Goal: Task Accomplishment & Management: Manage account settings

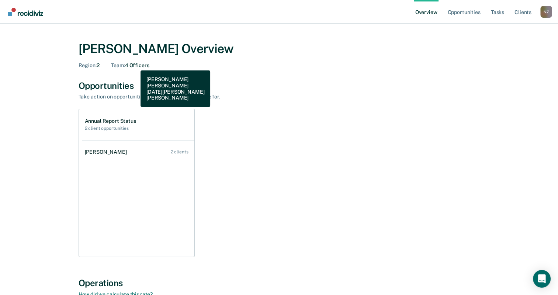
click at [135, 65] on div "Team : 4 Officers" at bounding box center [130, 65] width 38 height 6
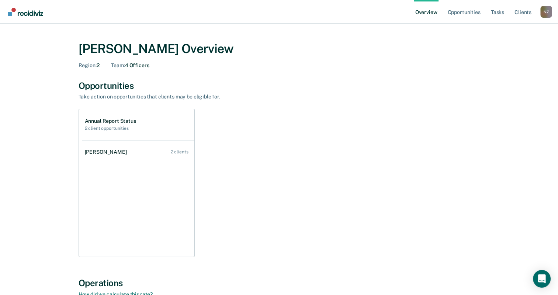
click at [142, 70] on div "[PERSON_NAME] Overview Region : 2 Team : 4 Officers" at bounding box center [279, 53] width 401 height 42
click at [435, 14] on link "Overview" at bounding box center [426, 12] width 25 height 24
click at [426, 11] on link "Overview" at bounding box center [426, 12] width 25 height 24
click at [425, 13] on link "Overview" at bounding box center [426, 12] width 25 height 24
click at [130, 50] on div "[PERSON_NAME] Overview" at bounding box center [279, 48] width 401 height 15
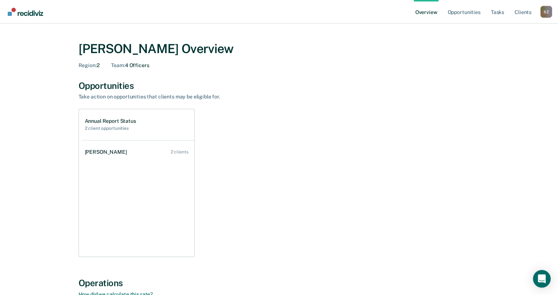
click at [86, 69] on div "[PERSON_NAME] Overview Region : 2 Team : 4 Officers" at bounding box center [279, 53] width 401 height 42
click at [90, 65] on span "Region :" at bounding box center [88, 65] width 18 height 6
click at [91, 85] on div "Opportunities" at bounding box center [279, 85] width 401 height 11
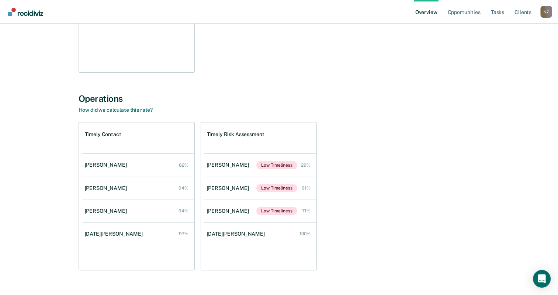
scroll to position [198, 0]
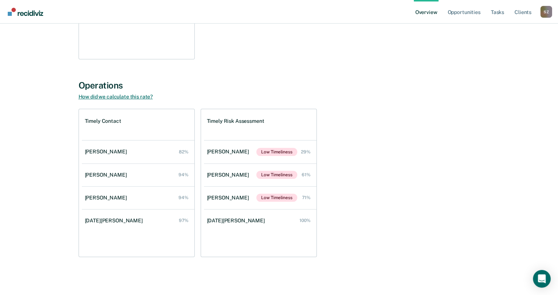
click at [115, 96] on link "How did we calculate this rate?" at bounding box center [116, 97] width 74 height 6
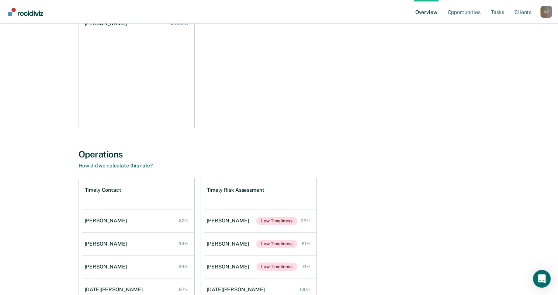
scroll to position [124, 0]
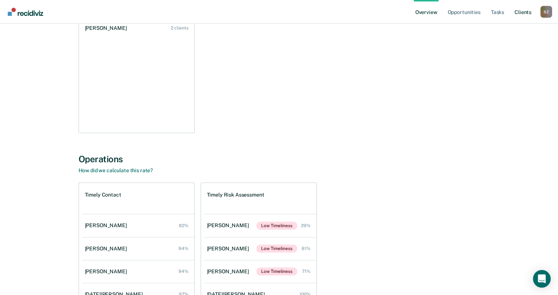
click at [519, 14] on link "Client s" at bounding box center [523, 12] width 20 height 24
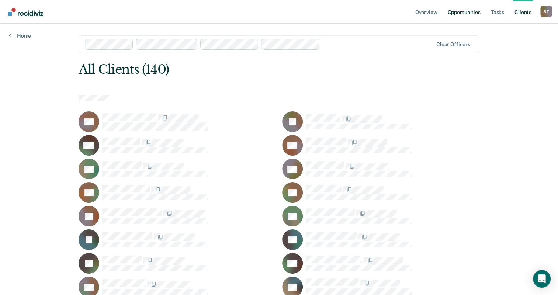
click at [466, 13] on link "Opportunities" at bounding box center [464, 12] width 36 height 24
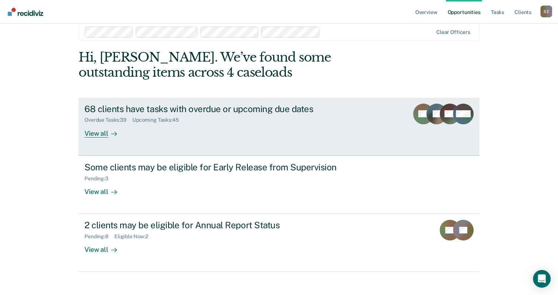
scroll to position [18, 0]
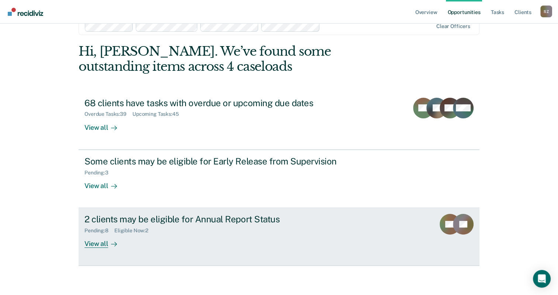
click at [446, 224] on icon at bounding box center [441, 218] width 25 height 32
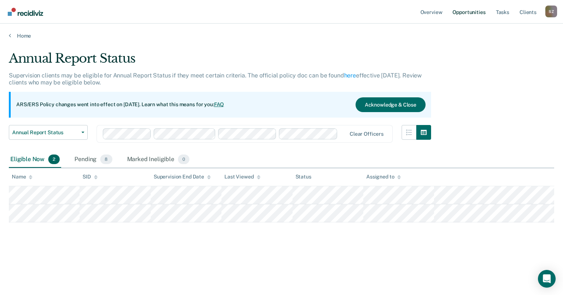
click at [465, 13] on link "Opportunities" at bounding box center [469, 12] width 36 height 24
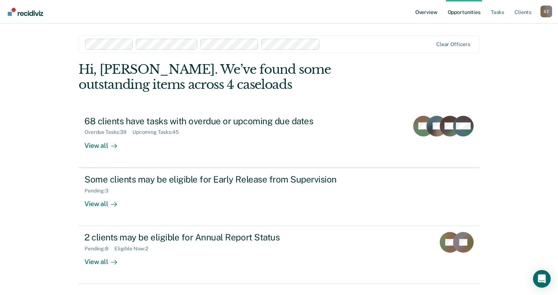
click at [431, 10] on link "Overview" at bounding box center [426, 12] width 25 height 24
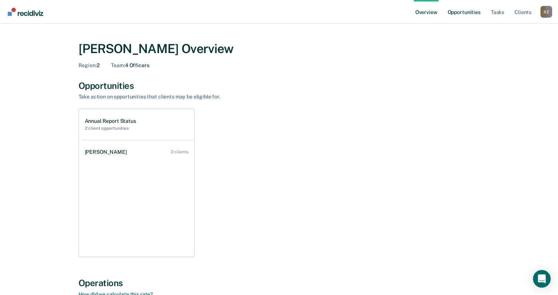
click at [457, 14] on link "Opportunities" at bounding box center [464, 12] width 36 height 24
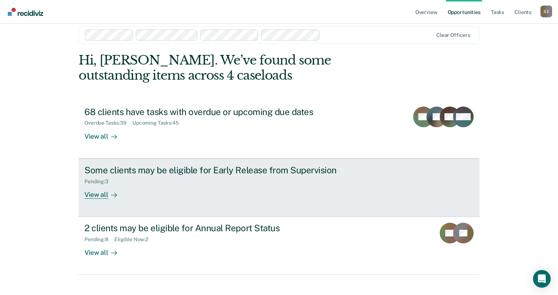
scroll to position [18, 0]
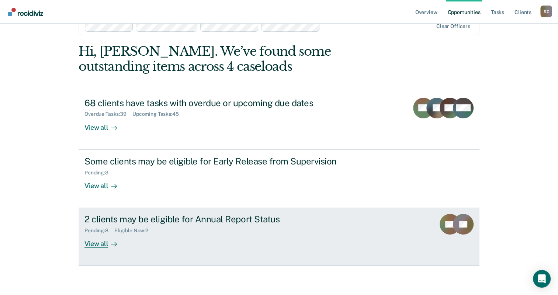
click at [185, 223] on div "2 clients may be eligible for Annual Report Status" at bounding box center [213, 219] width 259 height 11
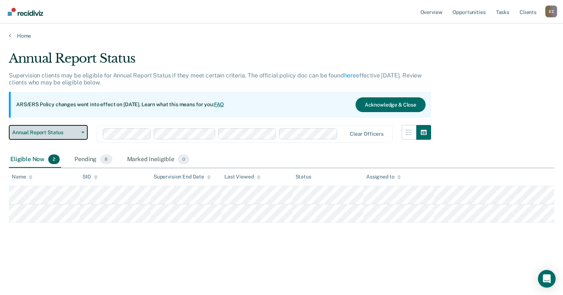
click at [84, 132] on icon "button" at bounding box center [82, 132] width 3 height 1
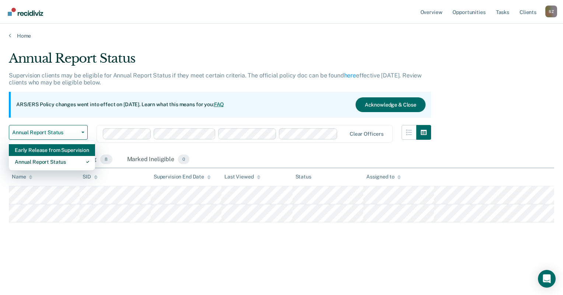
click at [50, 146] on div "Early Release from Supervision" at bounding box center [52, 150] width 74 height 12
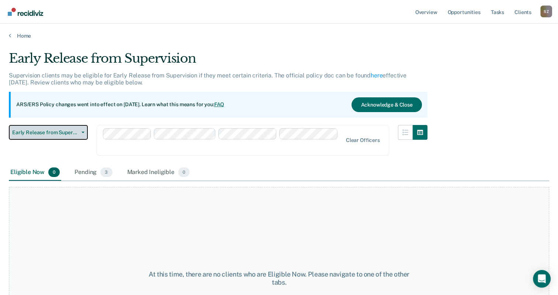
click at [61, 134] on span "Early Release from Supervision" at bounding box center [45, 132] width 66 height 6
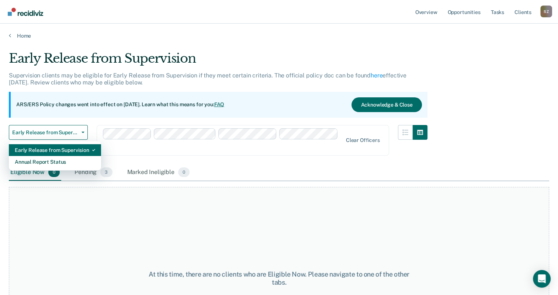
click at [78, 147] on div "Early Release from Supervision" at bounding box center [55, 150] width 80 height 12
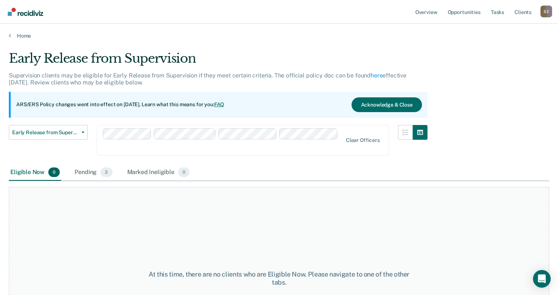
click at [78, 149] on div "Early Release from Supervision Early Release from Supervision Annual Report Sta…" at bounding box center [48, 144] width 79 height 39
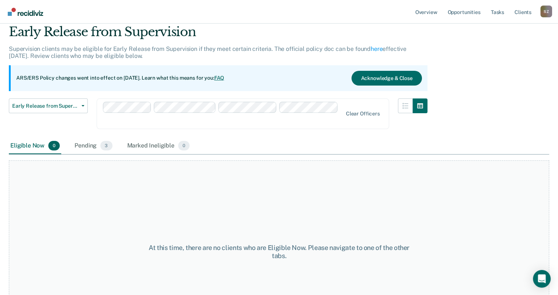
scroll to position [61, 0]
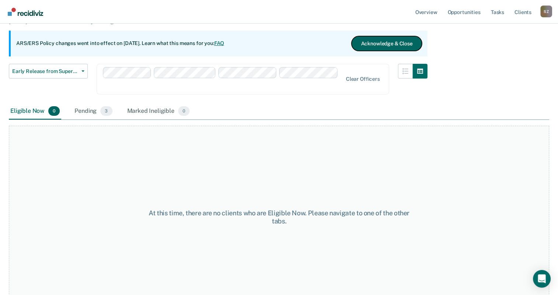
click at [404, 44] on button "Acknowledge & Close" at bounding box center [386, 43] width 70 height 15
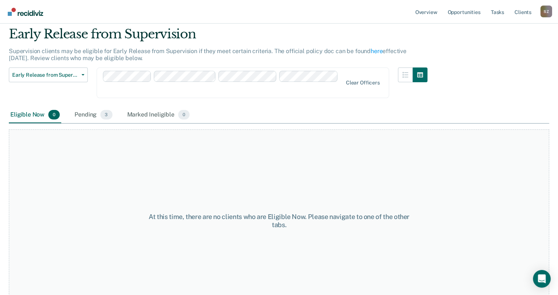
scroll to position [0, 0]
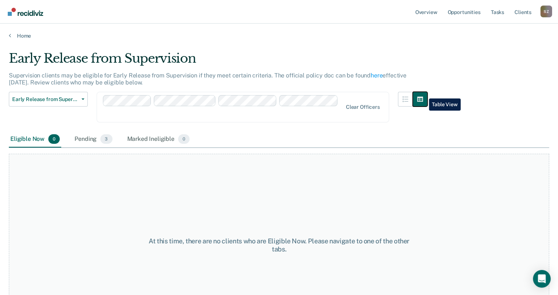
click at [423, 93] on button "button" at bounding box center [419, 99] width 15 height 15
click at [423, 97] on icon "button" at bounding box center [420, 99] width 6 height 5
click at [412, 99] on button "button" at bounding box center [405, 99] width 15 height 15
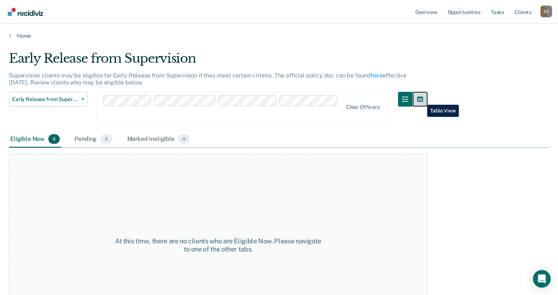
click at [421, 99] on icon "button" at bounding box center [420, 99] width 6 height 5
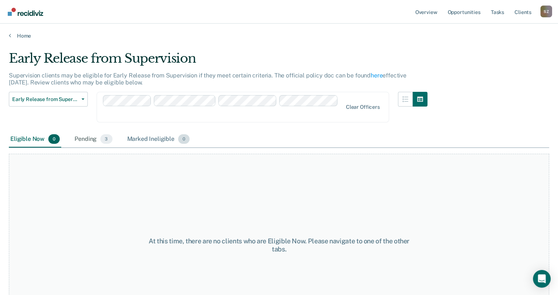
click at [155, 131] on div "Marked Ineligible 0" at bounding box center [159, 139] width 66 height 16
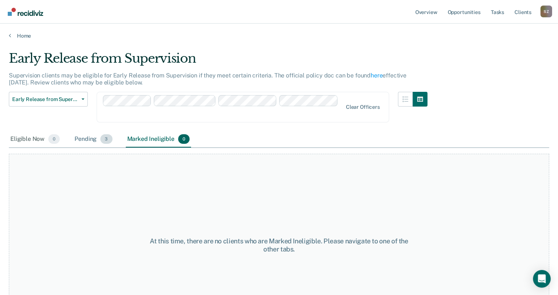
click at [90, 131] on div "Pending 3" at bounding box center [93, 139] width 41 height 16
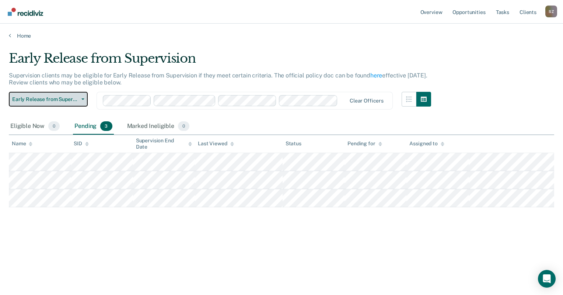
click at [80, 97] on button "Early Release from Supervision" at bounding box center [48, 99] width 79 height 15
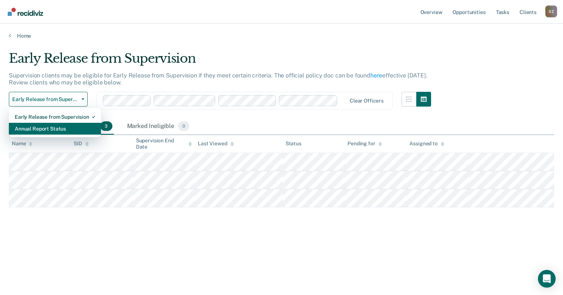
click at [60, 124] on div "Annual Report Status" at bounding box center [55, 129] width 80 height 12
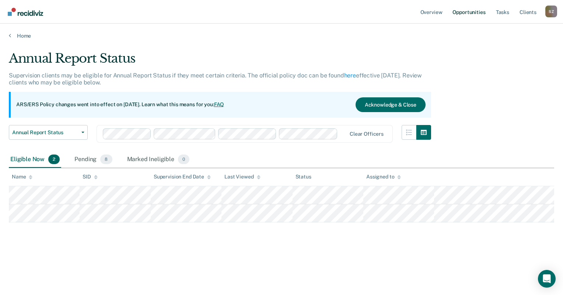
click at [472, 12] on link "Opportunities" at bounding box center [469, 12] width 36 height 24
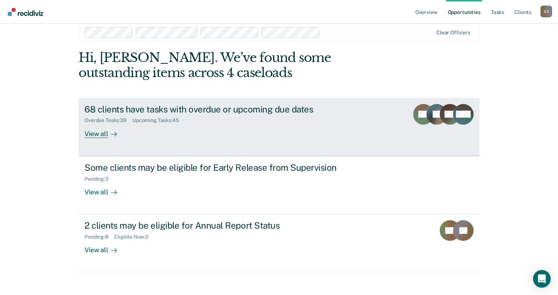
scroll to position [18, 0]
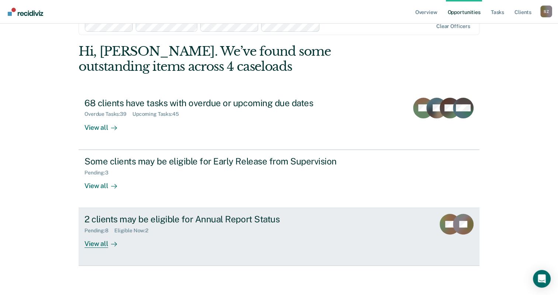
click at [103, 243] on div "View all" at bounding box center [104, 241] width 41 height 14
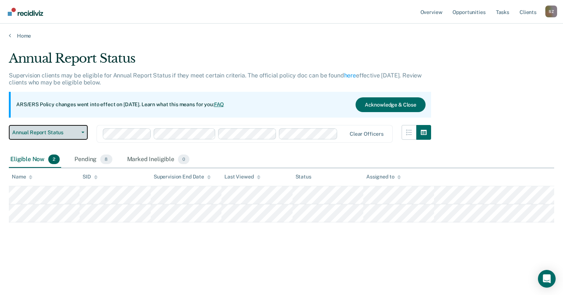
click at [77, 130] on span "Annual Report Status" at bounding box center [45, 132] width 66 height 6
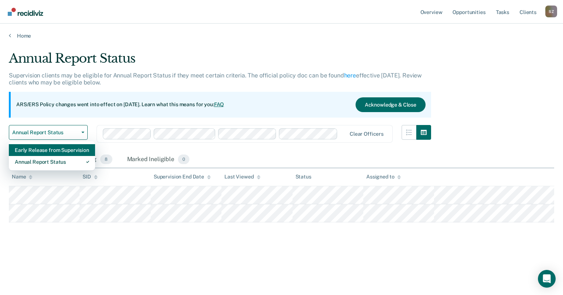
click at [62, 152] on div "Early Release from Supervision" at bounding box center [52, 150] width 74 height 12
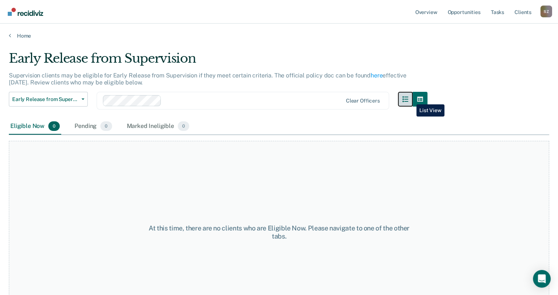
click at [408, 99] on icon "button" at bounding box center [405, 99] width 6 height 6
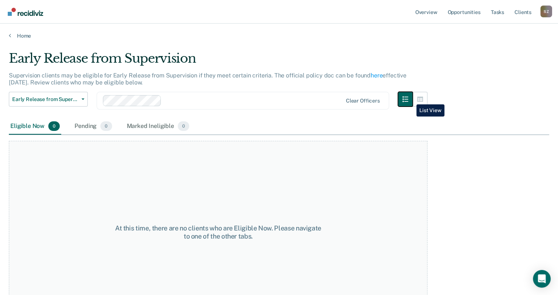
click at [408, 99] on icon "button" at bounding box center [405, 99] width 6 height 6
click at [423, 101] on icon "button" at bounding box center [420, 99] width 6 height 6
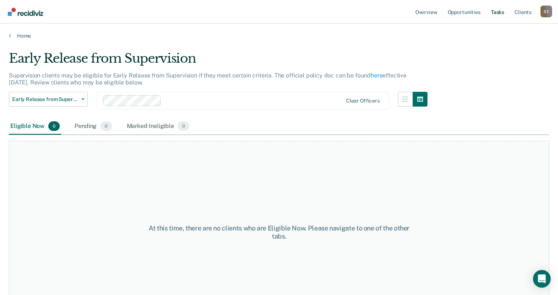
click at [496, 12] on link "Tasks" at bounding box center [497, 12] width 16 height 24
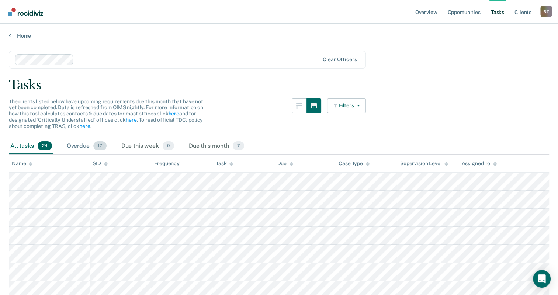
click at [81, 149] on div "Overdue 17" at bounding box center [86, 146] width 43 height 16
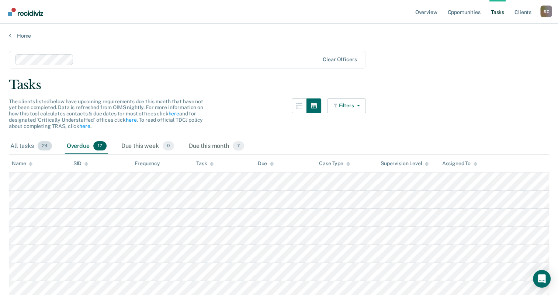
click at [20, 143] on div "All tasks 24" at bounding box center [31, 146] width 45 height 16
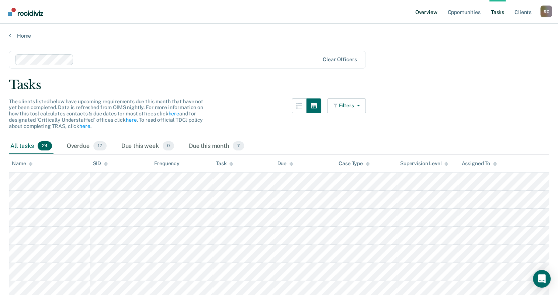
click at [432, 13] on link "Overview" at bounding box center [426, 12] width 25 height 24
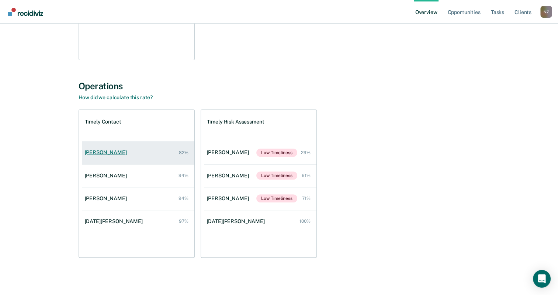
scroll to position [198, 0]
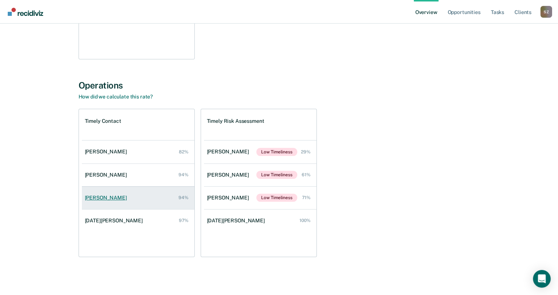
click at [121, 199] on div "[PERSON_NAME]" at bounding box center [107, 198] width 45 height 6
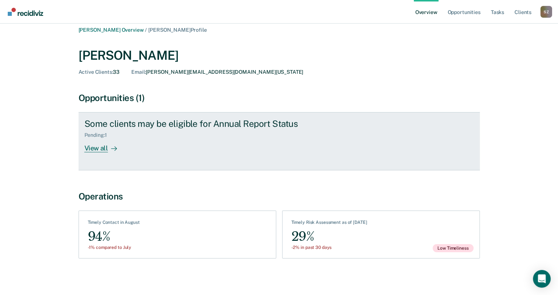
scroll to position [7, 0]
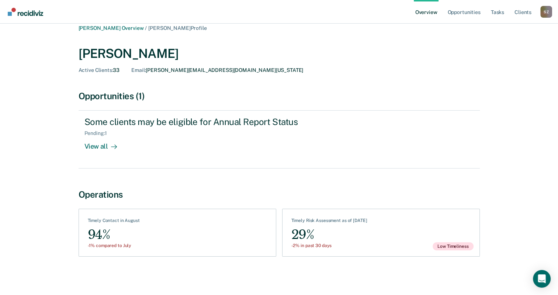
click at [111, 225] on div "Timely Contact in August" at bounding box center [114, 222] width 52 height 8
click at [114, 220] on div "Timely Contact in August" at bounding box center [114, 222] width 52 height 8
drag, startPoint x: 114, startPoint y: 220, endPoint x: 133, endPoint y: 237, distance: 25.1
click at [133, 237] on div "94%" at bounding box center [114, 234] width 52 height 17
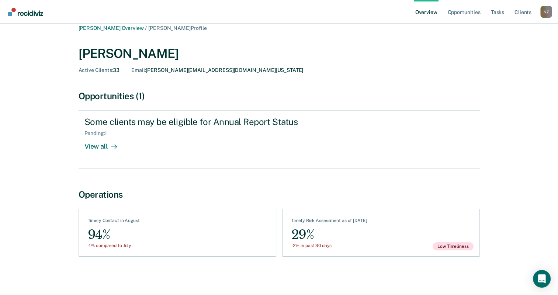
click at [344, 216] on div "See Assessments Timely Risk Assessment as of [DATE] 29% -2% in past 30 days Low…" at bounding box center [381, 233] width 198 height 48
click at [348, 220] on div "Timely Risk Assessment as of [DATE]" at bounding box center [329, 222] width 76 height 8
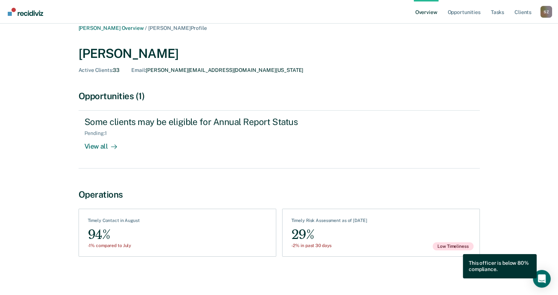
click at [457, 248] on span "Low Timeliness" at bounding box center [452, 246] width 41 height 8
click at [456, 245] on span "Low Timeliness" at bounding box center [452, 246] width 41 height 8
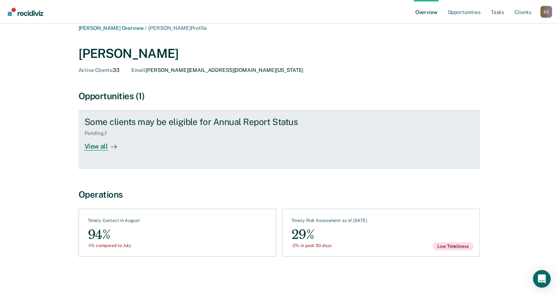
click at [103, 147] on div "View all" at bounding box center [104, 143] width 41 height 14
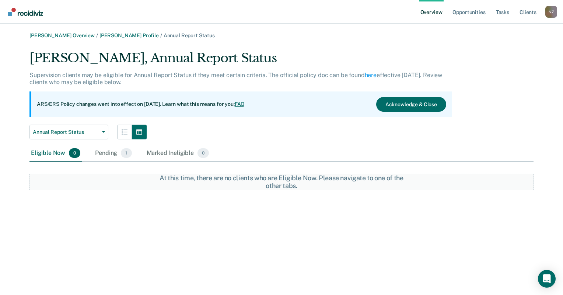
click at [281, 184] on div "At this time, there are no clients who are Eligible Now. Please navigate to one…" at bounding box center [282, 182] width 252 height 16
click at [221, 187] on div "At this time, there are no clients who are Eligible Now. Please navigate to one…" at bounding box center [282, 182] width 252 height 16
click at [110, 155] on div "Pending 1" at bounding box center [113, 153] width 39 height 16
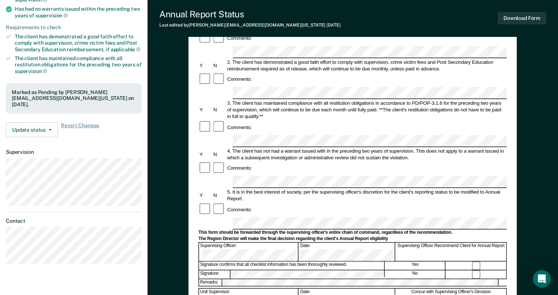
scroll to position [184, 0]
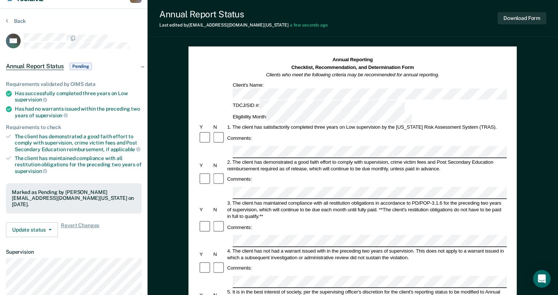
scroll to position [0, 0]
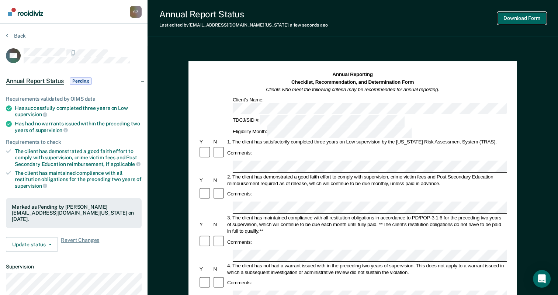
click at [522, 20] on button "Download Form" at bounding box center [521, 18] width 49 height 12
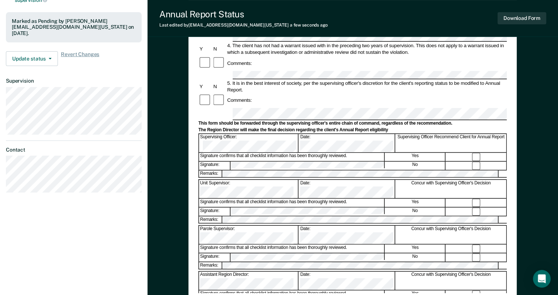
scroll to position [140, 0]
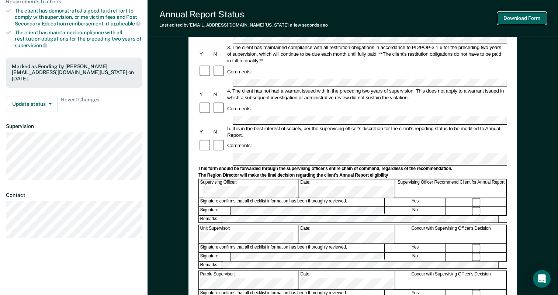
click at [519, 16] on button "Download Form" at bounding box center [521, 18] width 49 height 12
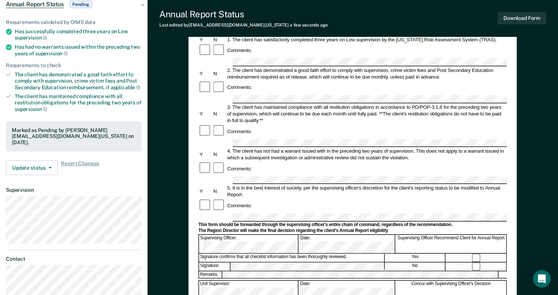
scroll to position [67, 0]
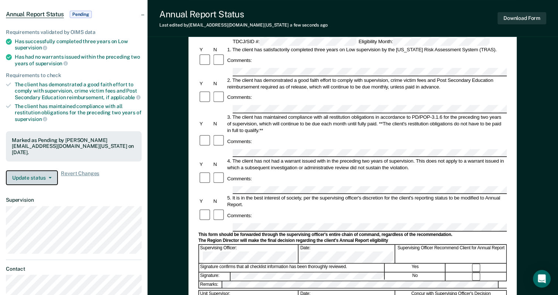
click at [27, 177] on button "Update status" at bounding box center [32, 177] width 52 height 15
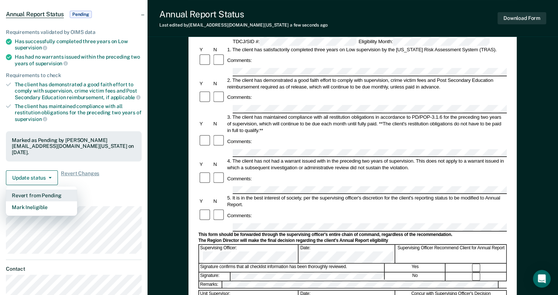
click at [43, 192] on button "Revert from Pending" at bounding box center [41, 195] width 71 height 12
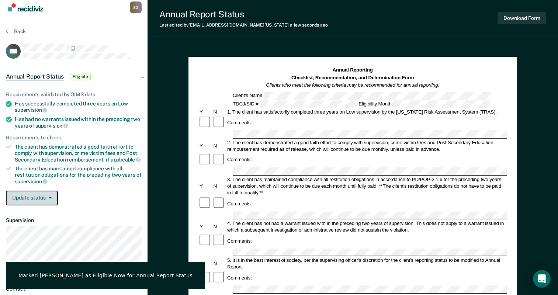
scroll to position [0, 0]
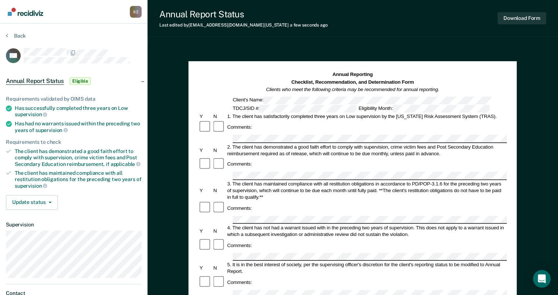
click at [49, 79] on span "Annual Report Status" at bounding box center [35, 80] width 58 height 7
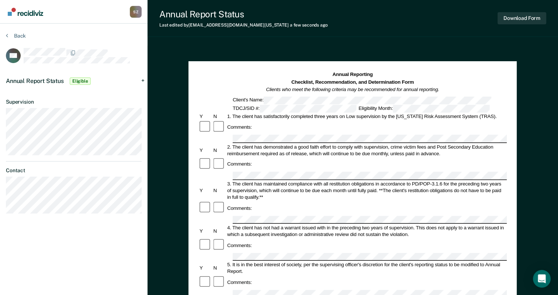
click at [49, 79] on span "Annual Report Status" at bounding box center [35, 80] width 58 height 7
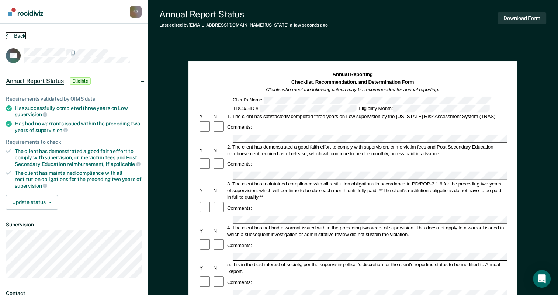
click at [16, 34] on button "Back" at bounding box center [16, 35] width 20 height 7
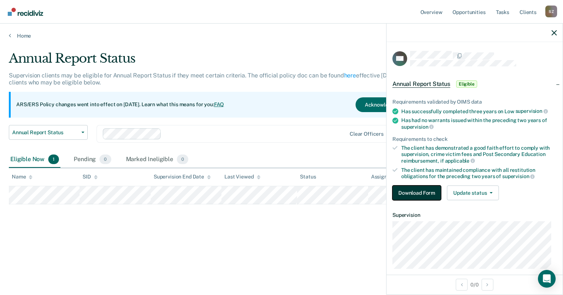
click at [425, 193] on button "Download Form" at bounding box center [417, 192] width 49 height 15
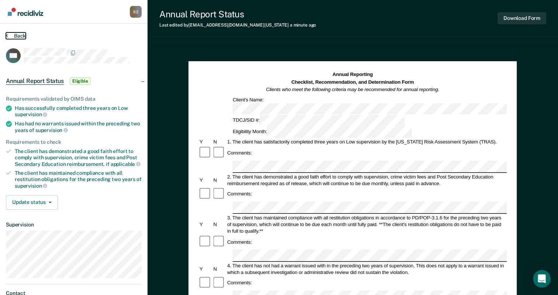
click at [14, 35] on button "Back" at bounding box center [16, 35] width 20 height 7
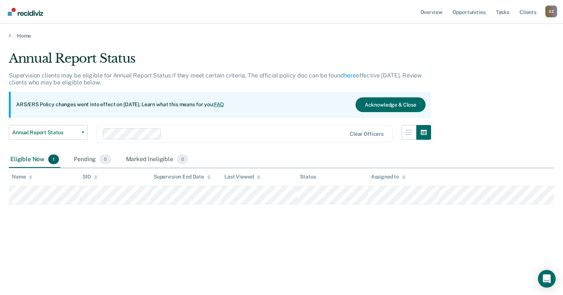
click at [167, 133] on div at bounding box center [255, 133] width 182 height 8
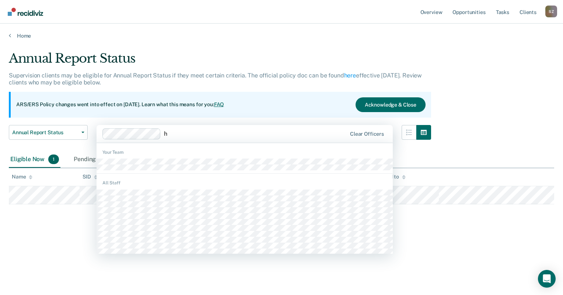
type input "h"
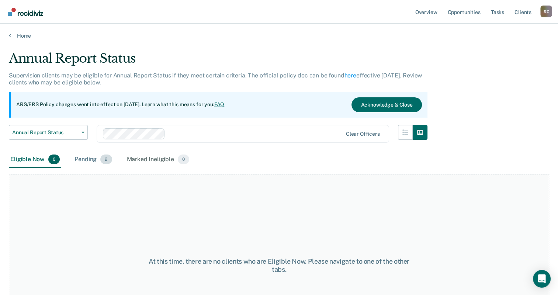
click at [81, 161] on div "Pending 2" at bounding box center [93, 159] width 40 height 16
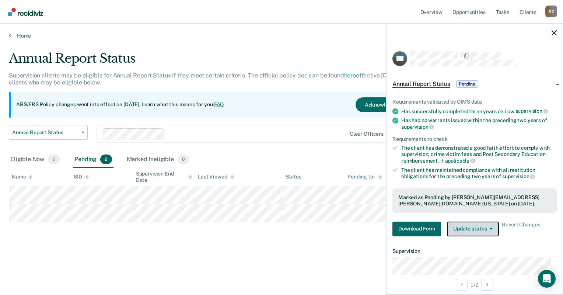
click at [464, 226] on button "Update status" at bounding box center [473, 229] width 52 height 15
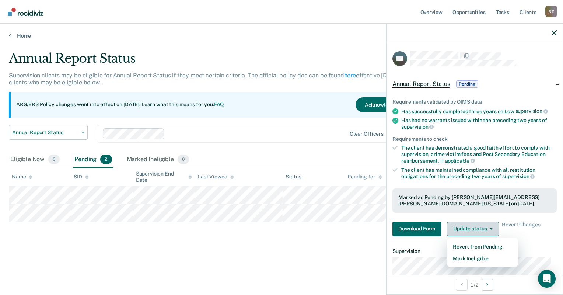
click at [464, 227] on button "Update status" at bounding box center [473, 229] width 52 height 15
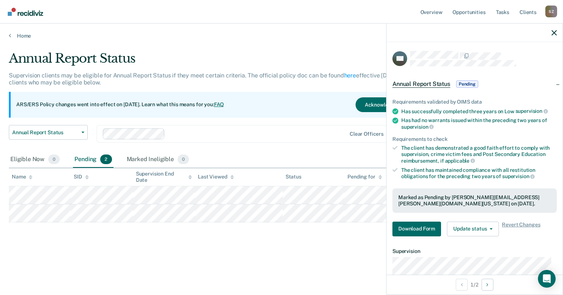
click at [424, 84] on span "Annual Report Status" at bounding box center [422, 83] width 58 height 7
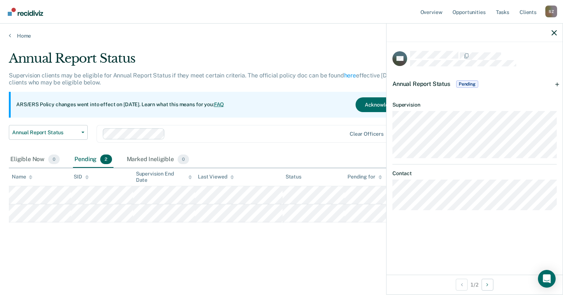
click at [424, 85] on span "Annual Report Status" at bounding box center [422, 83] width 58 height 7
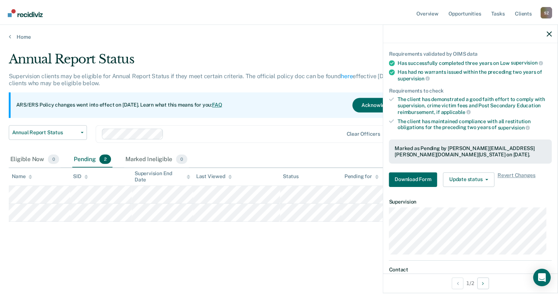
scroll to position [94, 0]
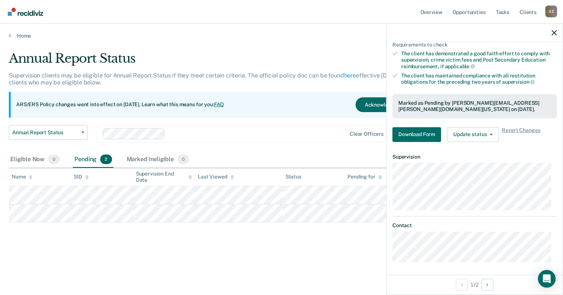
click at [337, 134] on div at bounding box center [257, 133] width 178 height 8
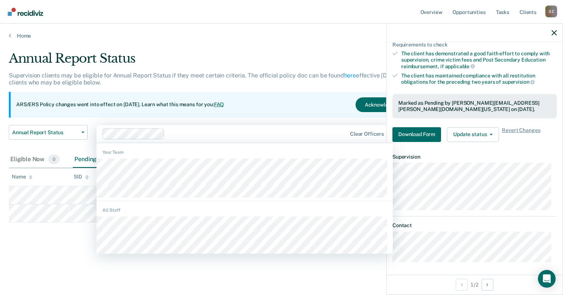
click at [274, 99] on div "ARS/ERS Policy changes went into effect on [DATE]. Learn what this means for yo…" at bounding box center [220, 105] width 422 height 26
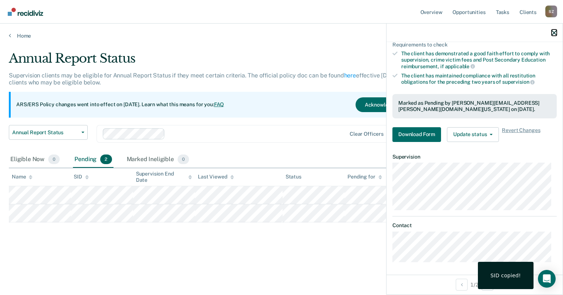
click at [555, 29] on button "button" at bounding box center [554, 32] width 5 height 6
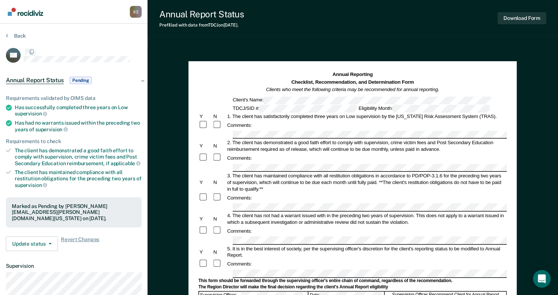
click at [508, 192] on div "Annual Reporting Checklist, Recommendation, and Determination Form Clients who …" at bounding box center [352, 275] width 328 height 428
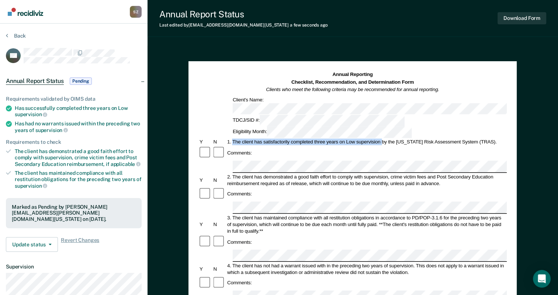
drag, startPoint x: 232, startPoint y: 118, endPoint x: 382, endPoint y: 115, distance: 150.0
click at [382, 139] on div "1. The client has satisfactorily completed three years on Low supervision by th…" at bounding box center [366, 142] width 280 height 7
drag, startPoint x: 382, startPoint y: 115, endPoint x: 373, endPoint y: 115, distance: 9.2
copy div "The client has satisfactorily completed three years on Low supervision"
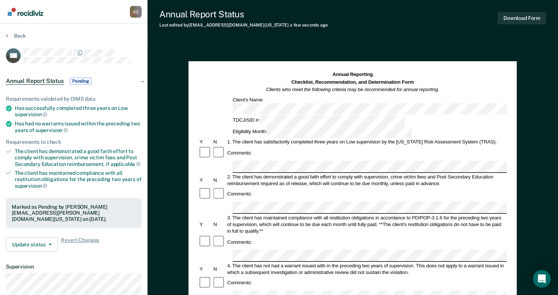
scroll to position [37, 0]
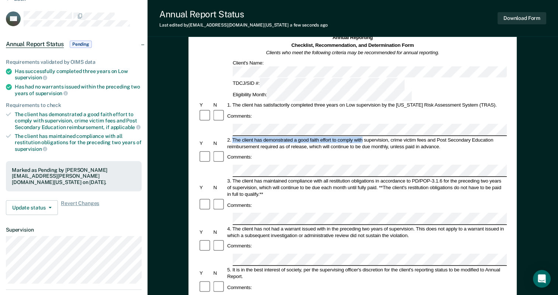
drag, startPoint x: 232, startPoint y: 105, endPoint x: 363, endPoint y: 106, distance: 130.5
click at [363, 136] on div "2. The client has demonstrated a good faith effort to comply with supervision, …" at bounding box center [366, 142] width 280 height 13
drag, startPoint x: 363, startPoint y: 106, endPoint x: 355, endPoint y: 106, distance: 7.7
copy div "The client has demonstrated a good faith effort to comply with"
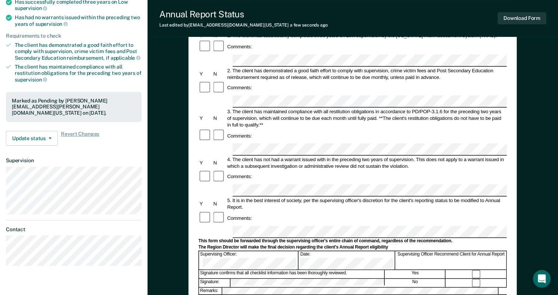
scroll to position [111, 0]
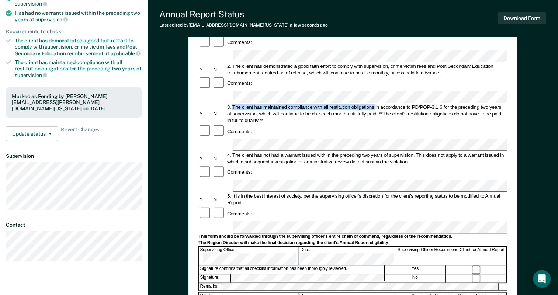
drag, startPoint x: 232, startPoint y: 65, endPoint x: 374, endPoint y: 67, distance: 142.6
click at [374, 104] on div "3. The client has maintained compliance with all restitution obligations in acc…" at bounding box center [366, 114] width 280 height 20
drag, startPoint x: 374, startPoint y: 67, endPoint x: 370, endPoint y: 66, distance: 4.4
copy div "The client has maintained compliance with all restitution obligations"
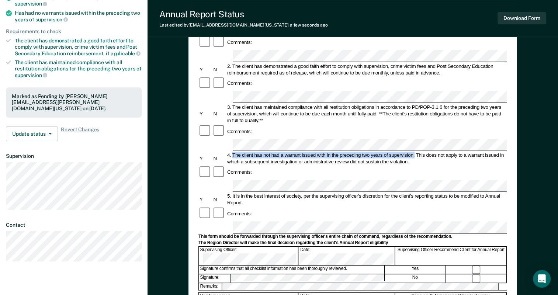
drag, startPoint x: 233, startPoint y: 104, endPoint x: 414, endPoint y: 107, distance: 181.4
click at [414, 151] on div "4. The client has not had a warrant issued with in the preceding two years of s…" at bounding box center [366, 157] width 280 height 13
copy div "The client has not had a warrant issued with in the preceding two years of supe…"
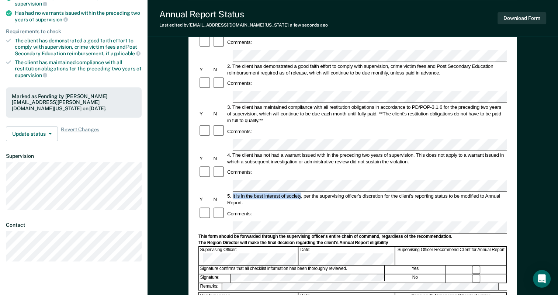
drag, startPoint x: 243, startPoint y: 137, endPoint x: 301, endPoint y: 140, distance: 57.6
click at [301, 193] on div "5. It is in the best interest of society, per the supervising officer's discret…" at bounding box center [366, 199] width 280 height 13
drag, startPoint x: 301, startPoint y: 140, endPoint x: 294, endPoint y: 138, distance: 7.3
copy div "It is in the best interest of society"
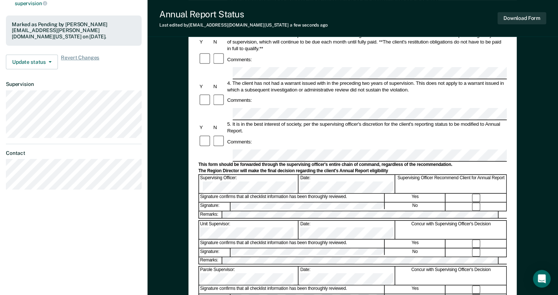
scroll to position [184, 0]
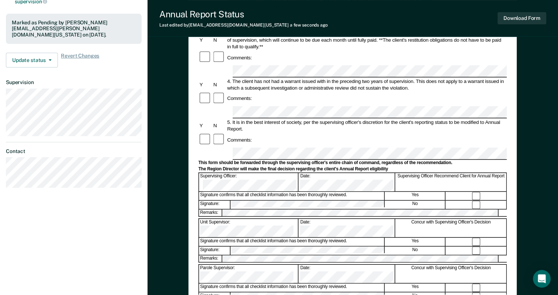
click at [472, 192] on div at bounding box center [476, 196] width 60 height 8
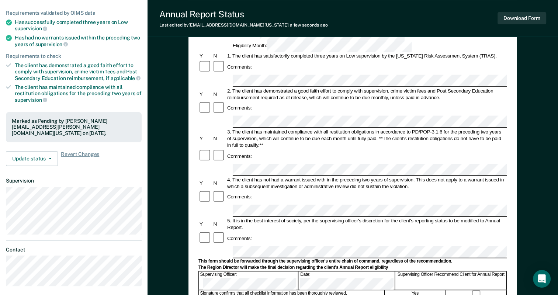
scroll to position [111, 0]
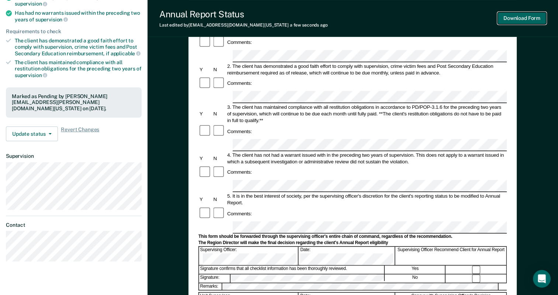
click at [523, 22] on button "Download Form" at bounding box center [521, 18] width 49 height 12
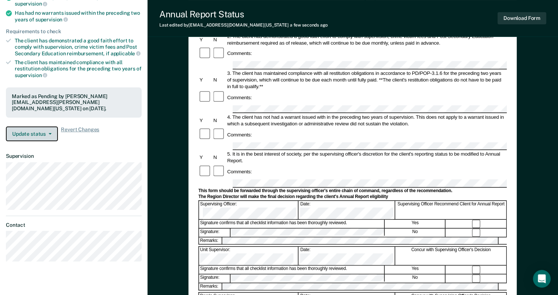
click at [33, 135] on button "Update status" at bounding box center [32, 133] width 52 height 15
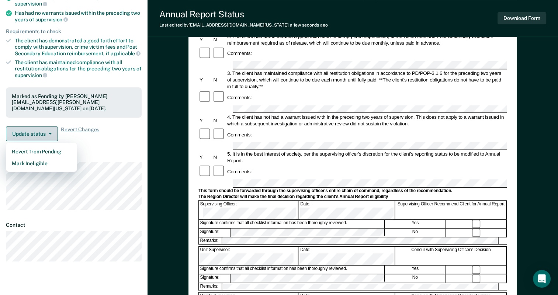
click at [27, 132] on button "Update status" at bounding box center [32, 133] width 52 height 15
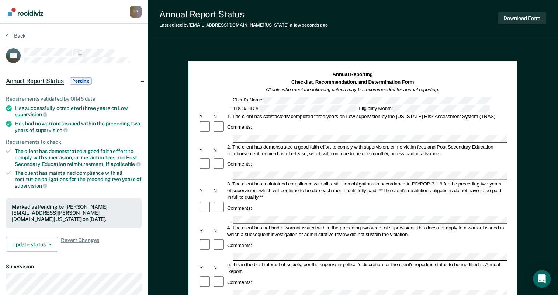
click at [48, 80] on span "Annual Report Status" at bounding box center [35, 80] width 58 height 7
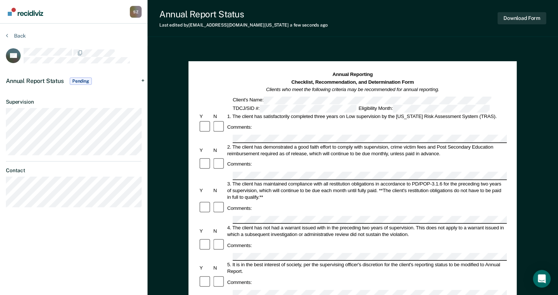
click at [48, 80] on span "Annual Report Status" at bounding box center [35, 80] width 58 height 7
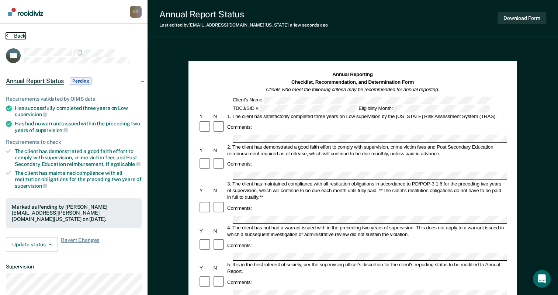
click at [15, 36] on button "Back" at bounding box center [16, 35] width 20 height 7
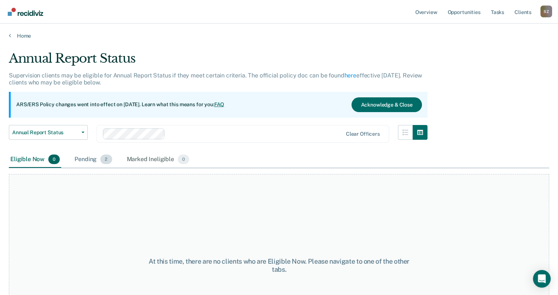
click at [95, 157] on div "Pending 2" at bounding box center [93, 159] width 40 height 16
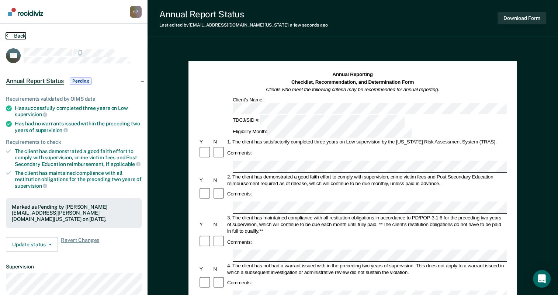
click at [12, 33] on button "Back" at bounding box center [16, 35] width 20 height 7
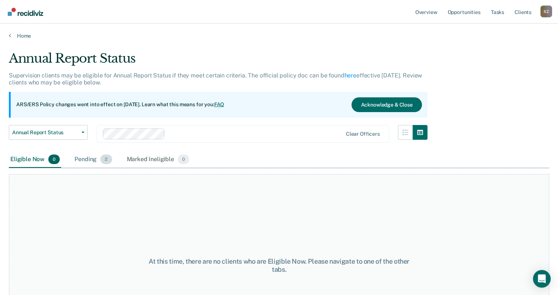
click at [90, 157] on div "Pending 2" at bounding box center [93, 159] width 40 height 16
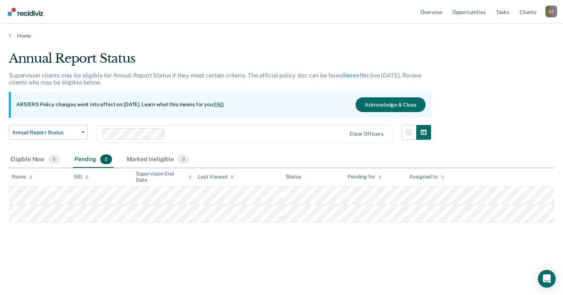
click at [90, 160] on div "Pending 2" at bounding box center [93, 159] width 40 height 16
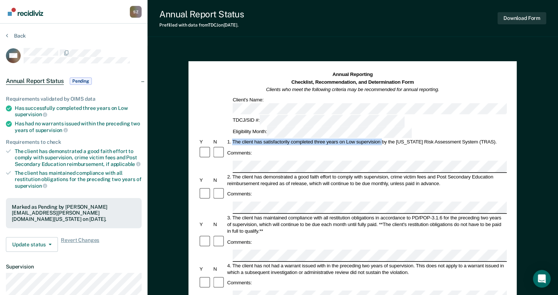
drag, startPoint x: 233, startPoint y: 116, endPoint x: 382, endPoint y: 116, distance: 148.9
click at [382, 139] on div "1. The client has satisfactorily completed three years on Low supervision by th…" at bounding box center [366, 142] width 280 height 7
drag, startPoint x: 382, startPoint y: 116, endPoint x: 373, endPoint y: 115, distance: 9.3
copy div "The client has satisfactorily completed three years on Low supervision"
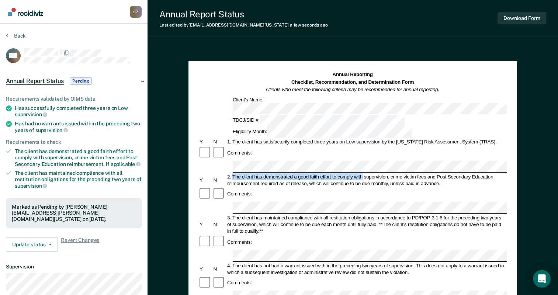
drag, startPoint x: 233, startPoint y: 143, endPoint x: 362, endPoint y: 143, distance: 128.3
click at [362, 173] on div "2. The client has demonstrated a good faith effort to comply with supervision, …" at bounding box center [366, 179] width 280 height 13
drag, startPoint x: 362, startPoint y: 143, endPoint x: 353, endPoint y: 142, distance: 8.9
copy div "The client has demonstrated a good faith effort to comply with"
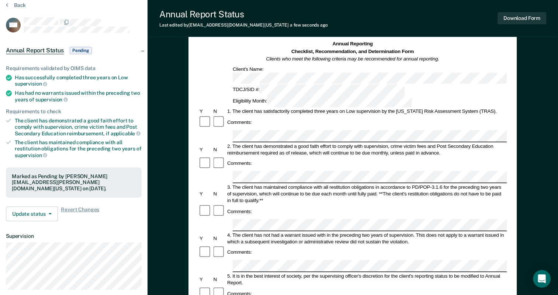
scroll to position [74, 0]
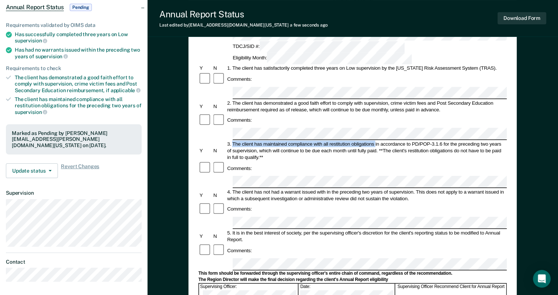
drag, startPoint x: 231, startPoint y: 102, endPoint x: 375, endPoint y: 103, distance: 143.8
click at [375, 140] on div "3. The client has maintained compliance with all restitution obligations in acc…" at bounding box center [366, 150] width 280 height 20
drag, startPoint x: 375, startPoint y: 103, endPoint x: 372, endPoint y: 102, distance: 3.8
copy div "The client has maintained compliance with all restitution obligations"
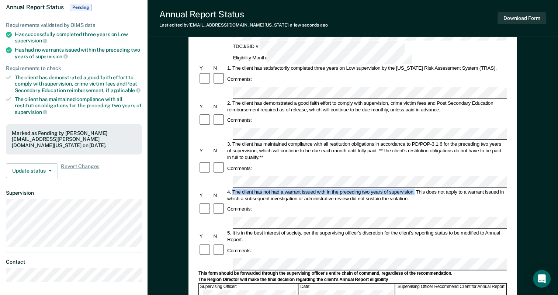
drag, startPoint x: 232, startPoint y: 142, endPoint x: 415, endPoint y: 140, distance: 182.8
click at [415, 188] on div "4. The client has not had a warrant issued with in the preceding two years of s…" at bounding box center [366, 194] width 280 height 13
copy div "The client has not had a warrant issued with in the preceding two years of supe…"
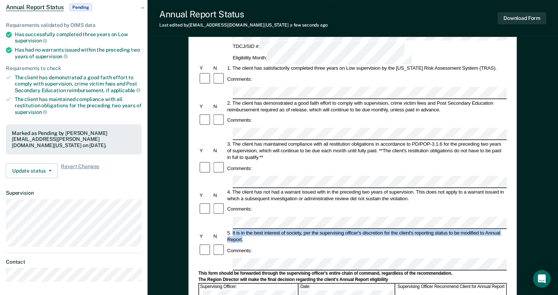
drag, startPoint x: 233, startPoint y: 175, endPoint x: 494, endPoint y: 183, distance: 261.4
click at [494, 230] on div "5. It is in the best interest of society, per the supervising officer's discret…" at bounding box center [366, 236] width 280 height 13
drag, startPoint x: 494, startPoint y: 183, endPoint x: 457, endPoint y: 176, distance: 37.5
copy div "It is in the best interest of society, per the supervising officer's discretion…"
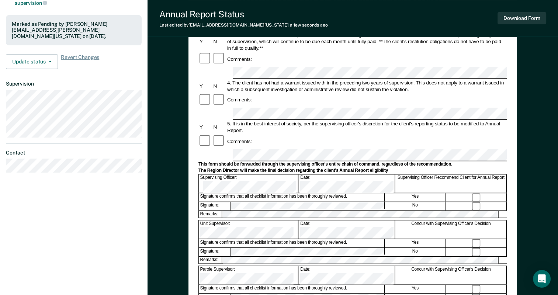
scroll to position [184, 0]
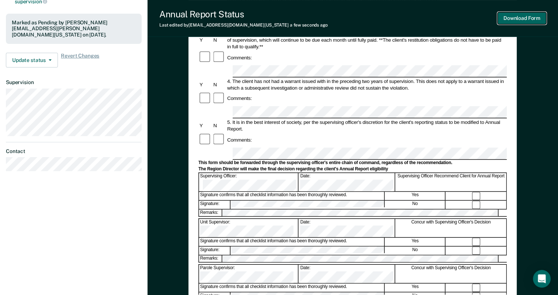
click at [517, 21] on button "Download Form" at bounding box center [521, 18] width 49 height 12
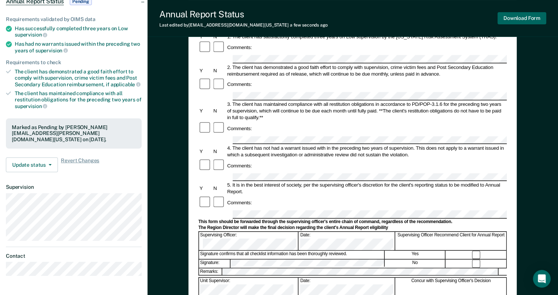
scroll to position [67, 0]
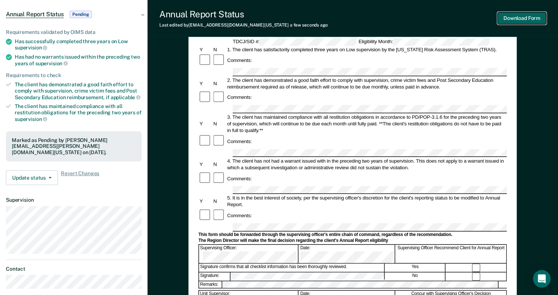
click at [514, 20] on button "Download Form" at bounding box center [521, 18] width 49 height 12
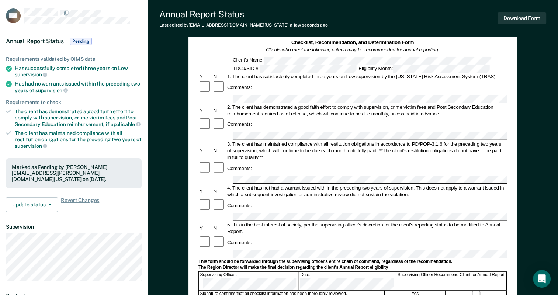
scroll to position [0, 0]
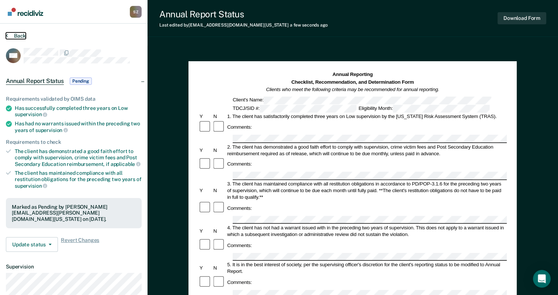
click at [18, 34] on button "Back" at bounding box center [16, 35] width 20 height 7
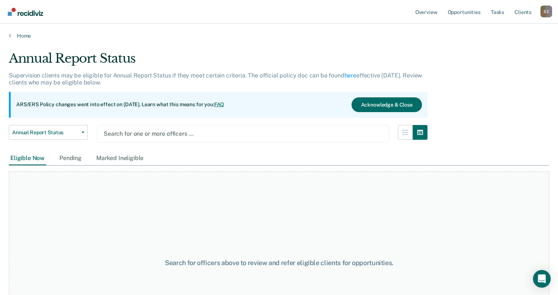
click at [132, 129] on div at bounding box center [243, 133] width 278 height 8
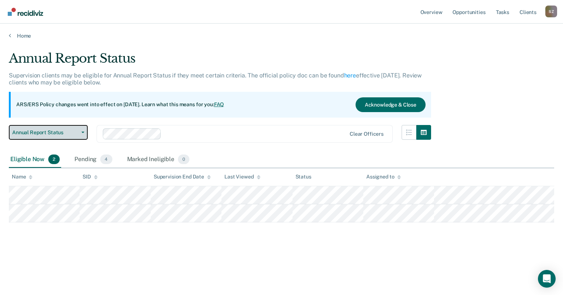
click at [73, 130] on span "Annual Report Status" at bounding box center [45, 132] width 66 height 6
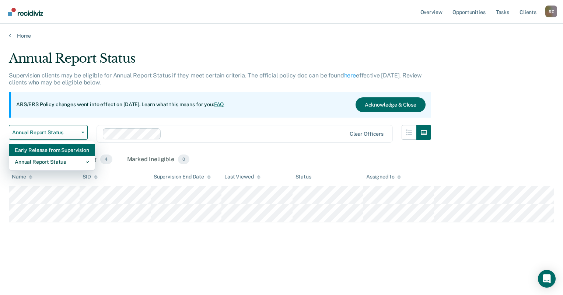
click at [60, 153] on div "Early Release from Supervision" at bounding box center [52, 150] width 74 height 12
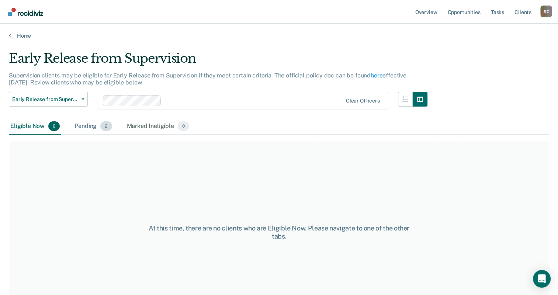
click at [87, 130] on div "Pending 2" at bounding box center [93, 126] width 40 height 16
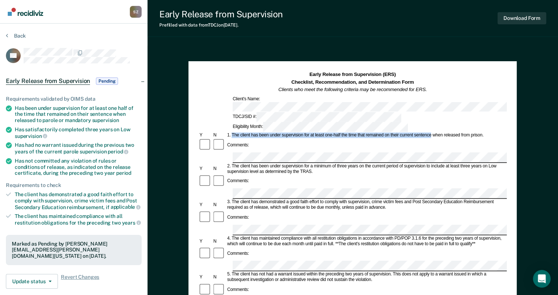
drag, startPoint x: 233, startPoint y: 113, endPoint x: 430, endPoint y: 114, distance: 197.2
click at [430, 133] on div "1. The client has been under supervision for at least one-half the time that re…" at bounding box center [366, 136] width 280 height 6
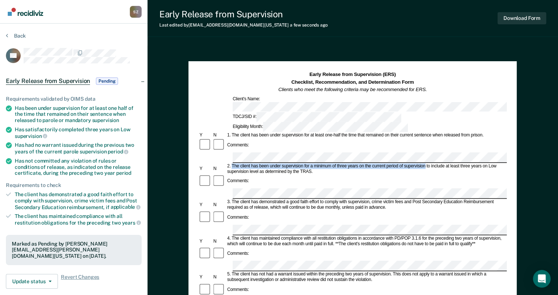
drag, startPoint x: 231, startPoint y: 136, endPoint x: 425, endPoint y: 135, distance: 193.5
click at [425, 163] on div "2. The client has been under supervision for a minimum of three years on the cu…" at bounding box center [366, 168] width 280 height 11
drag, startPoint x: 425, startPoint y: 135, endPoint x: 421, endPoint y: 136, distance: 4.5
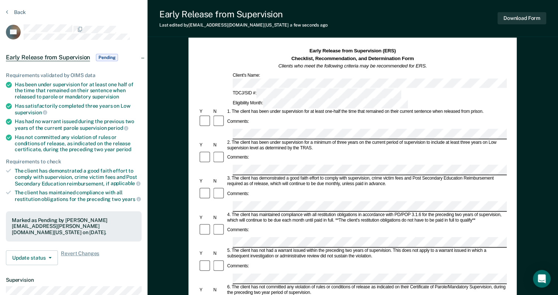
scroll to position [37, 0]
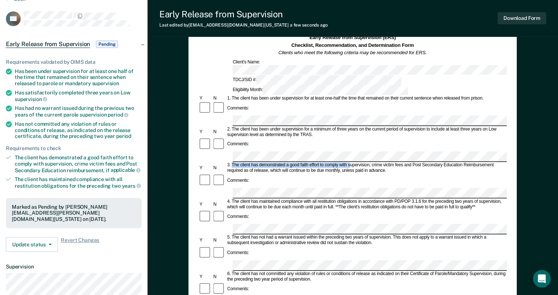
drag, startPoint x: 232, startPoint y: 128, endPoint x: 349, endPoint y: 126, distance: 117.2
click at [349, 163] on div "3. The client has demonstrated a good faith effort to comply with supervision, …" at bounding box center [366, 168] width 280 height 11
drag, startPoint x: 349, startPoint y: 126, endPoint x: 341, endPoint y: 127, distance: 8.9
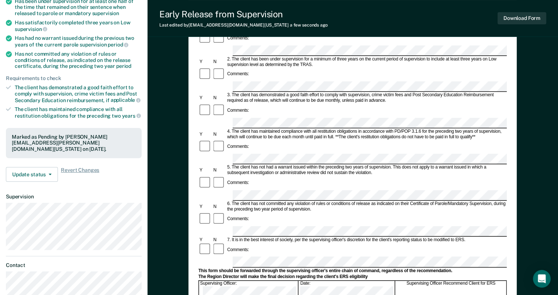
scroll to position [111, 0]
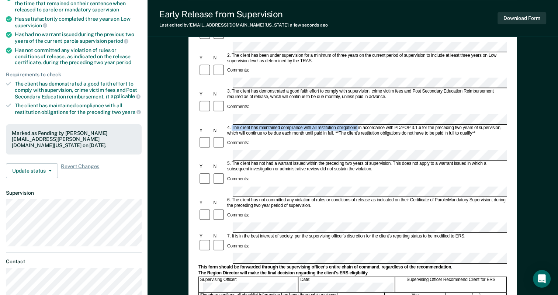
drag, startPoint x: 232, startPoint y: 82, endPoint x: 358, endPoint y: 84, distance: 125.7
click at [358, 125] on div "4. The client has maintained compliance with all restitution obligations in acc…" at bounding box center [366, 130] width 280 height 11
drag, startPoint x: 358, startPoint y: 84, endPoint x: 353, endPoint y: 82, distance: 4.8
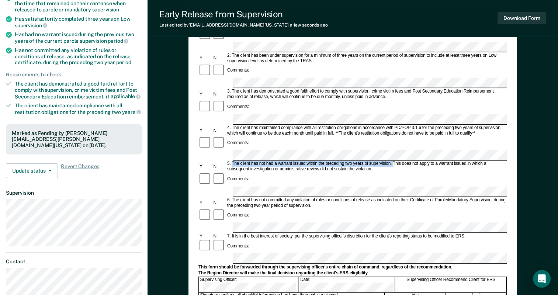
drag, startPoint x: 232, startPoint y: 109, endPoint x: 392, endPoint y: 112, distance: 160.0
click at [392, 161] on div "5. The client has not had a warrant issued within the preceding two years of su…" at bounding box center [366, 166] width 280 height 11
drag, startPoint x: 392, startPoint y: 112, endPoint x: 388, endPoint y: 111, distance: 4.6
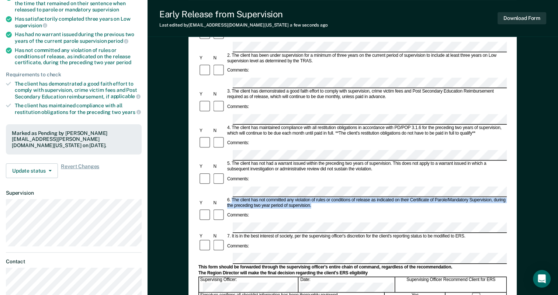
drag, startPoint x: 232, startPoint y: 139, endPoint x: 314, endPoint y: 146, distance: 82.8
click at [314, 197] on div "6. The client has not committed any violation of rules or conditions of release…" at bounding box center [366, 202] width 280 height 11
drag, startPoint x: 314, startPoint y: 146, endPoint x: 303, endPoint y: 144, distance: 11.8
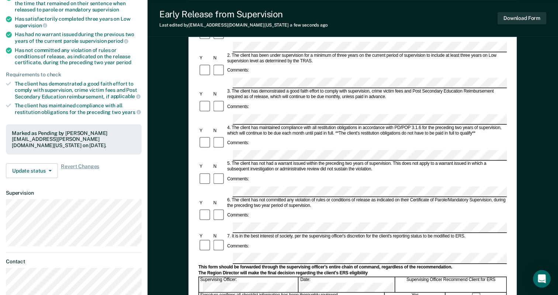
scroll to position [0, 0]
drag, startPoint x: 233, startPoint y: 167, endPoint x: 249, endPoint y: 167, distance: 16.2
click at [249, 233] on div "7. It is in the best interest of society, per the supervising officer's discret…" at bounding box center [366, 236] width 280 height 6
drag, startPoint x: 249, startPoint y: 167, endPoint x: 234, endPoint y: 167, distance: 14.4
click at [236, 233] on div "7. It is in the best interest of society, per the supervising officer's discret…" at bounding box center [366, 236] width 280 height 6
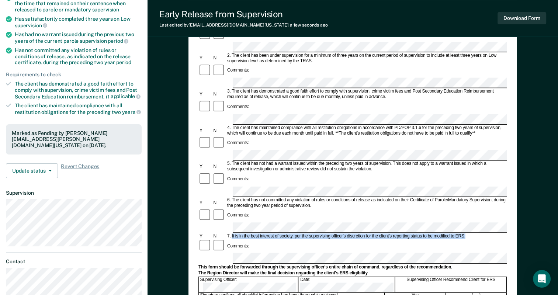
drag, startPoint x: 231, startPoint y: 168, endPoint x: 466, endPoint y: 167, distance: 234.8
click at [466, 233] on div "7. It is in the best interest of society, per the supervising officer's discret…" at bounding box center [366, 236] width 280 height 6
drag, startPoint x: 466, startPoint y: 167, endPoint x: 451, endPoint y: 168, distance: 15.1
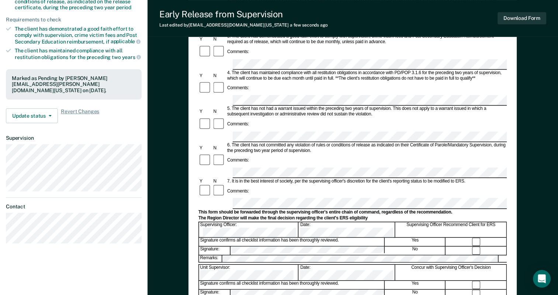
scroll to position [67, 0]
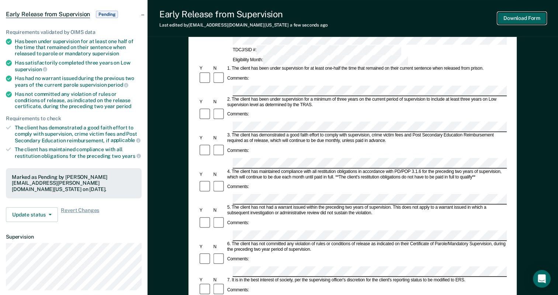
click at [512, 21] on button "Download Form" at bounding box center [521, 18] width 49 height 12
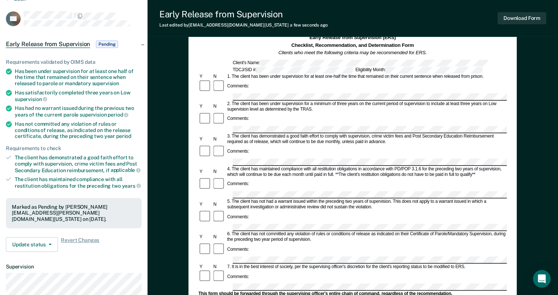
scroll to position [0, 0]
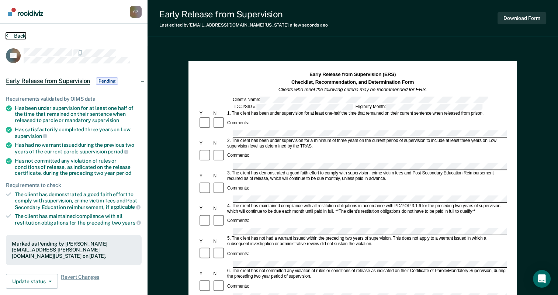
click at [20, 36] on button "Back" at bounding box center [16, 35] width 20 height 7
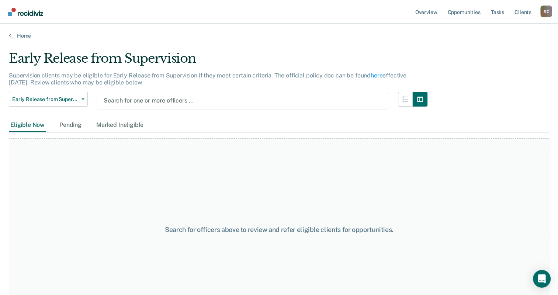
click at [142, 100] on div at bounding box center [243, 100] width 278 height 8
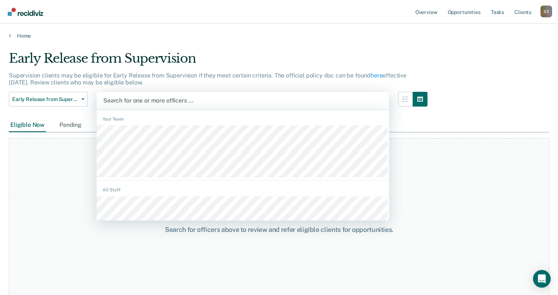
type input "h"
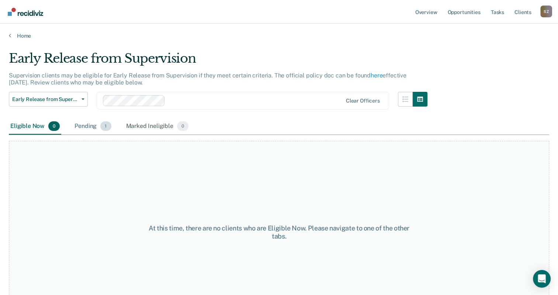
click at [92, 129] on div "Pending 1" at bounding box center [92, 126] width 39 height 16
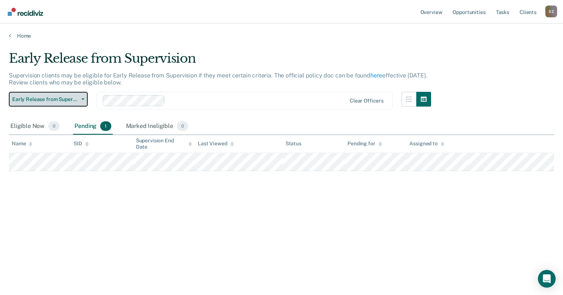
click at [77, 100] on span "Early Release from Supervision" at bounding box center [45, 99] width 66 height 6
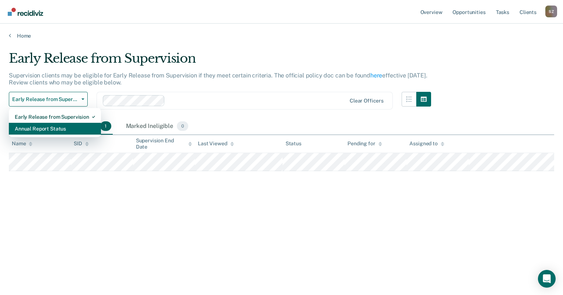
click at [51, 129] on div "Annual Report Status" at bounding box center [55, 129] width 80 height 12
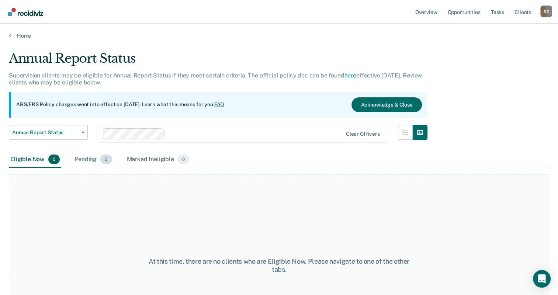
click at [101, 160] on span "2" at bounding box center [105, 159] width 11 height 10
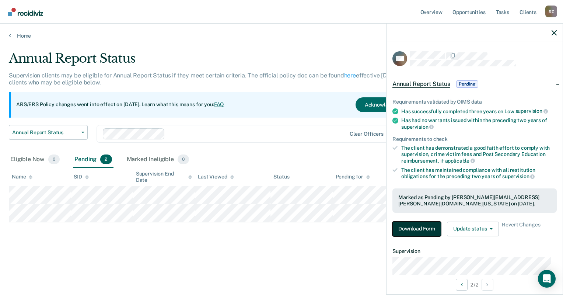
click at [415, 228] on button "Download Form" at bounding box center [417, 229] width 49 height 15
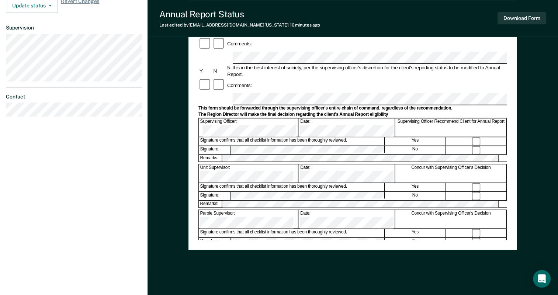
scroll to position [251, 0]
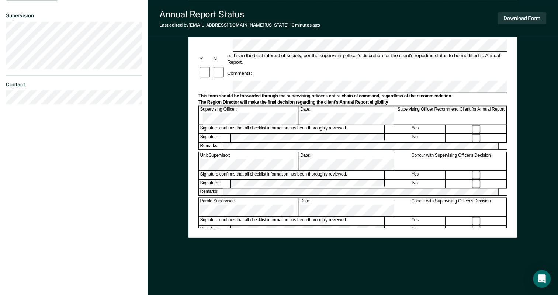
click at [508, 26] on div "Download Form" at bounding box center [521, 18] width 49 height 19
click at [512, 21] on button "Download Form" at bounding box center [521, 18] width 49 height 12
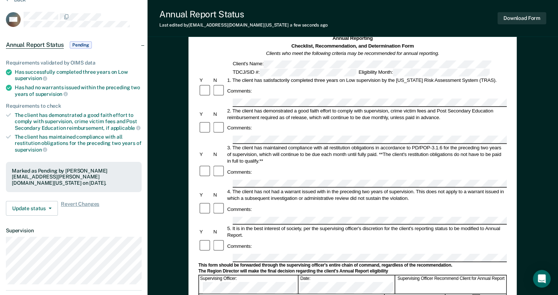
scroll to position [0, 0]
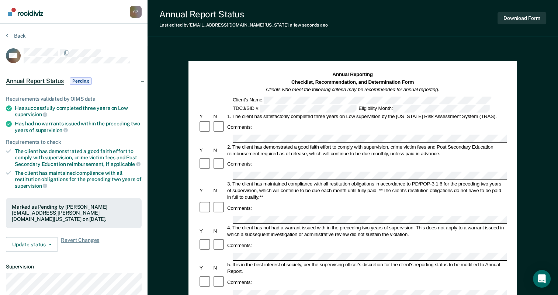
click at [28, 79] on span "Annual Report Status" at bounding box center [35, 80] width 58 height 7
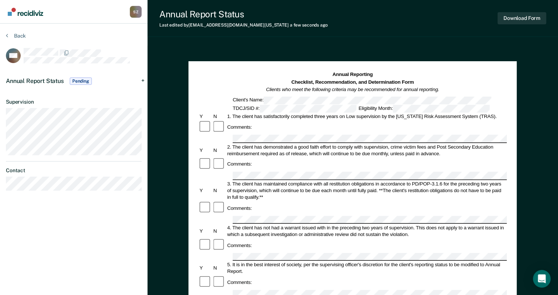
click at [28, 79] on span "Annual Report Status" at bounding box center [35, 80] width 58 height 7
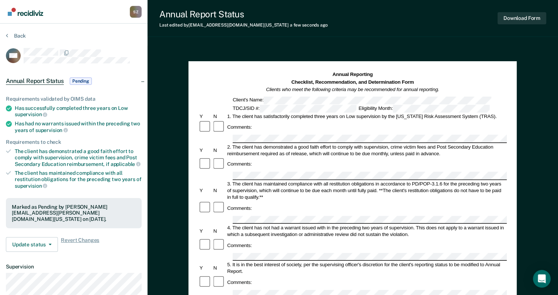
click at [14, 32] on section "Back WB Annual Report Status Pending Requirements validated by OIMS data Has su…" at bounding box center [73, 197] width 147 height 346
click at [14, 35] on button "Back" at bounding box center [16, 35] width 20 height 7
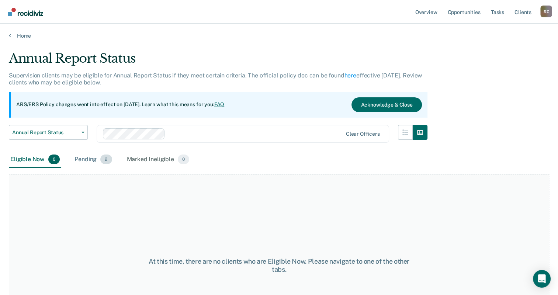
click at [96, 160] on div "Pending 2" at bounding box center [93, 159] width 40 height 16
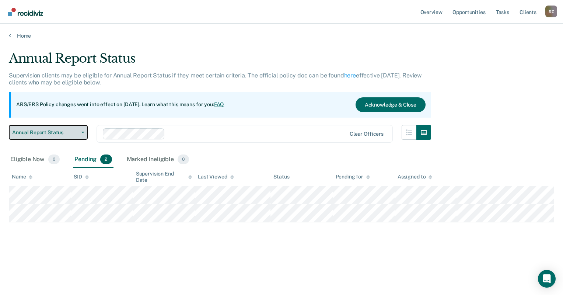
click at [81, 129] on button "Annual Report Status" at bounding box center [48, 132] width 79 height 15
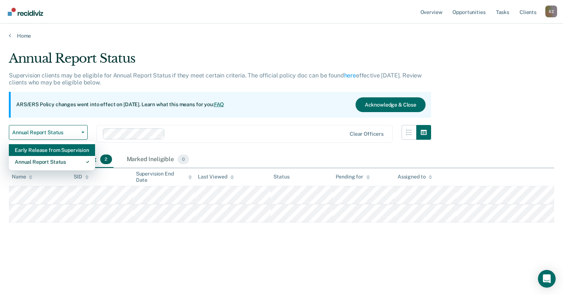
click at [55, 149] on div "Early Release from Supervision" at bounding box center [52, 150] width 74 height 12
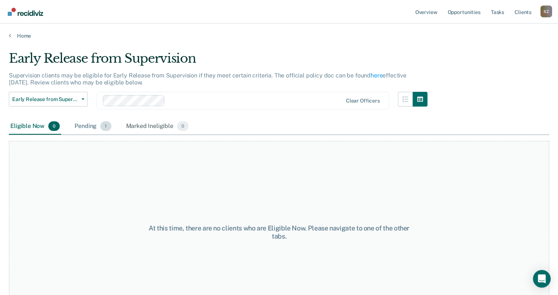
click at [85, 131] on div "Pending 1" at bounding box center [92, 126] width 39 height 16
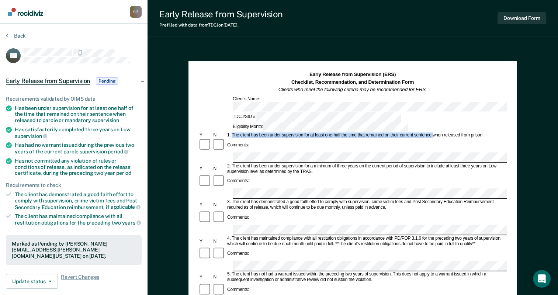
drag, startPoint x: 232, startPoint y: 114, endPoint x: 433, endPoint y: 114, distance: 201.2
click at [433, 133] on div "1. The client has been under supervision for at least one-half the time that re…" at bounding box center [366, 136] width 280 height 6
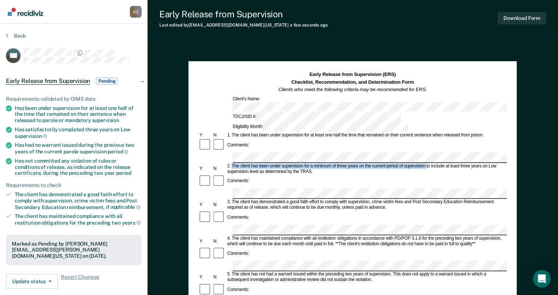
drag, startPoint x: 231, startPoint y: 135, endPoint x: 426, endPoint y: 134, distance: 195.0
click at [426, 163] on div "2. The client has been under supervision for a minimum of three years on the cu…" at bounding box center [366, 168] width 280 height 11
drag, startPoint x: 415, startPoint y: 138, endPoint x: 422, endPoint y: 137, distance: 6.3
click at [416, 163] on div "2. The client has been under supervision for a minimum of three years on the cu…" at bounding box center [366, 168] width 280 height 11
click at [293, 163] on div "2. The client has been under supervision for a minimum of three years on the cu…" at bounding box center [366, 168] width 280 height 11
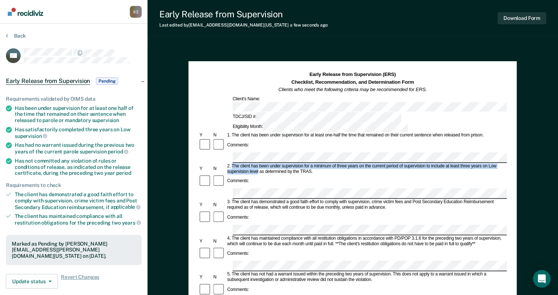
drag, startPoint x: 232, startPoint y: 136, endPoint x: 257, endPoint y: 142, distance: 26.2
click at [257, 163] on div "2. The client has been under supervision for a minimum of three years on the cu…" at bounding box center [366, 168] width 280 height 11
drag, startPoint x: 257, startPoint y: 142, endPoint x: 248, endPoint y: 142, distance: 8.9
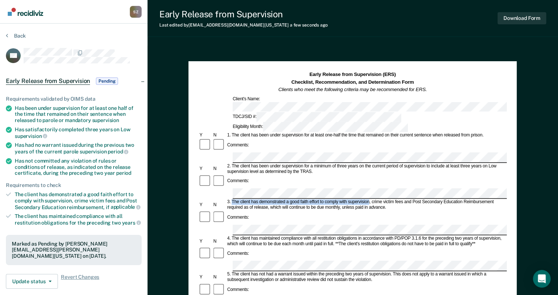
drag, startPoint x: 233, startPoint y: 164, endPoint x: 369, endPoint y: 165, distance: 136.4
click at [369, 199] on div "3. The client has demonstrated a good faith effort to comply with supervision, …" at bounding box center [366, 204] width 280 height 11
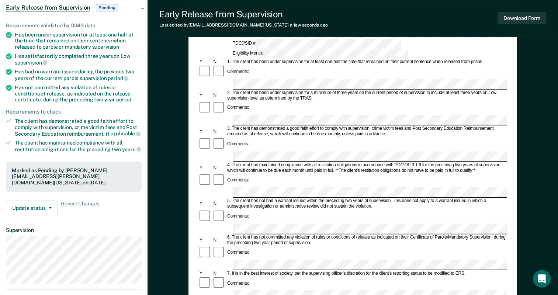
scroll to position [74, 0]
drag, startPoint x: 232, startPoint y: 119, endPoint x: 359, endPoint y: 122, distance: 126.5
click at [359, 162] on div "4. The client has maintained compliance with all restitution obligations in acc…" at bounding box center [366, 167] width 280 height 11
drag, startPoint x: 359, startPoint y: 122, endPoint x: 353, endPoint y: 119, distance: 6.3
drag, startPoint x: 232, startPoint y: 148, endPoint x: 391, endPoint y: 147, distance: 159.2
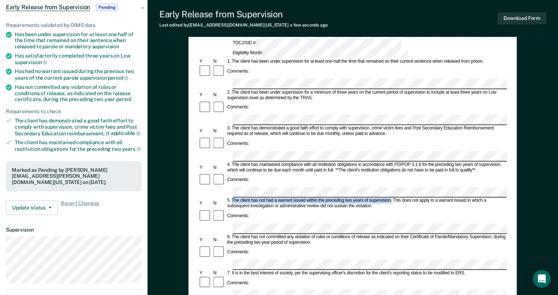
click at [391, 198] on div "5. The client has not had a warrant issued within the preceding two years of su…" at bounding box center [366, 203] width 280 height 11
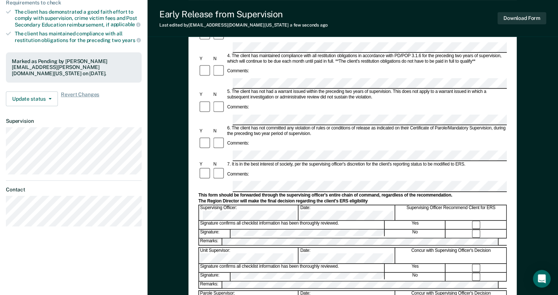
scroll to position [184, 0]
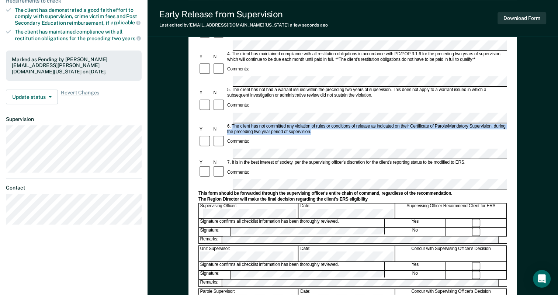
drag, startPoint x: 232, startPoint y: 66, endPoint x: 326, endPoint y: 74, distance: 94.3
click at [326, 123] on div "6. The client has not committed any violation of rules or conditions of release…" at bounding box center [366, 128] width 280 height 11
drag, startPoint x: 326, startPoint y: 74, endPoint x: 292, endPoint y: 69, distance: 34.6
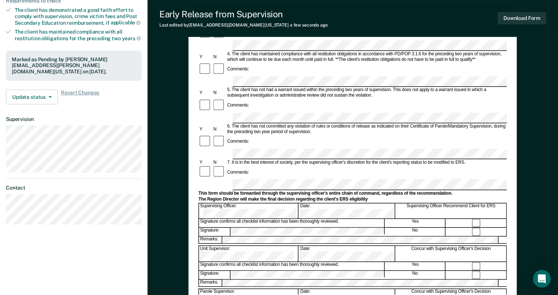
scroll to position [0, 0]
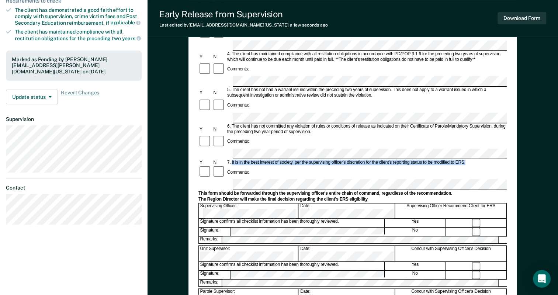
drag, startPoint x: 231, startPoint y: 94, endPoint x: 463, endPoint y: 91, distance: 231.9
click at [463, 160] on div "7. It is in the best interest of society, per the supervising officer's discret…" at bounding box center [366, 163] width 280 height 6
drag, startPoint x: 463, startPoint y: 91, endPoint x: 452, endPoint y: 93, distance: 11.5
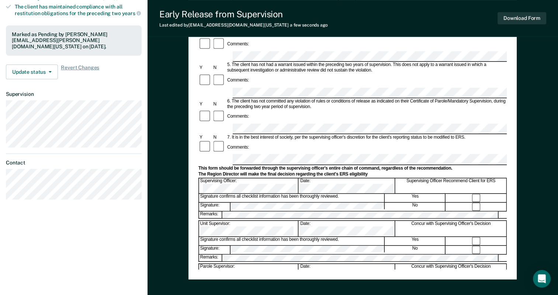
scroll to position [177, 0]
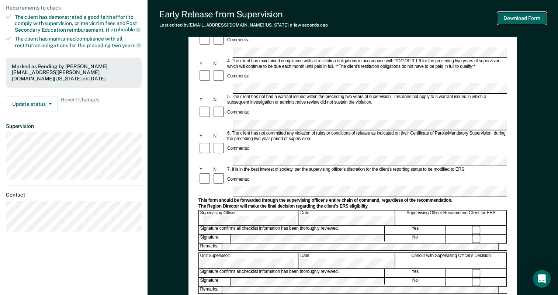
click at [516, 20] on button "Download Form" at bounding box center [521, 18] width 49 height 12
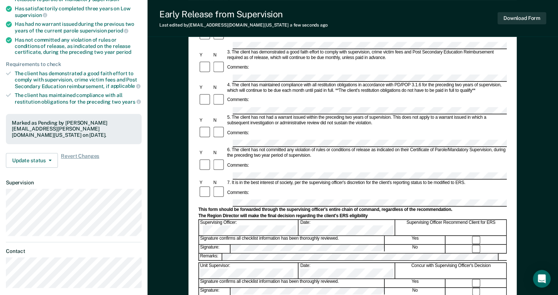
scroll to position [30, 0]
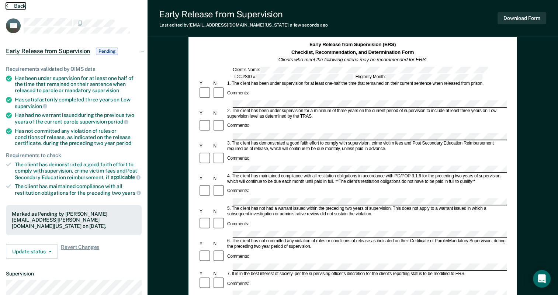
click at [19, 6] on button "Back" at bounding box center [16, 6] width 20 height 7
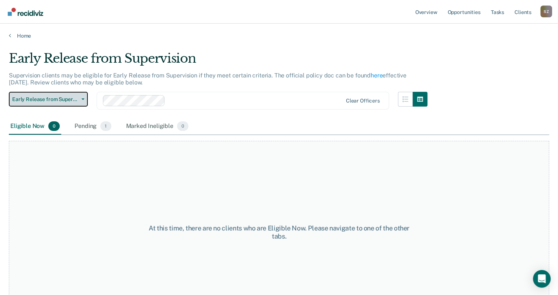
click at [58, 97] on span "Early Release from Supervision" at bounding box center [45, 99] width 66 height 6
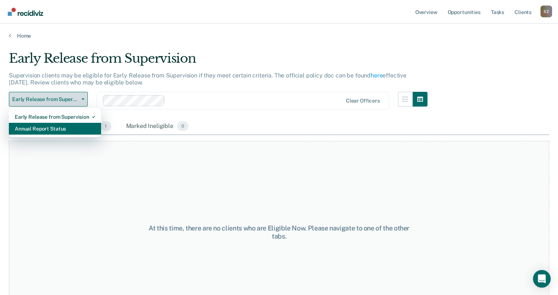
click at [47, 130] on div "Annual Report Status" at bounding box center [55, 129] width 80 height 12
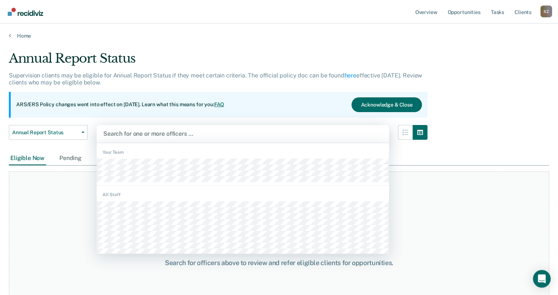
click at [156, 133] on div at bounding box center [242, 133] width 279 height 8
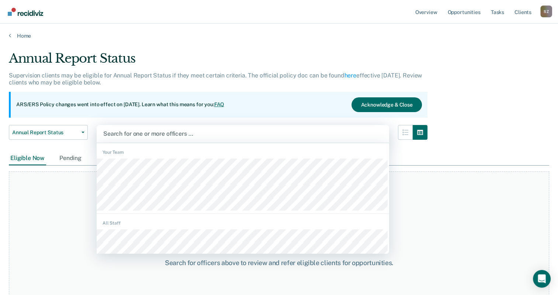
type input "s"
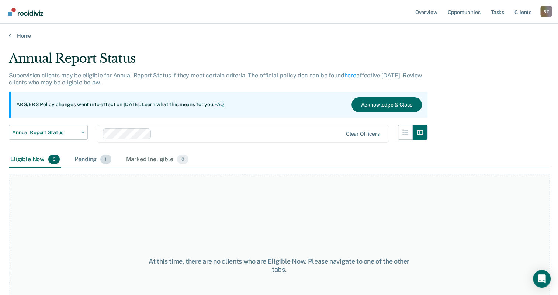
click at [88, 156] on div "Pending 1" at bounding box center [92, 159] width 39 height 16
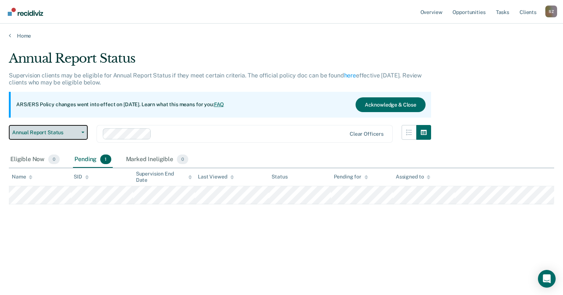
click at [62, 132] on span "Annual Report Status" at bounding box center [45, 132] width 66 height 6
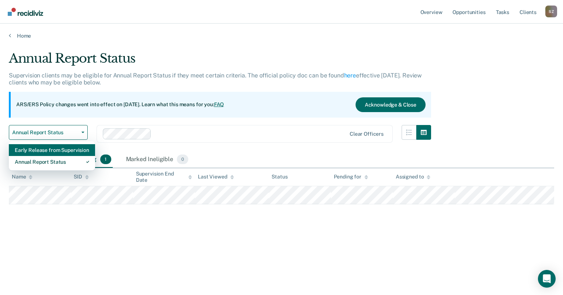
click at [52, 150] on div "Early Release from Supervision" at bounding box center [52, 150] width 74 height 12
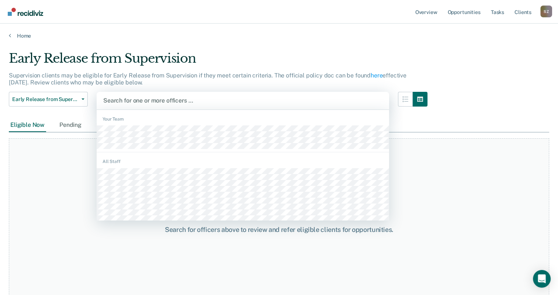
click at [143, 100] on div at bounding box center [242, 100] width 279 height 8
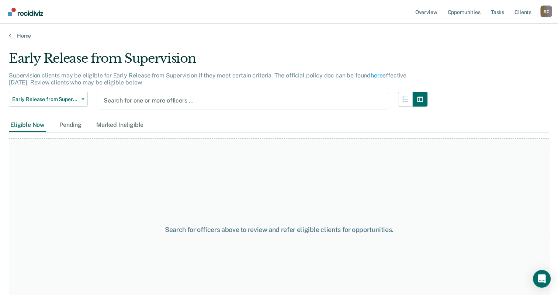
click at [143, 100] on div at bounding box center [243, 100] width 278 height 8
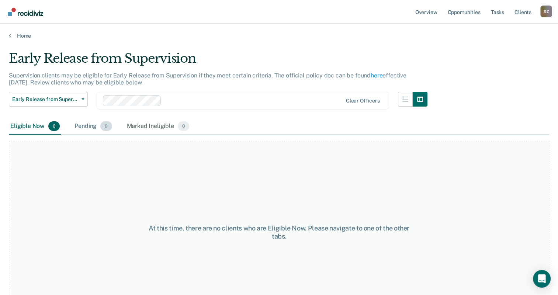
click at [94, 123] on div "Pending 0" at bounding box center [93, 126] width 40 height 16
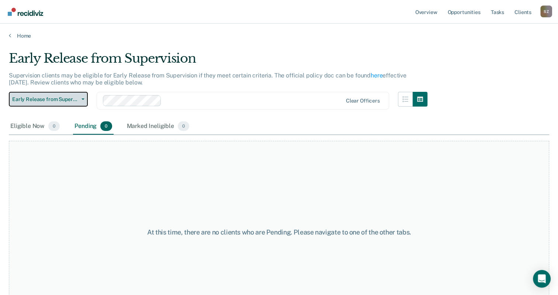
click at [66, 92] on button "Early Release from Supervision" at bounding box center [48, 99] width 79 height 15
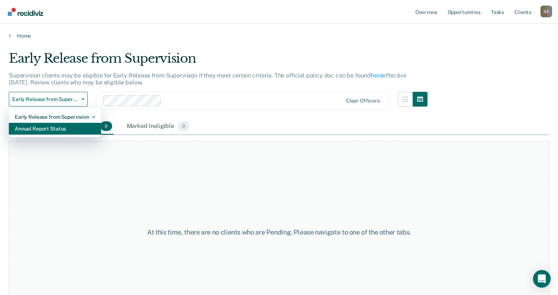
click at [55, 126] on div "Annual Report Status" at bounding box center [55, 129] width 80 height 12
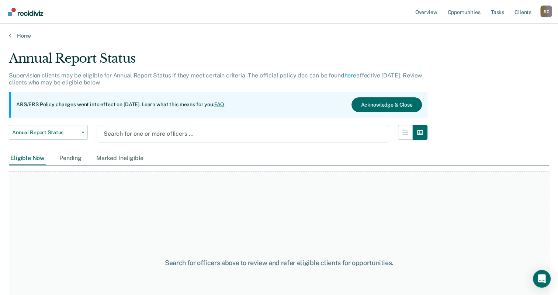
click at [134, 129] on div "Search for one or more officers …" at bounding box center [243, 134] width 280 height 10
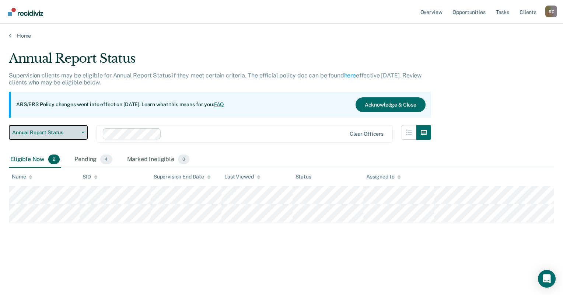
click at [67, 135] on span "Annual Report Status" at bounding box center [45, 132] width 66 height 6
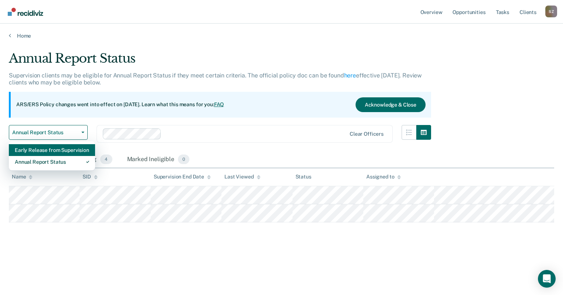
click at [47, 152] on div "Early Release from Supervision" at bounding box center [52, 150] width 74 height 12
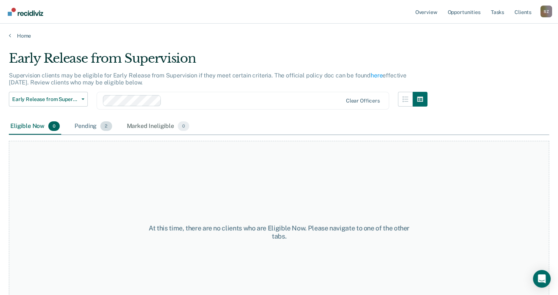
click at [91, 125] on div "Pending 2" at bounding box center [93, 126] width 40 height 16
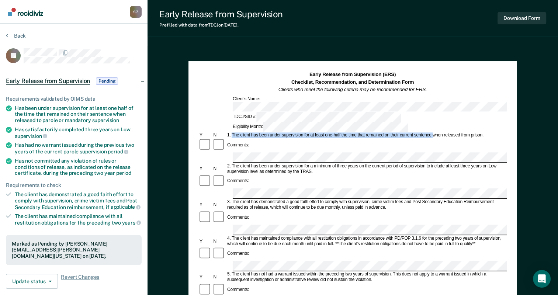
drag, startPoint x: 232, startPoint y: 114, endPoint x: 433, endPoint y: 111, distance: 200.5
click at [433, 133] on div "1. The client has been under supervision for at least one-half the time that re…" at bounding box center [366, 136] width 280 height 6
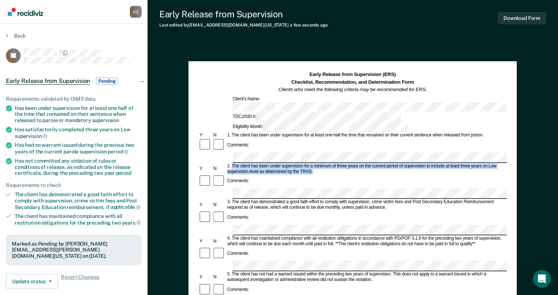
drag, startPoint x: 231, startPoint y: 136, endPoint x: 320, endPoint y: 143, distance: 88.3
click at [320, 163] on div "2. The client has been under supervision for a minimum of three years on the cu…" at bounding box center [366, 168] width 280 height 11
drag, startPoint x: 320, startPoint y: 143, endPoint x: 299, endPoint y: 140, distance: 21.2
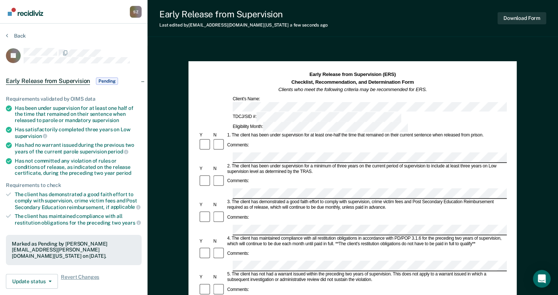
scroll to position [0, 66]
click at [514, 161] on div "Early Release from Supervision (ERS) Checklist, Recommendation, and Determinati…" at bounding box center [352, 275] width 328 height 428
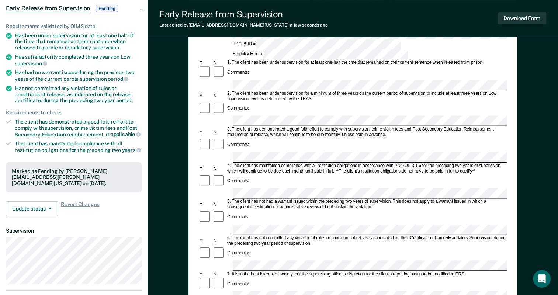
scroll to position [74, 0]
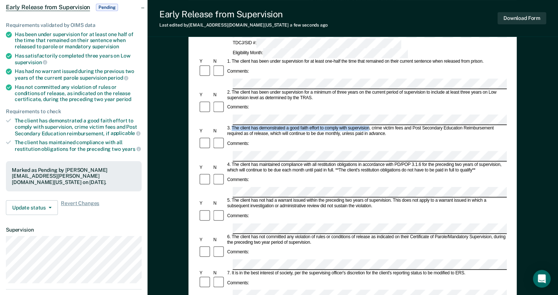
drag, startPoint x: 231, startPoint y: 93, endPoint x: 369, endPoint y: 92, distance: 137.5
click at [369, 126] on div "3. The client has demonstrated a good faith effort to comply with supervision, …" at bounding box center [366, 131] width 280 height 11
drag, startPoint x: 369, startPoint y: 92, endPoint x: 363, endPoint y: 92, distance: 6.3
drag, startPoint x: 232, startPoint y: 119, endPoint x: 357, endPoint y: 118, distance: 124.6
click at [357, 162] on div "4. The client has maintained compliance with all restitution obligations in acc…" at bounding box center [366, 167] width 280 height 11
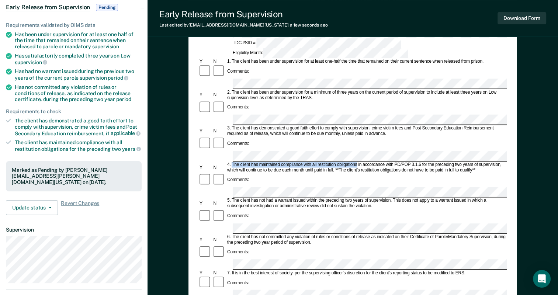
drag, startPoint x: 357, startPoint y: 118, endPoint x: 349, endPoint y: 118, distance: 7.4
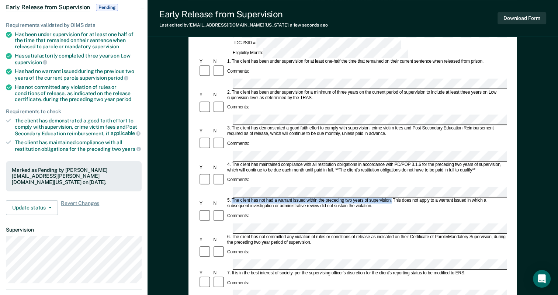
drag, startPoint x: 248, startPoint y: 148, endPoint x: 391, endPoint y: 148, distance: 143.4
click at [391, 198] on div "5. The client has not had a warrant issued within the preceding two years of su…" at bounding box center [366, 203] width 280 height 11
drag, startPoint x: 391, startPoint y: 148, endPoint x: 385, endPoint y: 148, distance: 5.9
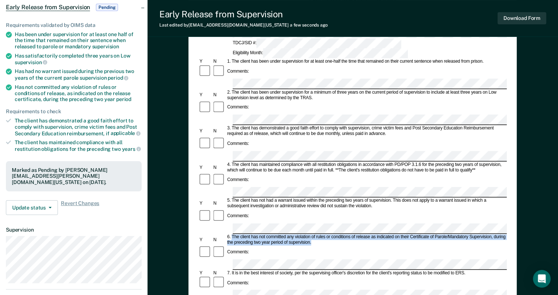
drag, startPoint x: 231, startPoint y: 175, endPoint x: 321, endPoint y: 182, distance: 89.8
click at [321, 234] on div "6. The client has not committed any violation of rules or conditions of release…" at bounding box center [366, 239] width 280 height 11
drag, startPoint x: 321, startPoint y: 182, endPoint x: 293, endPoint y: 182, distance: 27.6
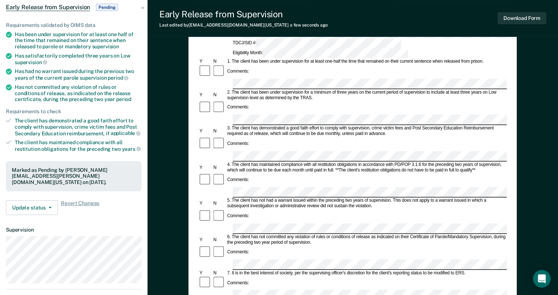
scroll to position [0, 0]
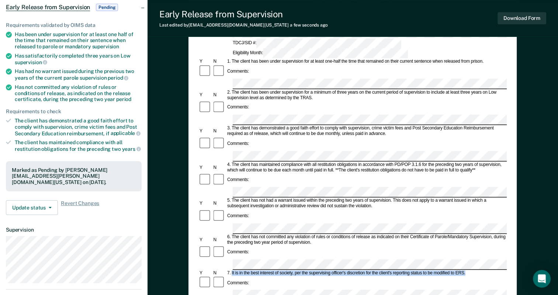
drag, startPoint x: 231, startPoint y: 205, endPoint x: 470, endPoint y: 205, distance: 238.8
click at [470, 270] on div "7. It is in the best interest of society, per the supervising officer's discret…" at bounding box center [366, 273] width 280 height 6
drag, startPoint x: 470, startPoint y: 205, endPoint x: 453, endPoint y: 204, distance: 17.0
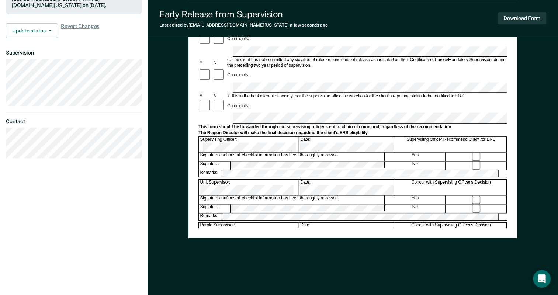
scroll to position [251, 0]
click at [246, 195] on div "Signature confirms all checklist information has been thoroughly reviewed. Yes" at bounding box center [352, 199] width 308 height 9
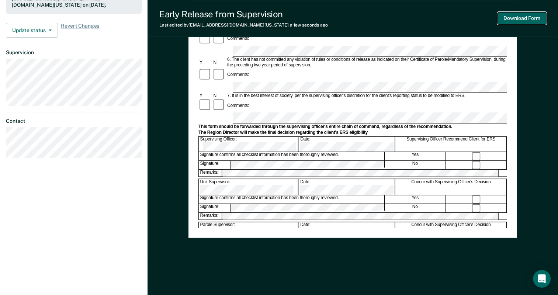
click at [513, 22] on button "Download Form" at bounding box center [521, 18] width 49 height 12
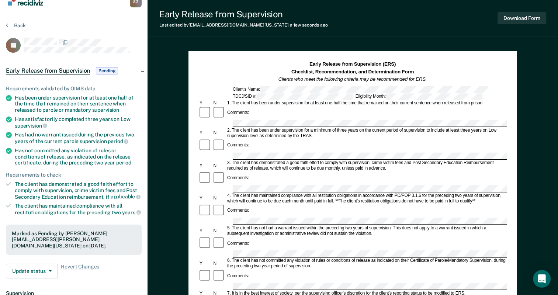
scroll to position [0, 0]
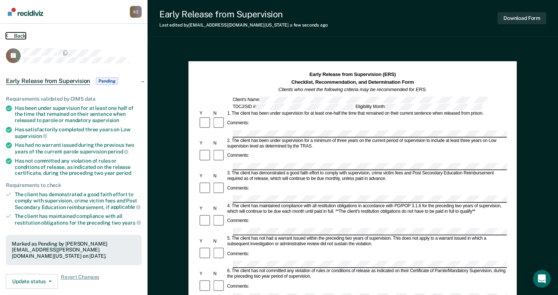
click at [18, 35] on button "Back" at bounding box center [16, 35] width 20 height 7
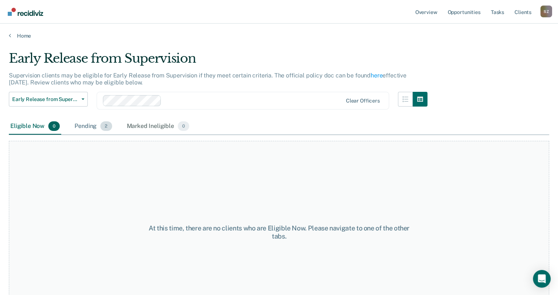
click at [91, 131] on div "Pending 2" at bounding box center [93, 126] width 40 height 16
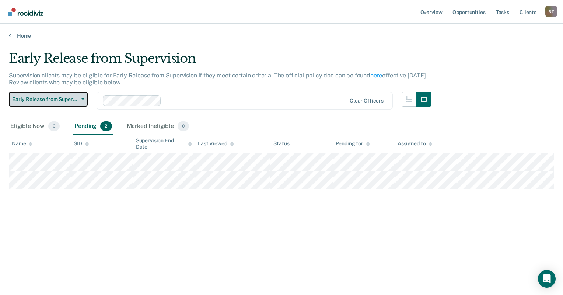
click at [75, 102] on span "Early Release from Supervision" at bounding box center [45, 99] width 66 height 6
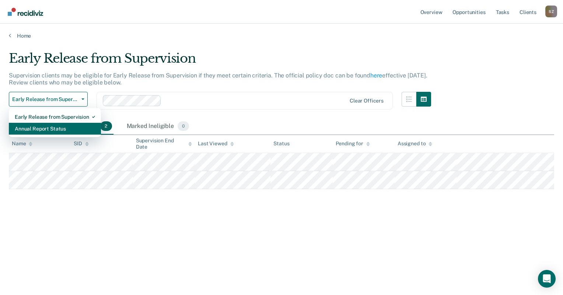
click at [47, 129] on div "Annual Report Status" at bounding box center [55, 129] width 80 height 12
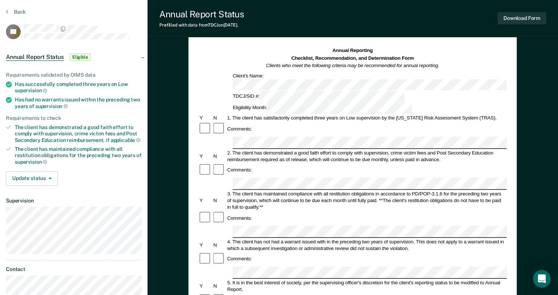
scroll to position [37, 0]
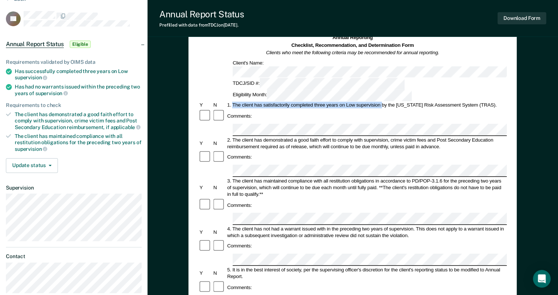
drag, startPoint x: 233, startPoint y: 80, endPoint x: 382, endPoint y: 81, distance: 148.5
click at [382, 102] on div "1. The client has satisfactorily completed three years on Low supervision by th…" at bounding box center [366, 105] width 280 height 7
drag, startPoint x: 382, startPoint y: 81, endPoint x: 372, endPoint y: 78, distance: 10.7
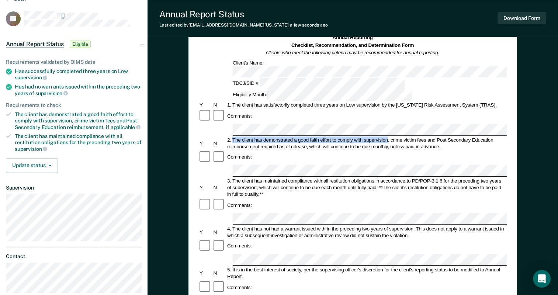
drag, startPoint x: 233, startPoint y: 104, endPoint x: 388, endPoint y: 107, distance: 155.2
click at [388, 136] on div "2. The client has demonstrated a good faith effort to comply with supervision, …" at bounding box center [366, 142] width 280 height 13
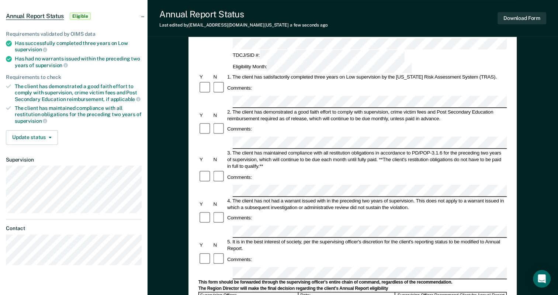
scroll to position [111, 0]
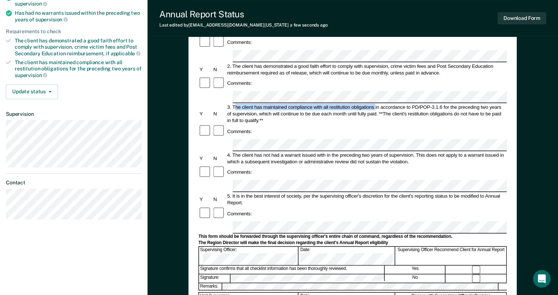
drag, startPoint x: 234, startPoint y: 65, endPoint x: 374, endPoint y: 66, distance: 140.4
click at [374, 104] on div "3. The client has maintained compliance with all restitution obligations in acc…" at bounding box center [366, 114] width 280 height 20
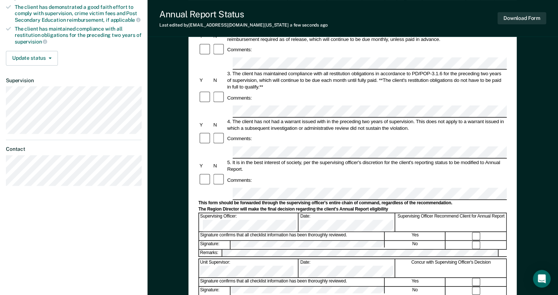
scroll to position [147, 0]
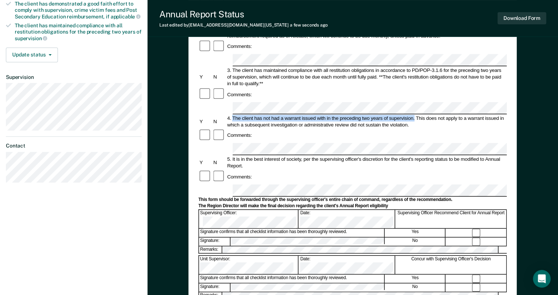
drag, startPoint x: 233, startPoint y: 69, endPoint x: 414, endPoint y: 69, distance: 181.7
click at [414, 115] on div "4. The client has not had a warrant issued with in the preceding two years of s…" at bounding box center [366, 121] width 280 height 13
drag, startPoint x: 414, startPoint y: 69, endPoint x: 405, endPoint y: 69, distance: 9.6
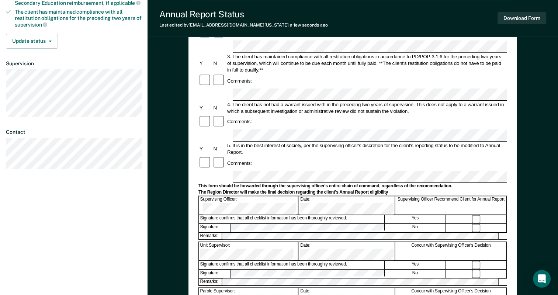
scroll to position [140, 0]
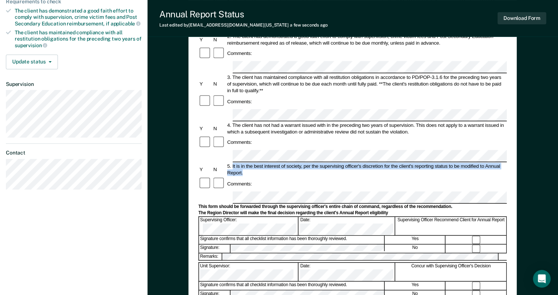
drag, startPoint x: 233, startPoint y: 108, endPoint x: 501, endPoint y: 112, distance: 268.7
click at [501, 163] on div "5. It is in the best interest of society, per the supervising officer's discret…" at bounding box center [366, 169] width 280 height 13
drag, startPoint x: 501, startPoint y: 112, endPoint x: 484, endPoint y: 107, distance: 18.5
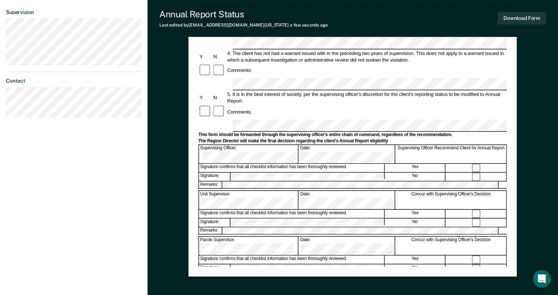
scroll to position [214, 0]
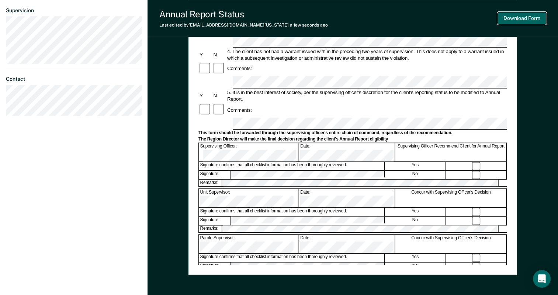
click at [524, 19] on button "Download Form" at bounding box center [521, 18] width 49 height 12
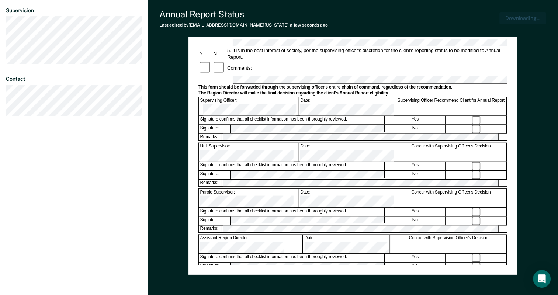
scroll to position [250, 0]
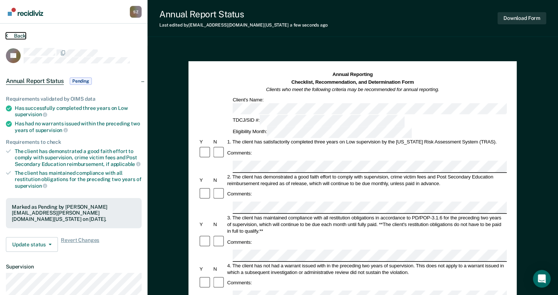
click at [18, 36] on button "Back" at bounding box center [16, 35] width 20 height 7
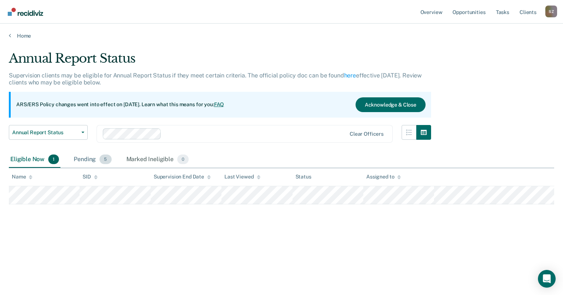
click at [86, 160] on div "Pending 5" at bounding box center [92, 159] width 41 height 16
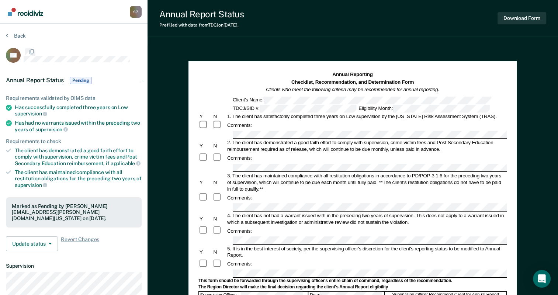
click at [493, 194] on div "Comments:" at bounding box center [352, 198] width 308 height 10
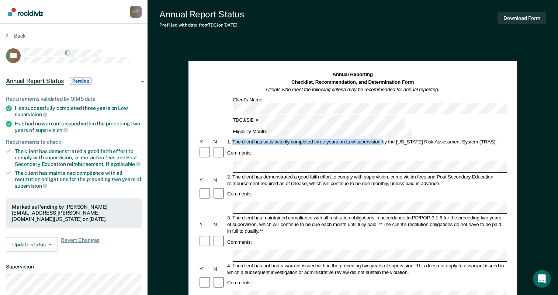
drag, startPoint x: 233, startPoint y: 116, endPoint x: 380, endPoint y: 117, distance: 147.1
click at [380, 139] on div "1. The client has satisfactorily completed three years on Low supervision by th…" at bounding box center [366, 142] width 280 height 7
drag, startPoint x: 380, startPoint y: 117, endPoint x: 374, endPoint y: 115, distance: 6.3
copy div "The client has satisfactorily completed three years on Low supervision"
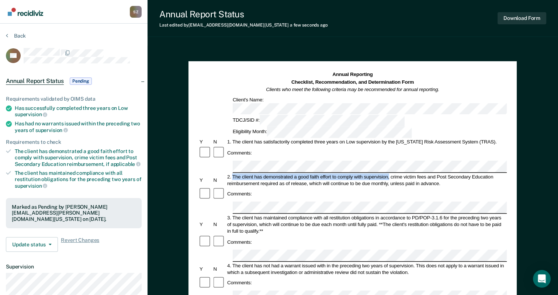
drag, startPoint x: 233, startPoint y: 141, endPoint x: 389, endPoint y: 142, distance: 156.3
click at [389, 173] on div "2. The client has demonstrated a good faith effort to comply with supervision, …" at bounding box center [366, 179] width 280 height 13
drag, startPoint x: 389, startPoint y: 142, endPoint x: 383, endPoint y: 143, distance: 5.9
copy div "The client has demonstrated a good faith effort to comply with supervision,"
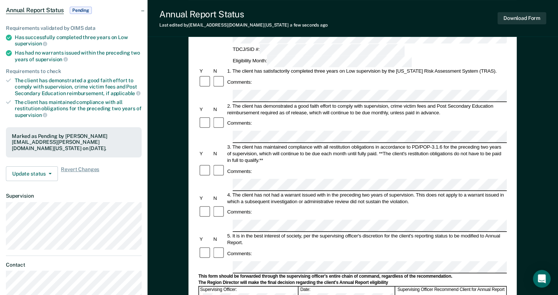
scroll to position [74, 0]
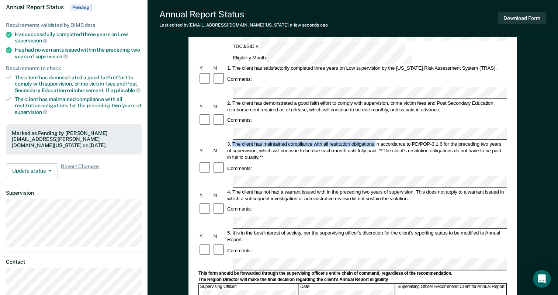
drag, startPoint x: 233, startPoint y: 101, endPoint x: 375, endPoint y: 105, distance: 142.0
click at [375, 140] on div "3. The client has maintained compliance with all restitution obligations in acc…" at bounding box center [366, 150] width 280 height 20
drag, startPoint x: 375, startPoint y: 105, endPoint x: 367, endPoint y: 102, distance: 8.3
copy div "The client has maintained compliance with all restitution obligations"
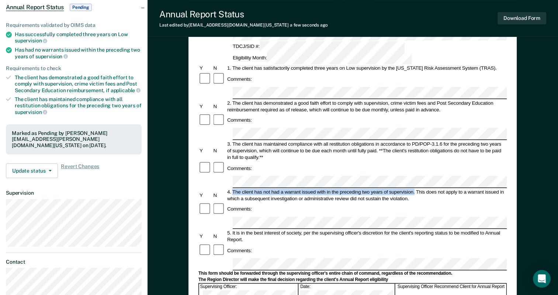
drag, startPoint x: 232, startPoint y: 142, endPoint x: 414, endPoint y: 145, distance: 182.1
click at [414, 188] on div "4. The client has not had a warrant issued with in the preceding two years of s…" at bounding box center [366, 194] width 280 height 13
drag, startPoint x: 414, startPoint y: 145, endPoint x: 409, endPoint y: 142, distance: 5.6
copy div "The client has not had a warrant issued with in the preceding two years of supe…"
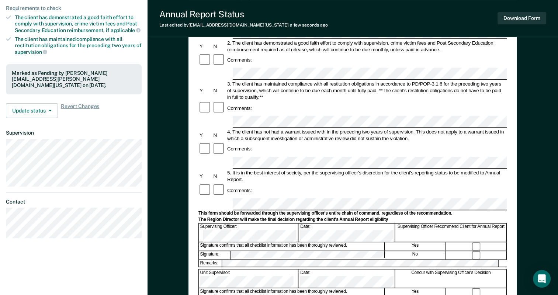
scroll to position [147, 0]
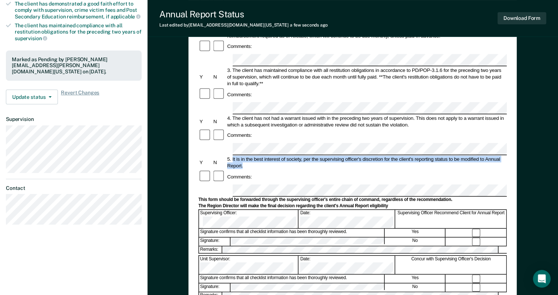
drag, startPoint x: 233, startPoint y: 102, endPoint x: 265, endPoint y: 108, distance: 33.4
click at [265, 156] on div "5. It is in the best interest of society, per the supervising officer's discret…" at bounding box center [366, 162] width 280 height 13
drag, startPoint x: 265, startPoint y: 108, endPoint x: 265, endPoint y: 100, distance: 8.1
copy div "It is in the best interest of society, per the supervising officer's discretion…"
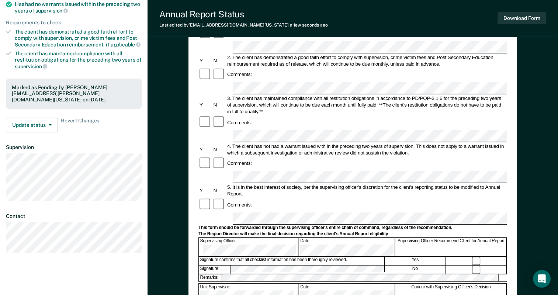
scroll to position [37, 0]
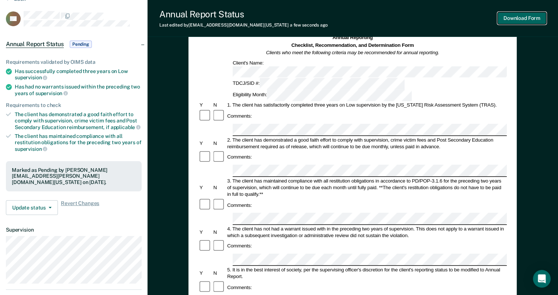
click at [513, 21] on button "Download Form" at bounding box center [521, 18] width 49 height 12
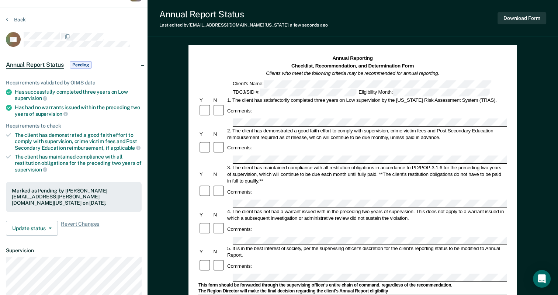
scroll to position [0, 0]
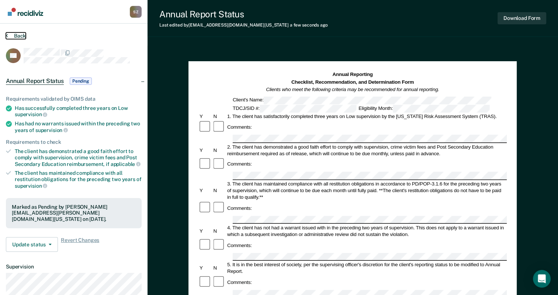
click at [17, 36] on button "Back" at bounding box center [16, 35] width 20 height 7
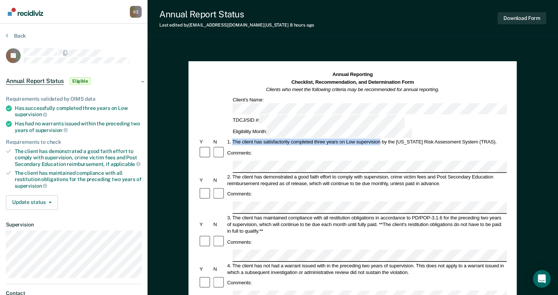
drag, startPoint x: 233, startPoint y: 117, endPoint x: 380, endPoint y: 119, distance: 147.5
click at [380, 139] on div "1. The client has satisfactorily completed three years on Low supervision by th…" at bounding box center [366, 142] width 280 height 7
drag, startPoint x: 380, startPoint y: 119, endPoint x: 372, endPoint y: 117, distance: 8.8
copy div "The client has satisfactorily completed three years on Low supervision"
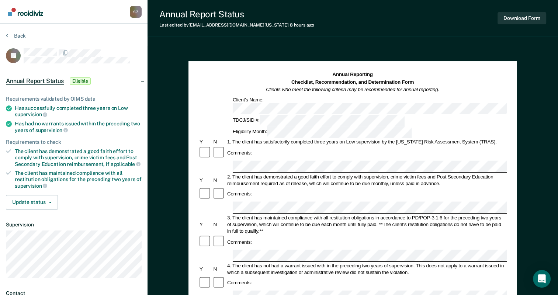
scroll to position [37, 0]
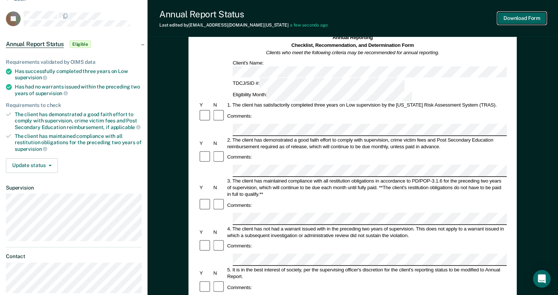
click at [525, 21] on button "Download Form" at bounding box center [521, 18] width 49 height 12
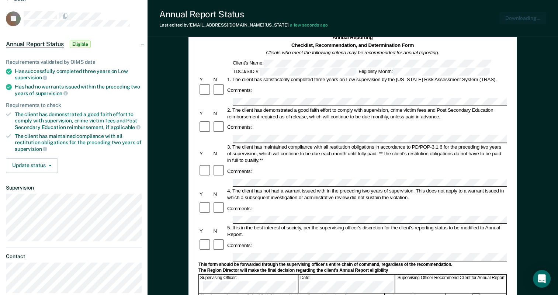
scroll to position [0, 0]
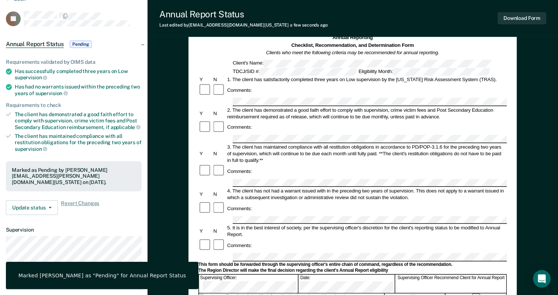
click at [548, 70] on div "Annual Reporting Checklist, Recommendation, and Determination Form Clients who …" at bounding box center [352, 259] width 410 height 501
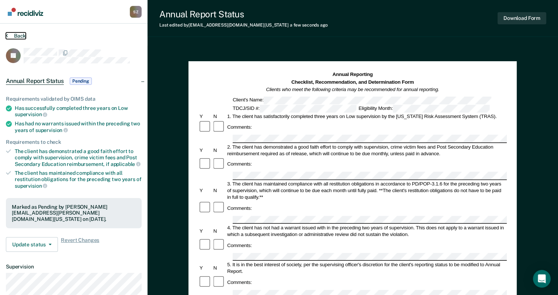
click at [15, 34] on button "Back" at bounding box center [16, 35] width 20 height 7
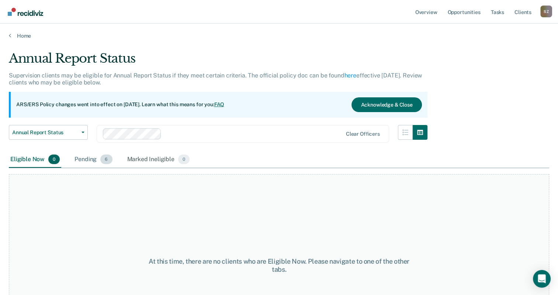
click at [80, 158] on div "Pending 6" at bounding box center [93, 159] width 41 height 16
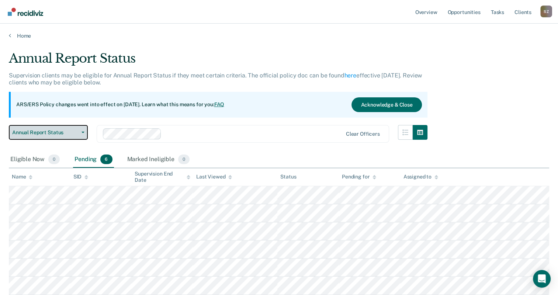
click at [70, 136] on button "Annual Report Status" at bounding box center [48, 132] width 79 height 15
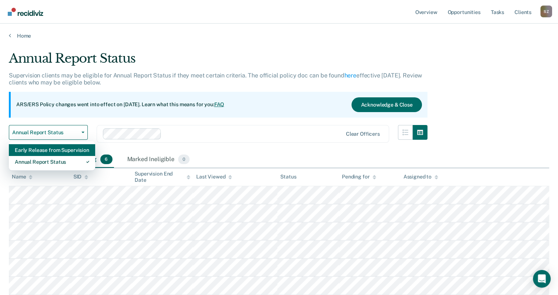
click at [59, 150] on div "Early Release from Supervision" at bounding box center [52, 150] width 74 height 12
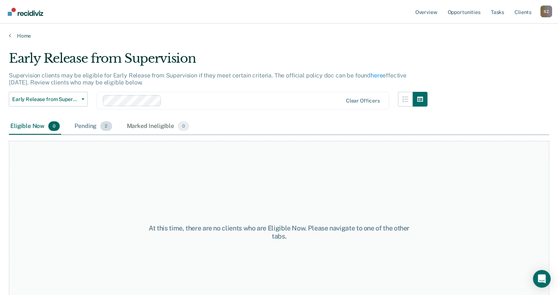
click at [97, 130] on div "Pending 2" at bounding box center [93, 126] width 40 height 16
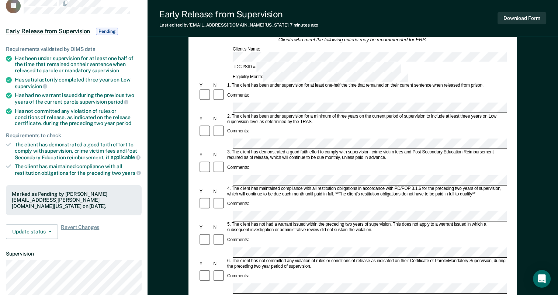
scroll to position [74, 0]
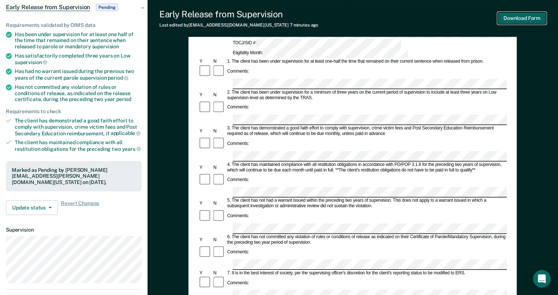
click at [509, 21] on button "Download Form" at bounding box center [521, 18] width 49 height 12
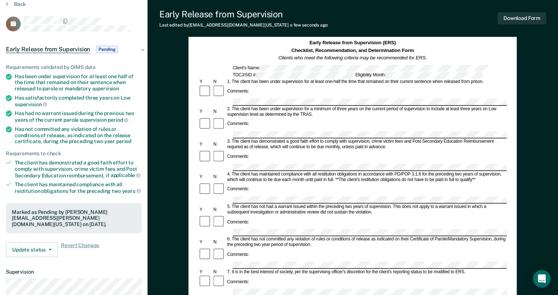
scroll to position [0, 0]
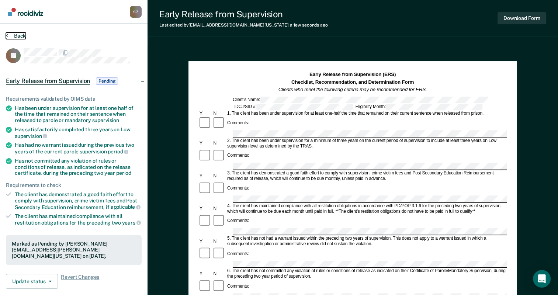
click at [21, 34] on button "Back" at bounding box center [16, 35] width 20 height 7
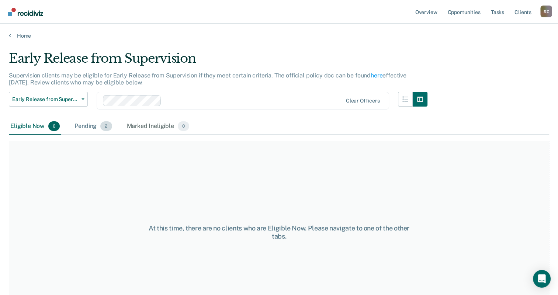
click at [105, 125] on span "2" at bounding box center [105, 126] width 11 height 10
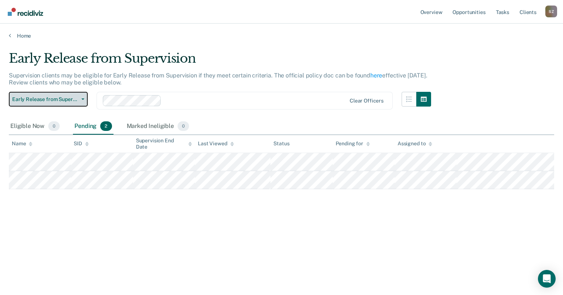
click at [79, 99] on span "button" at bounding box center [82, 98] width 6 height 1
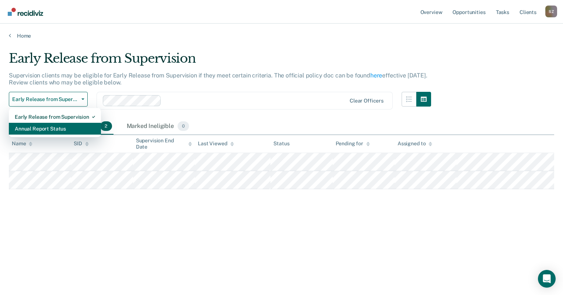
click at [48, 128] on div "Annual Report Status" at bounding box center [55, 129] width 80 height 12
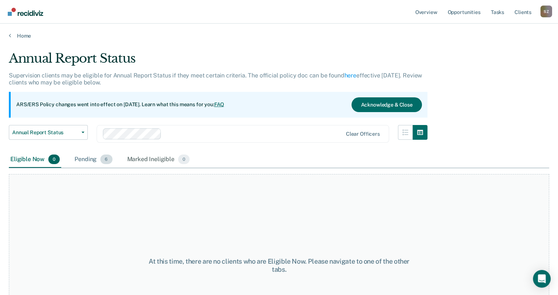
click at [95, 159] on div "Pending 6" at bounding box center [93, 159] width 41 height 16
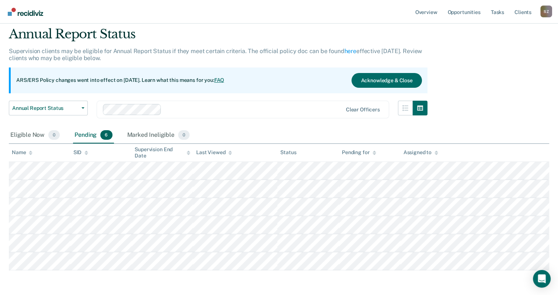
scroll to position [37, 0]
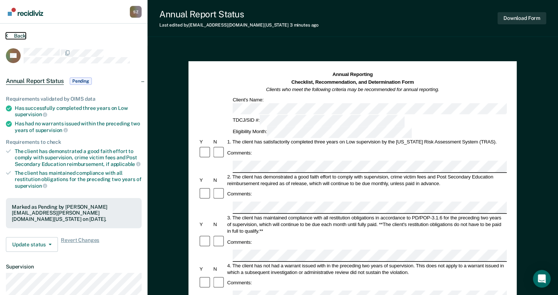
click at [15, 35] on button "Back" at bounding box center [16, 35] width 20 height 7
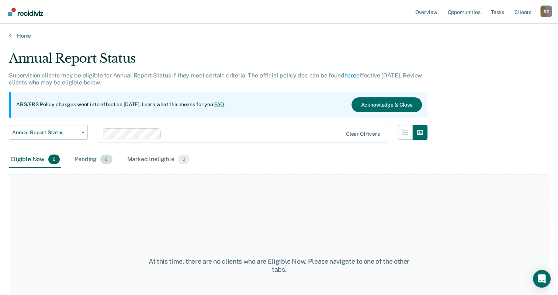
click at [85, 154] on div "Pending 6" at bounding box center [93, 159] width 41 height 16
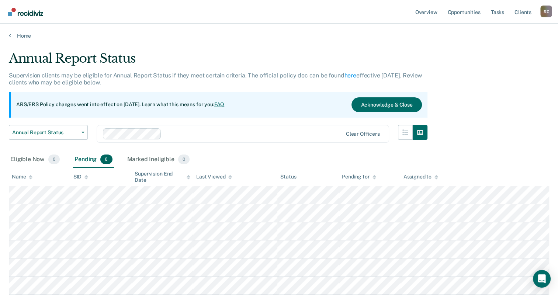
click at [86, 155] on div "Pending 6" at bounding box center [93, 159] width 41 height 16
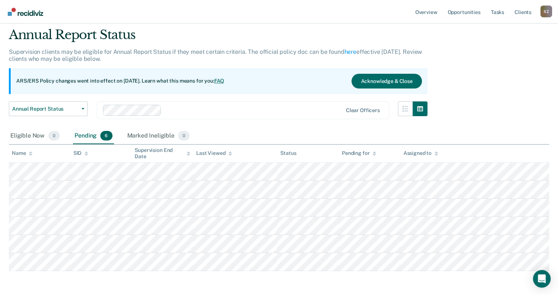
scroll to position [52, 0]
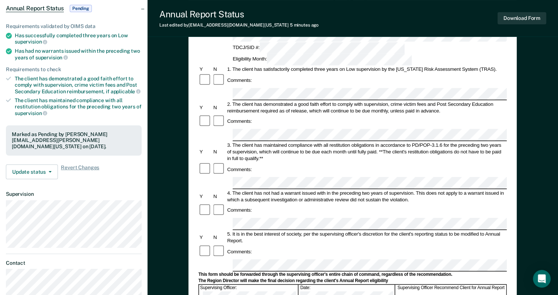
scroll to position [74, 0]
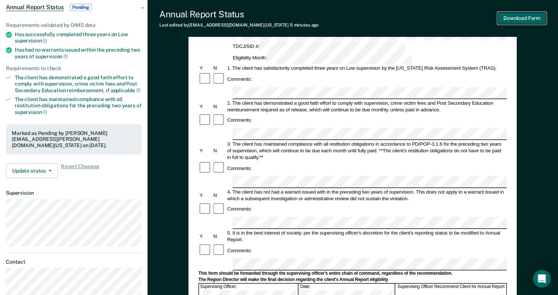
click at [517, 16] on button "Download Form" at bounding box center [521, 18] width 49 height 12
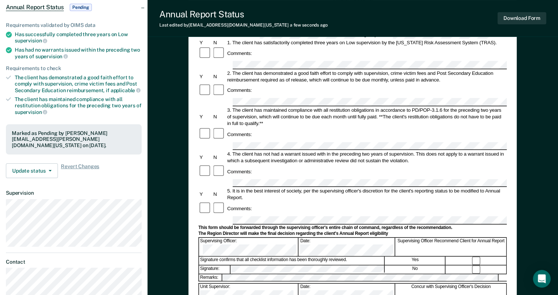
scroll to position [0, 0]
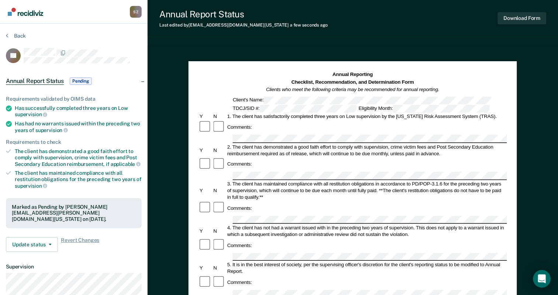
click at [17, 38] on div "Back" at bounding box center [74, 39] width 136 height 15
click at [17, 37] on button "Back" at bounding box center [16, 35] width 20 height 7
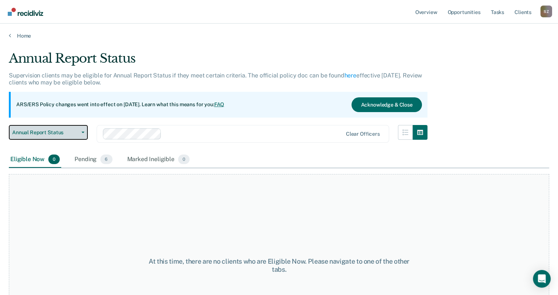
click at [77, 139] on button "Annual Report Status" at bounding box center [48, 132] width 79 height 15
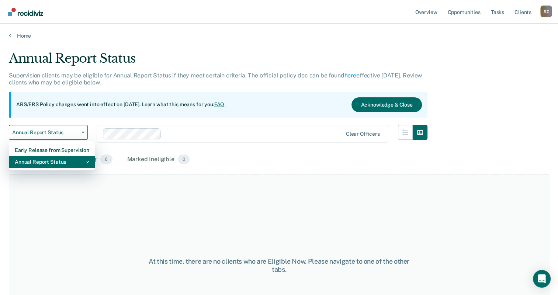
click at [50, 160] on div "Annual Report Status" at bounding box center [52, 162] width 74 height 12
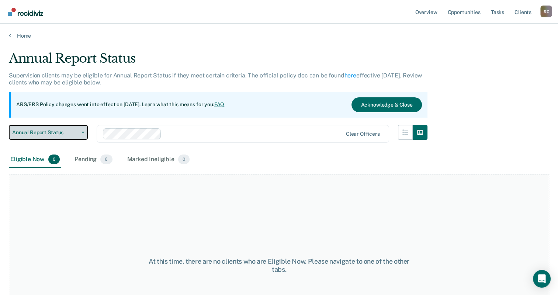
click at [62, 139] on button "Annual Report Status" at bounding box center [48, 132] width 79 height 15
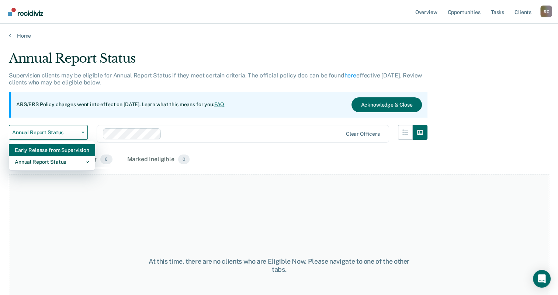
click at [63, 149] on div "Early Release from Supervision" at bounding box center [52, 150] width 74 height 12
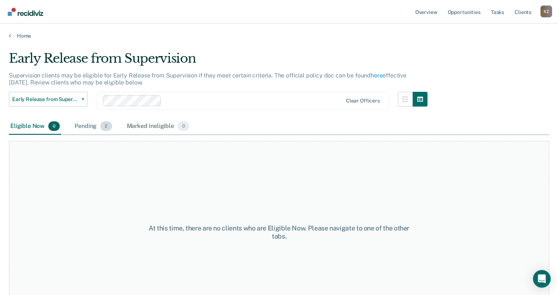
click at [98, 127] on div "Pending 2" at bounding box center [93, 126] width 40 height 16
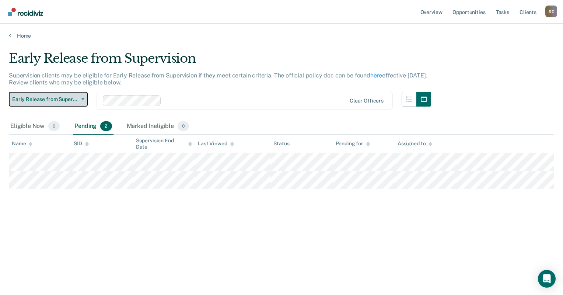
click at [66, 95] on button "Early Release from Supervision" at bounding box center [48, 99] width 79 height 15
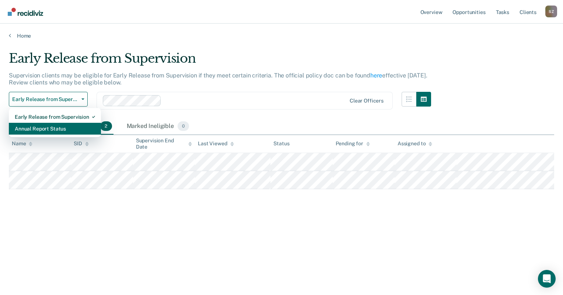
click at [55, 127] on div "Annual Report Status" at bounding box center [55, 129] width 80 height 12
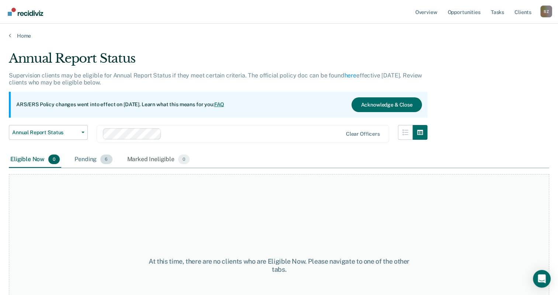
click at [97, 161] on div "Pending 6" at bounding box center [93, 159] width 41 height 16
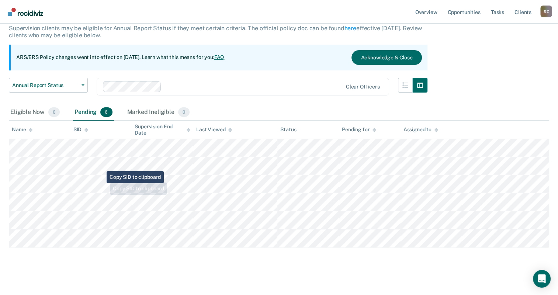
scroll to position [52, 0]
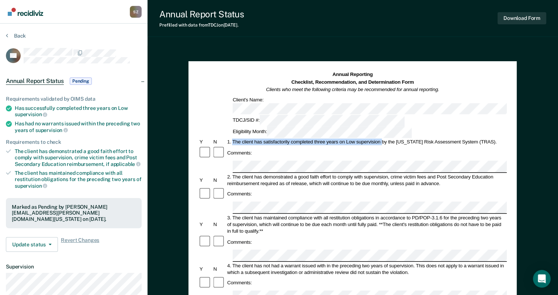
drag, startPoint x: 233, startPoint y: 116, endPoint x: 382, endPoint y: 117, distance: 148.5
click at [382, 139] on div "1. The client has satisfactorily completed three years on Low supervision by th…" at bounding box center [366, 142] width 280 height 7
drag, startPoint x: 382, startPoint y: 117, endPoint x: 370, endPoint y: 117, distance: 11.4
copy div "The client has satisfactorily completed three years on Low supervision"
click at [268, 173] on div "2. The client has demonstrated a good faith effort to comply with supervision, …" at bounding box center [366, 179] width 280 height 13
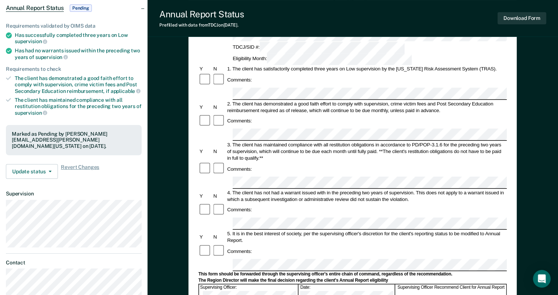
scroll to position [74, 0]
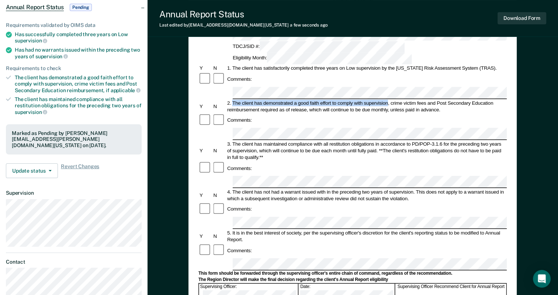
drag, startPoint x: 232, startPoint y: 68, endPoint x: 388, endPoint y: 70, distance: 155.6
click at [388, 100] on div "2. The client has demonstrated a good faith effort to comply with supervision, …" at bounding box center [366, 106] width 280 height 13
drag, startPoint x: 388, startPoint y: 70, endPoint x: 384, endPoint y: 67, distance: 4.5
copy div "The client has demonstrated a good faith effort to comply with supervision"
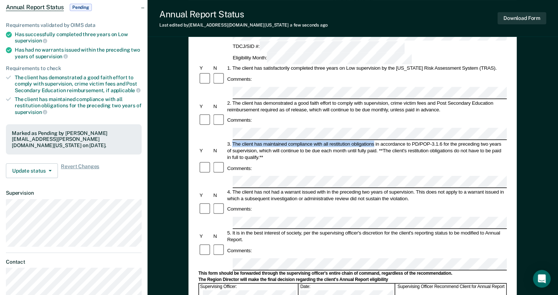
drag, startPoint x: 233, startPoint y: 102, endPoint x: 374, endPoint y: 103, distance: 141.2
click at [374, 140] on div "3. The client has maintained compliance with all restitution obligations in acc…" at bounding box center [366, 150] width 280 height 20
drag, startPoint x: 374, startPoint y: 103, endPoint x: 367, endPoint y: 102, distance: 7.5
copy div "The client has maintained compliance with all restitution obligations"
drag, startPoint x: 234, startPoint y: 141, endPoint x: 245, endPoint y: 140, distance: 11.4
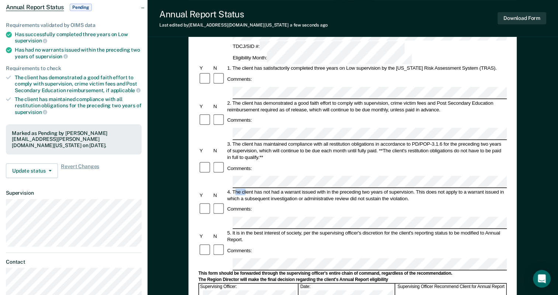
click at [245, 188] on div "4. The client has not had a warrant issued with in the preceding two years of s…" at bounding box center [366, 194] width 280 height 13
drag, startPoint x: 245, startPoint y: 140, endPoint x: 414, endPoint y: 144, distance: 169.2
click at [414, 188] on div "4. The client has not had a warrant issued with in the preceding two years of s…" at bounding box center [366, 194] width 280 height 13
copy div "The client has not had a warrant issued with in the preceding two years of supe…"
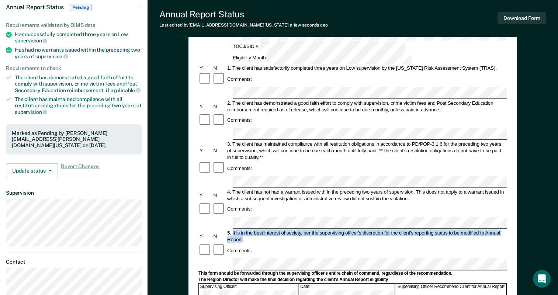
drag, startPoint x: 232, startPoint y: 175, endPoint x: 252, endPoint y: 184, distance: 22.3
click at [252, 230] on div "5. It is in the best interest of society, per the supervising officer's discret…" at bounding box center [366, 236] width 280 height 13
drag, startPoint x: 252, startPoint y: 184, endPoint x: 241, endPoint y: 178, distance: 12.4
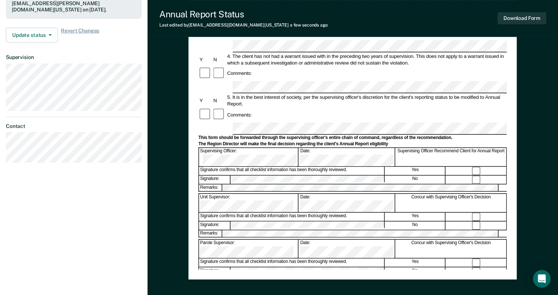
scroll to position [221, 0]
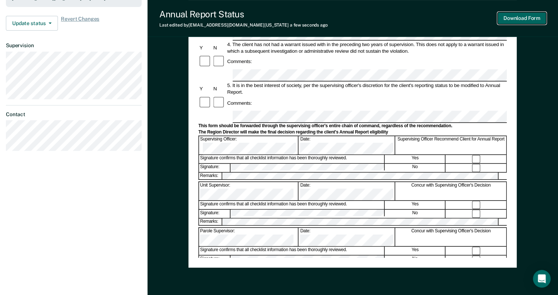
click at [525, 17] on button "Download Form" at bounding box center [521, 18] width 49 height 12
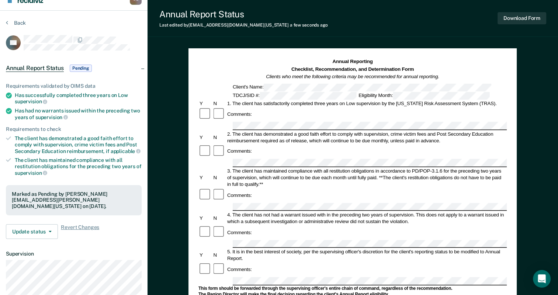
scroll to position [0, 0]
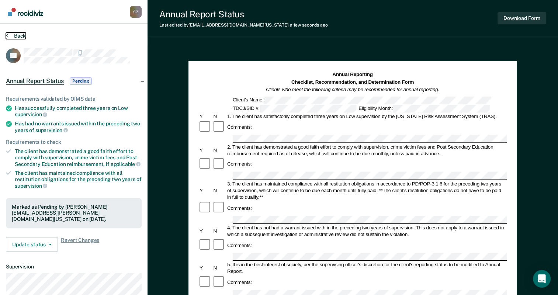
click at [18, 36] on button "Back" at bounding box center [16, 35] width 20 height 7
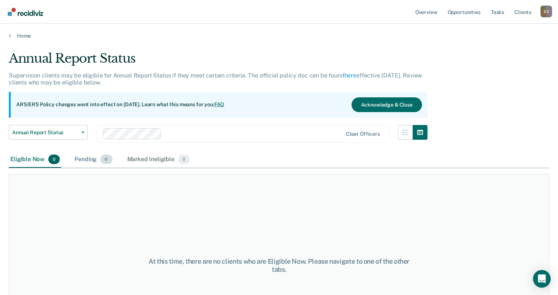
click at [88, 157] on div "Pending 6" at bounding box center [93, 159] width 41 height 16
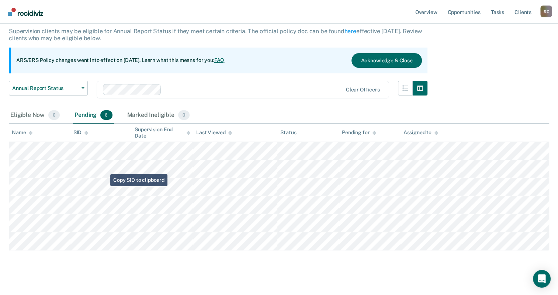
scroll to position [52, 0]
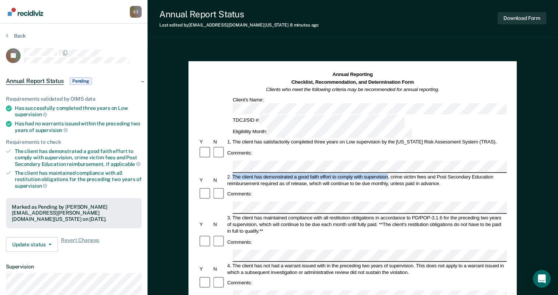
drag, startPoint x: 233, startPoint y: 142, endPoint x: 387, endPoint y: 142, distance: 153.7
click at [387, 173] on div "2. The client has demonstrated a good faith effort to comply with supervision, …" at bounding box center [366, 179] width 280 height 13
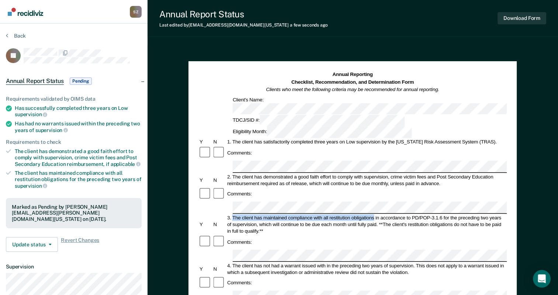
drag, startPoint x: 232, startPoint y: 176, endPoint x: 374, endPoint y: 176, distance: 141.5
click at [374, 214] on div "3. The client has maintained compliance with all restitution obligations in acc…" at bounding box center [366, 224] width 280 height 20
drag, startPoint x: 295, startPoint y: 215, endPoint x: 282, endPoint y: 236, distance: 25.2
click at [282, 276] on div "Comments:" at bounding box center [352, 283] width 308 height 14
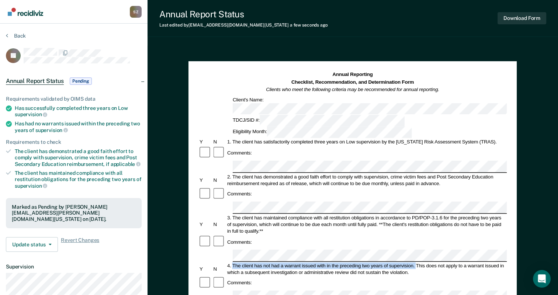
drag, startPoint x: 232, startPoint y: 216, endPoint x: 415, endPoint y: 218, distance: 182.8
click at [415, 262] on div "4. The client has not had a warrant issued with in the preceding two years of s…" at bounding box center [366, 268] width 280 height 13
drag, startPoint x: 415, startPoint y: 218, endPoint x: 410, endPoint y: 216, distance: 5.3
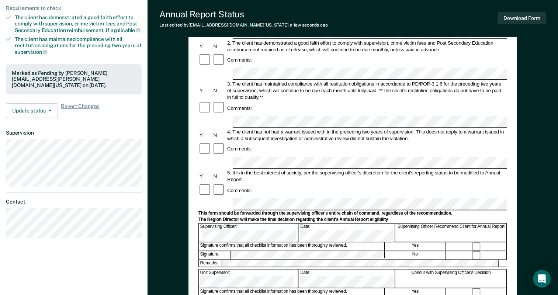
scroll to position [147, 0]
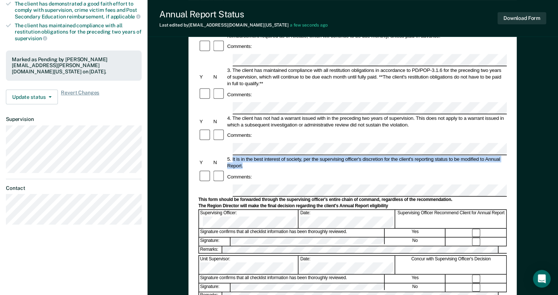
drag, startPoint x: 233, startPoint y: 101, endPoint x: 247, endPoint y: 106, distance: 14.8
click at [247, 156] on div "5. It is in the best interest of society, per the supervising officer's discret…" at bounding box center [366, 162] width 280 height 13
drag, startPoint x: 247, startPoint y: 106, endPoint x: 239, endPoint y: 101, distance: 8.8
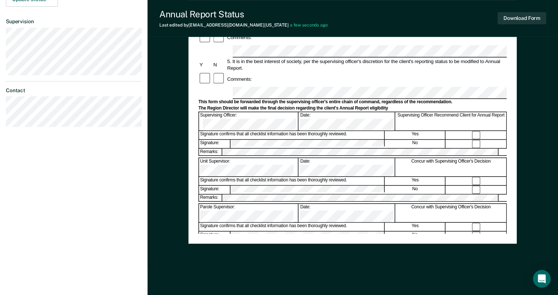
scroll to position [251, 0]
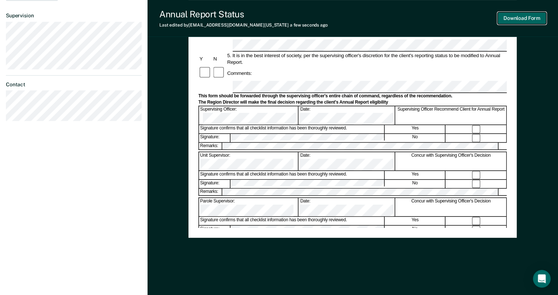
click at [524, 18] on button "Download Form" at bounding box center [521, 18] width 49 height 12
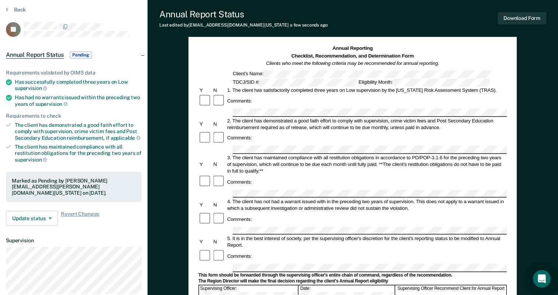
scroll to position [0, 0]
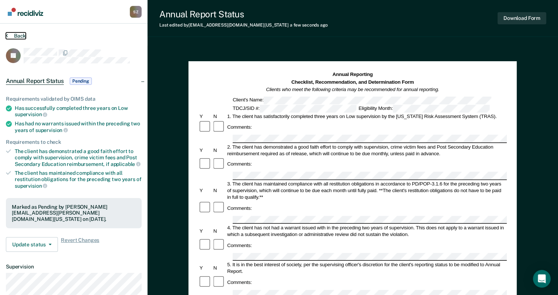
click at [20, 36] on button "Back" at bounding box center [16, 35] width 20 height 7
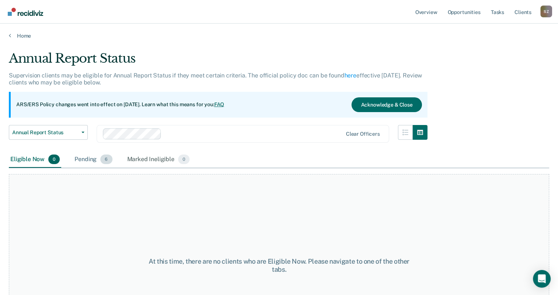
click at [90, 159] on div "Pending 6" at bounding box center [93, 159] width 41 height 16
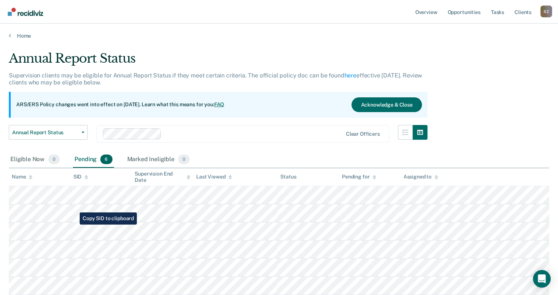
scroll to position [37, 0]
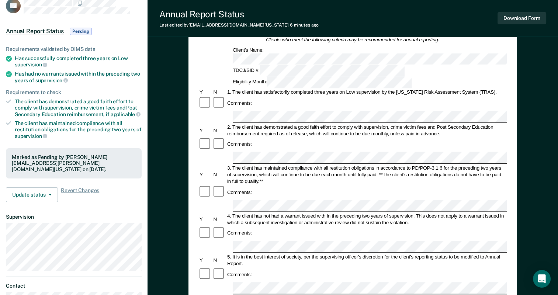
scroll to position [74, 0]
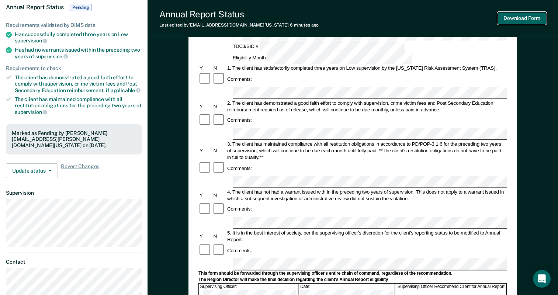
click at [525, 21] on button "Download Form" at bounding box center [521, 18] width 49 height 12
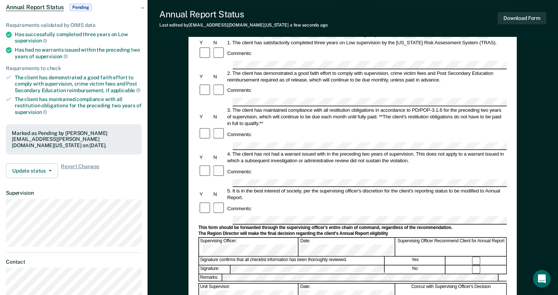
scroll to position [0, 0]
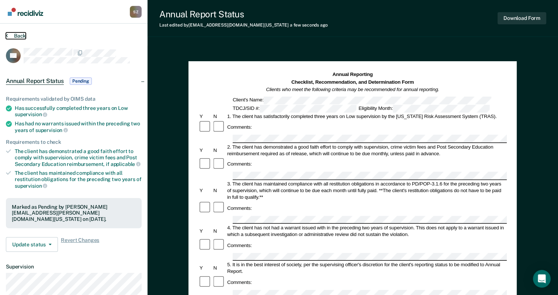
click at [23, 35] on button "Back" at bounding box center [16, 35] width 20 height 7
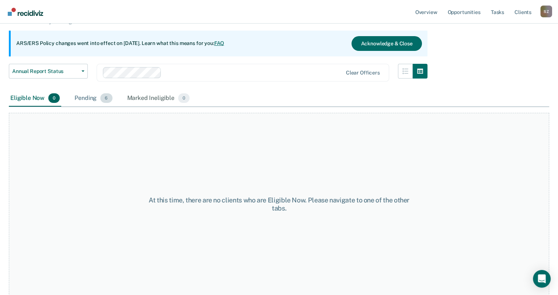
click at [99, 99] on div "Pending 6" at bounding box center [93, 98] width 41 height 16
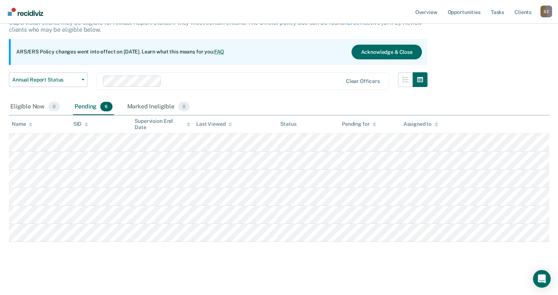
scroll to position [52, 0]
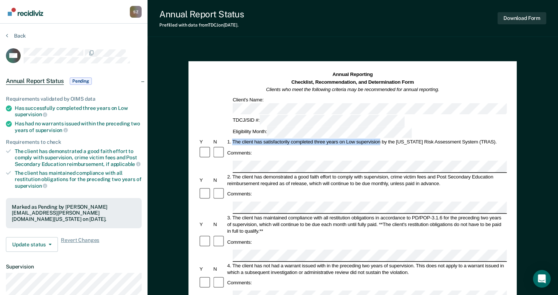
drag, startPoint x: 233, startPoint y: 116, endPoint x: 380, endPoint y: 116, distance: 147.4
click at [380, 139] on div "1. The client has satisfactorily completed three years on Low supervision by th…" at bounding box center [366, 142] width 280 height 7
drag, startPoint x: 380, startPoint y: 116, endPoint x: 376, endPoint y: 116, distance: 4.1
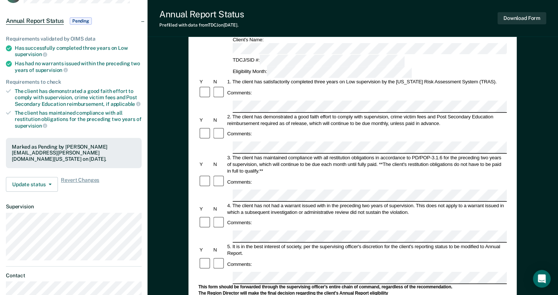
scroll to position [74, 0]
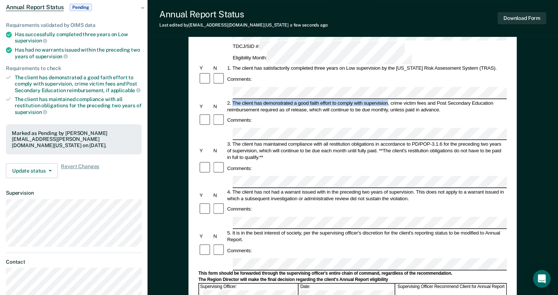
drag, startPoint x: 233, startPoint y: 69, endPoint x: 387, endPoint y: 71, distance: 154.4
click at [387, 100] on div "2. The client has demonstrated a good faith effort to comply with supervision, …" at bounding box center [366, 106] width 280 height 13
drag, startPoint x: 387, startPoint y: 71, endPoint x: 383, endPoint y: 69, distance: 4.5
click at [234, 140] on div "3. The client has maintained compliance with all restitution obligations in acc…" at bounding box center [366, 150] width 280 height 20
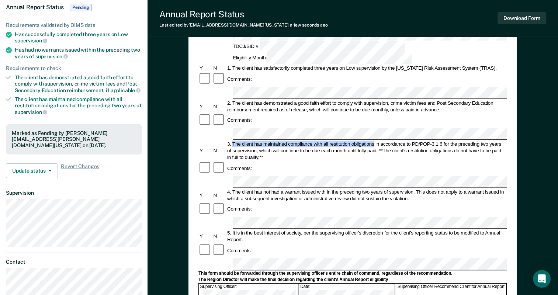
drag, startPoint x: 232, startPoint y: 101, endPoint x: 374, endPoint y: 102, distance: 141.5
click at [374, 140] on div "3. The client has maintained compliance with all restitution obligations in acc…" at bounding box center [366, 150] width 280 height 20
drag, startPoint x: 374, startPoint y: 102, endPoint x: 366, endPoint y: 100, distance: 8.2
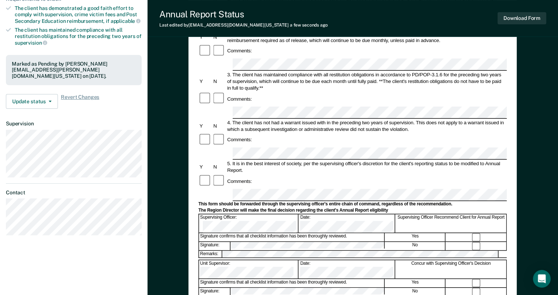
scroll to position [147, 0]
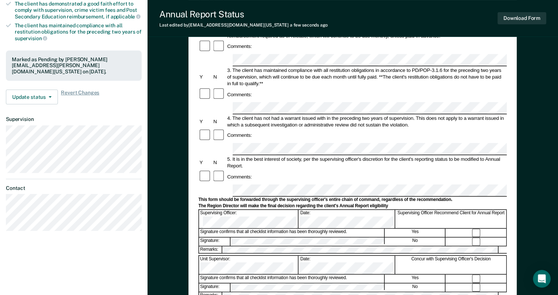
click at [234, 115] on div "4. The client has not had a warrant issued with in the preceding two years of s…" at bounding box center [366, 121] width 280 height 13
drag, startPoint x: 233, startPoint y: 68, endPoint x: 413, endPoint y: 69, distance: 179.9
click at [413, 115] on div "4. The client has not had a warrant issued with in the preceding two years of s…" at bounding box center [366, 121] width 280 height 13
drag, startPoint x: 413, startPoint y: 69, endPoint x: 408, endPoint y: 68, distance: 4.6
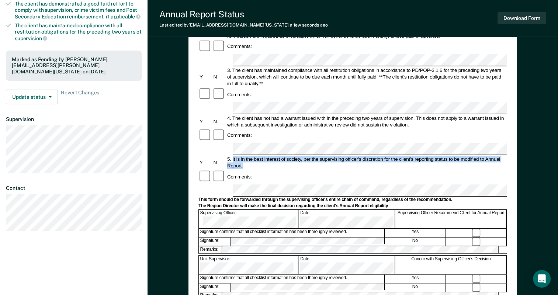
drag, startPoint x: 231, startPoint y: 101, endPoint x: 245, endPoint y: 109, distance: 15.7
click at [245, 156] on div "5. It is in the best interest of society, per the supervising officer's discret…" at bounding box center [366, 162] width 280 height 13
drag, startPoint x: 245, startPoint y: 109, endPoint x: 237, endPoint y: 109, distance: 7.7
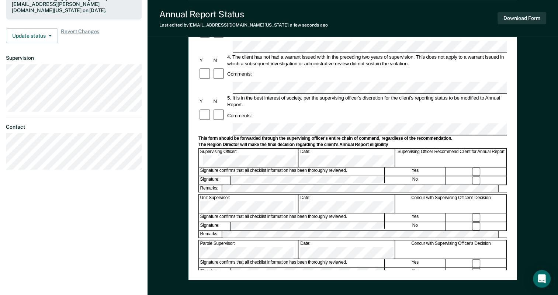
scroll to position [221, 0]
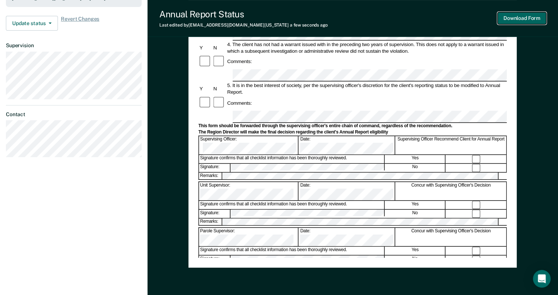
click at [515, 19] on button "Download Form" at bounding box center [521, 18] width 49 height 12
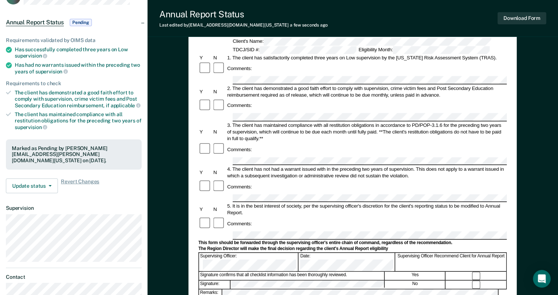
scroll to position [0, 0]
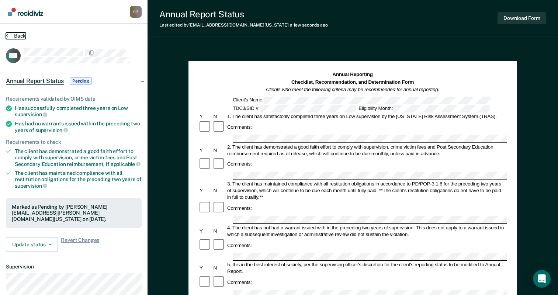
click at [21, 35] on button "Back" at bounding box center [16, 35] width 20 height 7
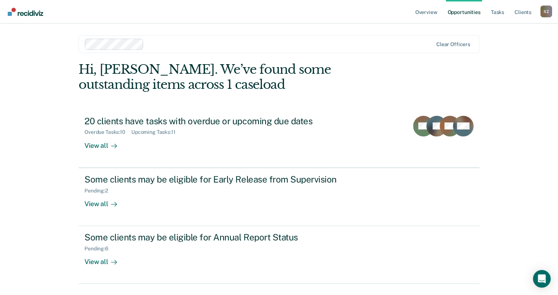
click at [465, 13] on link "Opportunities" at bounding box center [464, 12] width 36 height 24
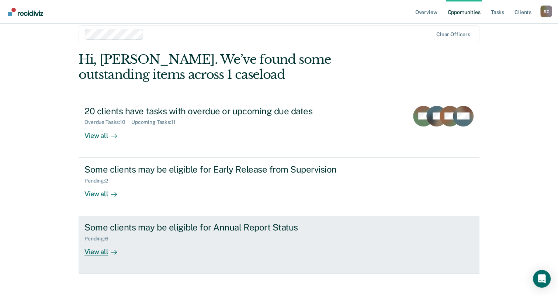
scroll to position [18, 0]
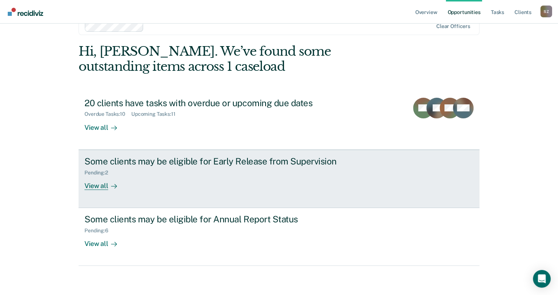
click at [186, 171] on div "Pending : 2" at bounding box center [213, 171] width 259 height 9
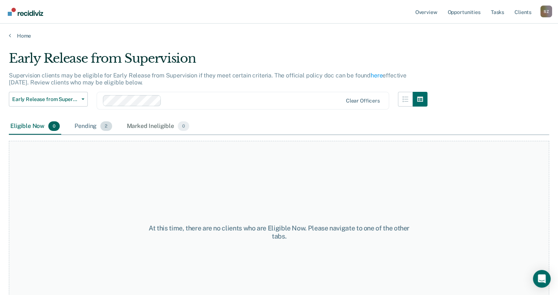
click at [105, 127] on span "2" at bounding box center [105, 126] width 11 height 10
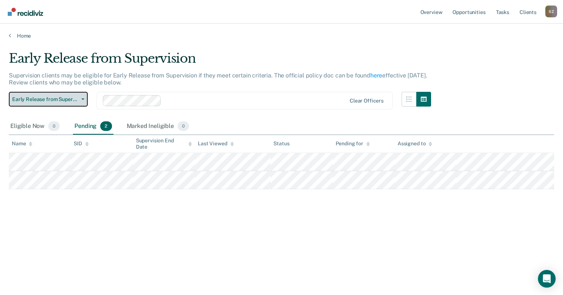
click at [60, 101] on span "Early Release from Supervision" at bounding box center [45, 99] width 66 height 6
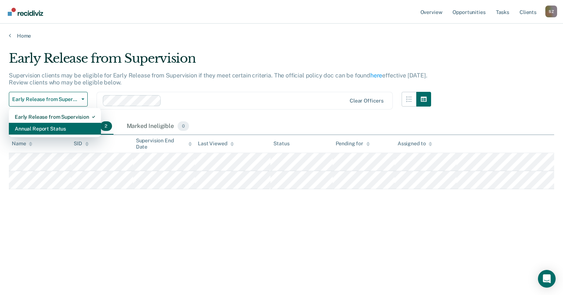
click at [54, 127] on div "Annual Report Status" at bounding box center [55, 129] width 80 height 12
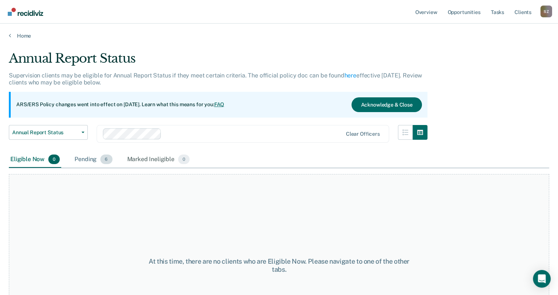
click at [101, 159] on span "6" at bounding box center [106, 159] width 12 height 10
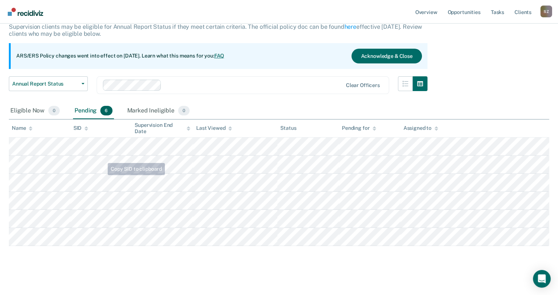
scroll to position [52, 0]
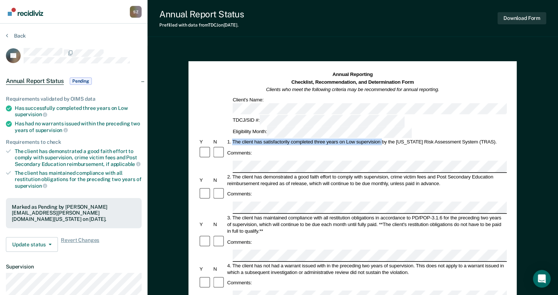
drag, startPoint x: 233, startPoint y: 115, endPoint x: 383, endPoint y: 118, distance: 149.7
click at [383, 139] on div "1. The client has satisfactorily completed three years on Low supervision by th…" at bounding box center [366, 142] width 280 height 7
drag, startPoint x: 383, startPoint y: 118, endPoint x: 373, endPoint y: 117, distance: 9.3
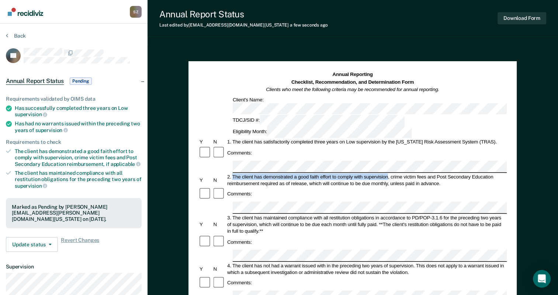
drag, startPoint x: 233, startPoint y: 142, endPoint x: 387, endPoint y: 146, distance: 153.4
click at [387, 173] on div "2. The client has demonstrated a good faith effort to comply with supervision, …" at bounding box center [366, 179] width 280 height 13
drag, startPoint x: 387, startPoint y: 146, endPoint x: 382, endPoint y: 142, distance: 6.3
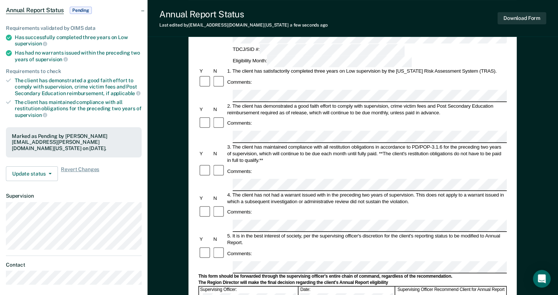
scroll to position [74, 0]
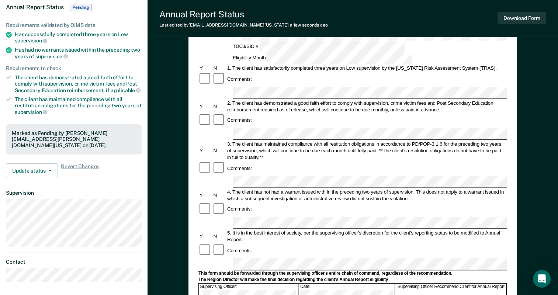
click at [231, 140] on div "3. The client has maintained compliance with all restitution obligations in acc…" at bounding box center [366, 150] width 280 height 20
drag, startPoint x: 233, startPoint y: 102, endPoint x: 362, endPoint y: 102, distance: 129.7
click at [362, 140] on div "3. The client has maintained compliance with all restitution obligations in acc…" at bounding box center [366, 150] width 280 height 20
click at [387, 140] on div "3. The client has maintained compliance with all restitution obligations in acc…" at bounding box center [366, 150] width 280 height 20
click at [270, 202] on div "Comments:" at bounding box center [352, 209] width 308 height 14
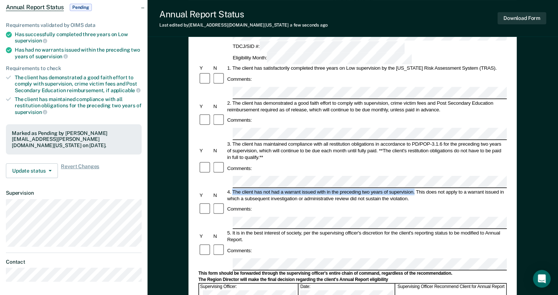
drag, startPoint x: 233, startPoint y: 142, endPoint x: 414, endPoint y: 140, distance: 181.3
click at [414, 188] on div "4. The client has not had a warrant issued with in the preceding two years of s…" at bounding box center [366, 194] width 280 height 13
drag, startPoint x: 414, startPoint y: 140, endPoint x: 402, endPoint y: 142, distance: 11.9
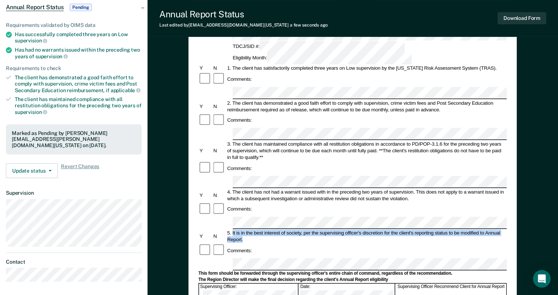
drag, startPoint x: 232, startPoint y: 175, endPoint x: 243, endPoint y: 181, distance: 12.7
click at [243, 230] on div "5. It is in the best interest of society, per the supervising officer's discret…" at bounding box center [366, 236] width 280 height 13
drag, startPoint x: 243, startPoint y: 181, endPoint x: 236, endPoint y: 181, distance: 7.4
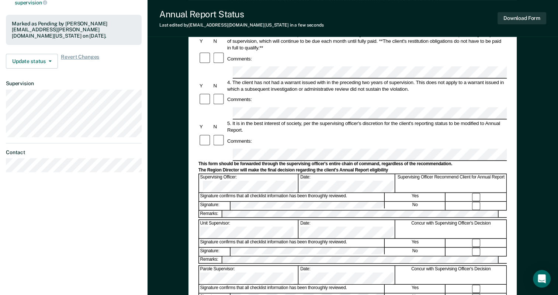
scroll to position [184, 0]
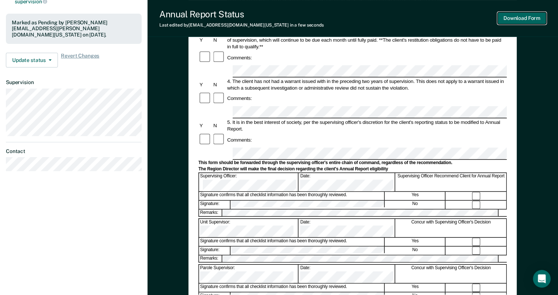
click at [515, 18] on button "Download Form" at bounding box center [521, 18] width 49 height 12
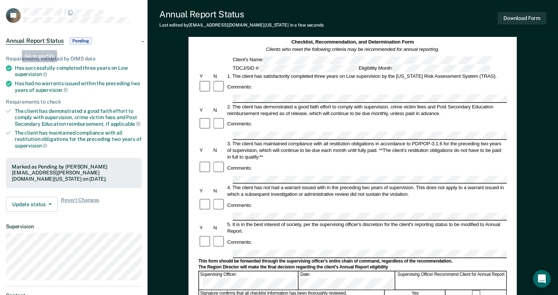
scroll to position [0, 0]
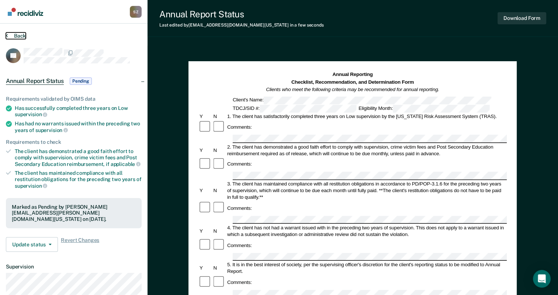
click at [20, 36] on button "Back" at bounding box center [16, 35] width 20 height 7
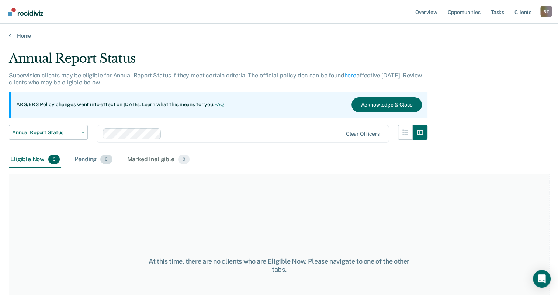
click at [82, 153] on div "Pending 6" at bounding box center [93, 159] width 41 height 16
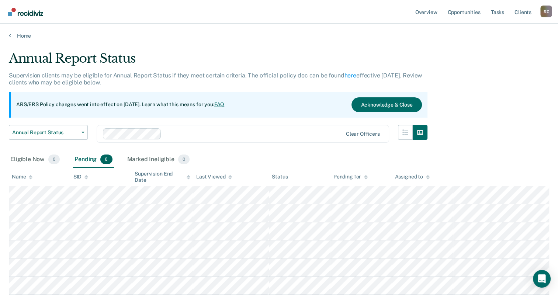
scroll to position [52, 0]
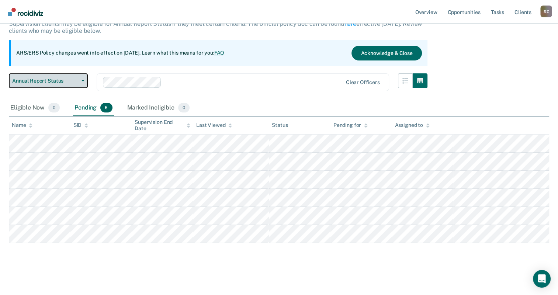
click at [72, 87] on button "Annual Report Status" at bounding box center [48, 80] width 79 height 15
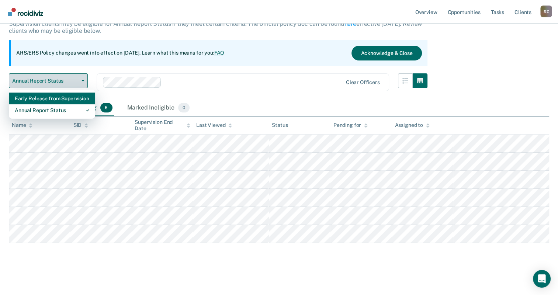
click at [64, 100] on div "Early Release from Supervision" at bounding box center [52, 99] width 74 height 12
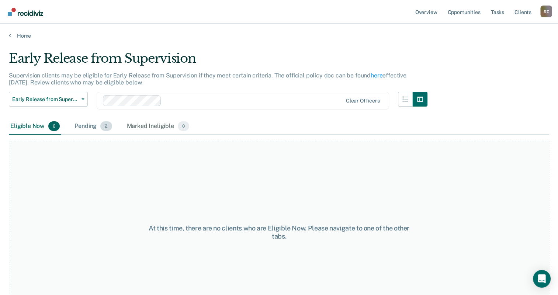
click at [99, 126] on div "Pending 2" at bounding box center [93, 126] width 40 height 16
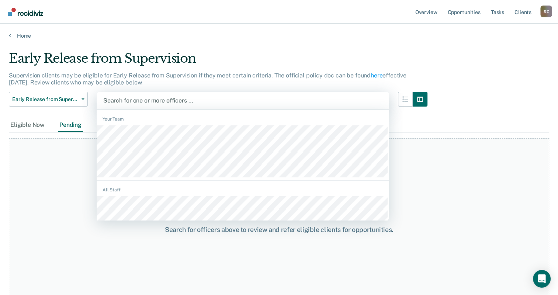
click at [137, 101] on div at bounding box center [242, 100] width 279 height 8
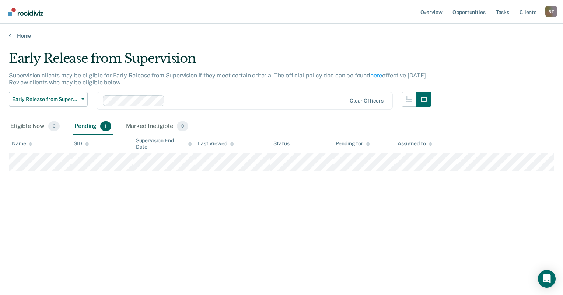
click at [93, 125] on div "Pending 1" at bounding box center [92, 126] width 39 height 16
click at [68, 97] on span "Early Release from Supervision" at bounding box center [45, 99] width 66 height 6
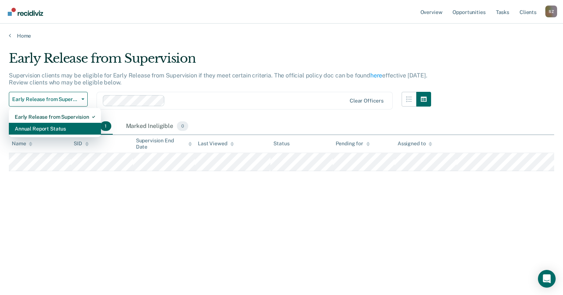
click at [60, 126] on div "Annual Report Status" at bounding box center [55, 129] width 80 height 12
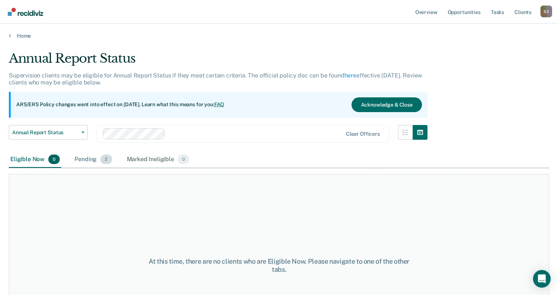
click at [104, 159] on span "2" at bounding box center [105, 159] width 11 height 10
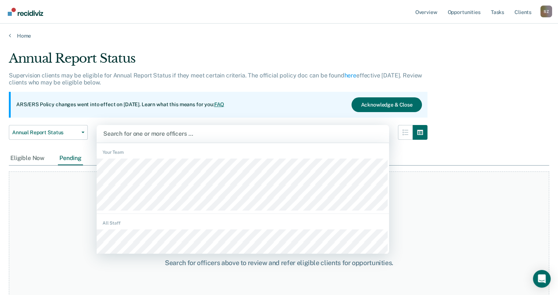
click at [135, 135] on div at bounding box center [242, 133] width 279 height 8
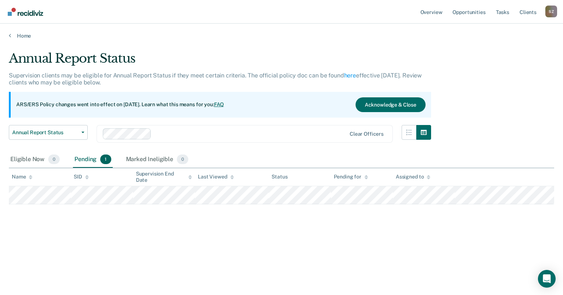
click at [100, 159] on span "1" at bounding box center [105, 159] width 11 height 10
click at [79, 135] on button "Annual Report Status" at bounding box center [48, 132] width 79 height 15
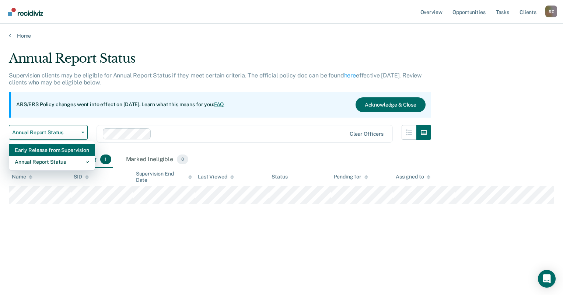
click at [59, 148] on div "Early Release from Supervision" at bounding box center [52, 150] width 74 height 12
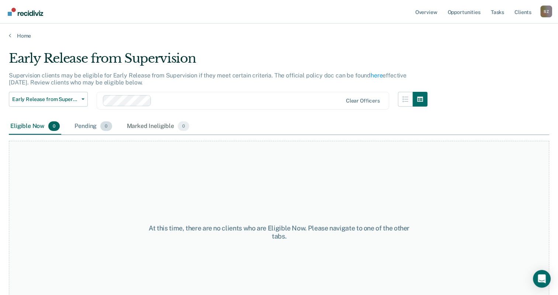
click at [90, 130] on div "Pending 0" at bounding box center [93, 126] width 40 height 16
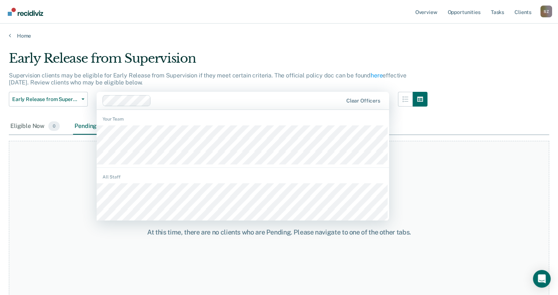
click at [128, 106] on div "Clear officers" at bounding box center [243, 101] width 292 height 18
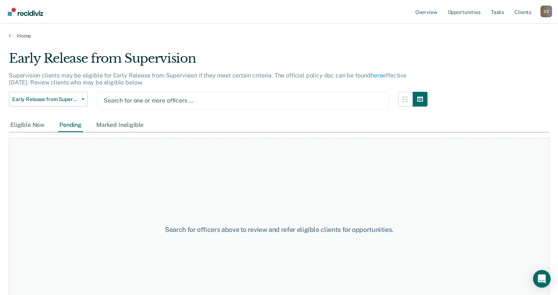
click at [143, 98] on div at bounding box center [243, 100] width 278 height 8
click at [141, 105] on div "Search for one or more officers …" at bounding box center [243, 100] width 280 height 10
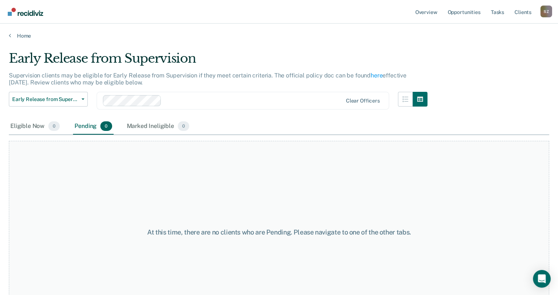
click at [96, 126] on div "Pending 0" at bounding box center [93, 126] width 40 height 16
click at [75, 101] on span "Early Release from Supervision" at bounding box center [45, 99] width 66 height 6
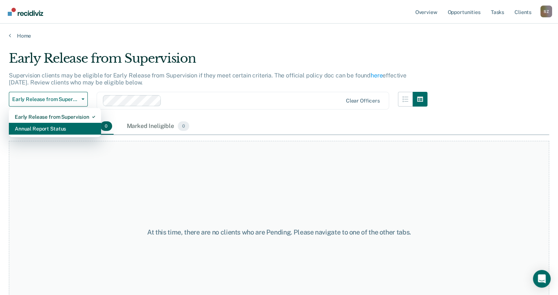
click at [52, 128] on div "Annual Report Status" at bounding box center [55, 129] width 80 height 12
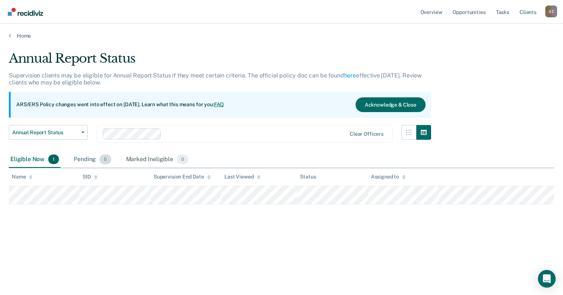
click at [97, 160] on div "Pending 0" at bounding box center [92, 159] width 40 height 16
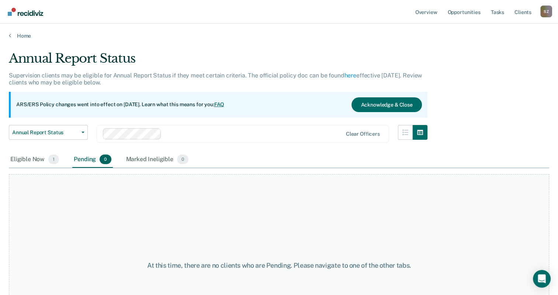
click at [90, 160] on div "Pending 0" at bounding box center [92, 159] width 40 height 16
click at [80, 132] on span "button" at bounding box center [82, 132] width 6 height 1
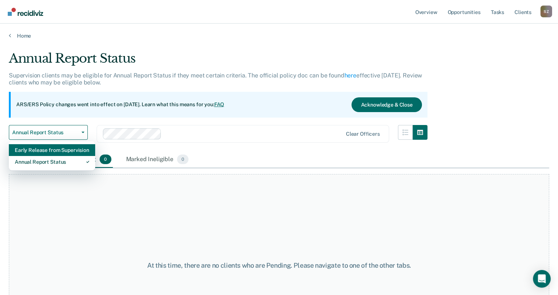
drag, startPoint x: 61, startPoint y: 151, endPoint x: 67, endPoint y: 149, distance: 5.8
click at [62, 150] on div "Early Release from Supervision" at bounding box center [52, 150] width 74 height 12
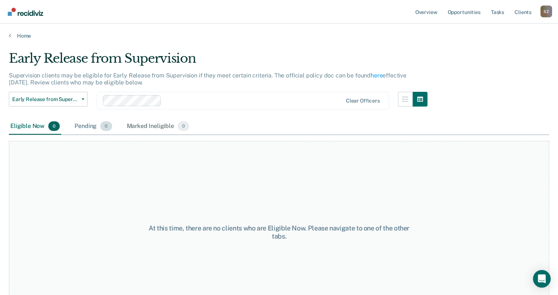
click at [91, 127] on div "Pending 0" at bounding box center [93, 126] width 40 height 16
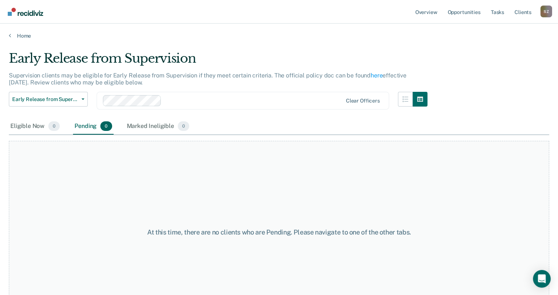
click at [91, 127] on div "Pending 0" at bounding box center [93, 126] width 40 height 16
click at [37, 125] on div "Eligible Now 0" at bounding box center [35, 126] width 52 height 16
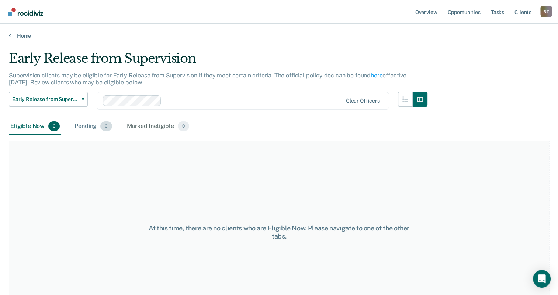
click at [83, 125] on div "Pending 0" at bounding box center [93, 126] width 40 height 16
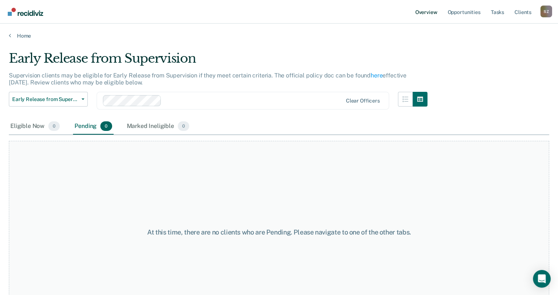
click at [426, 13] on link "Overview" at bounding box center [426, 12] width 25 height 24
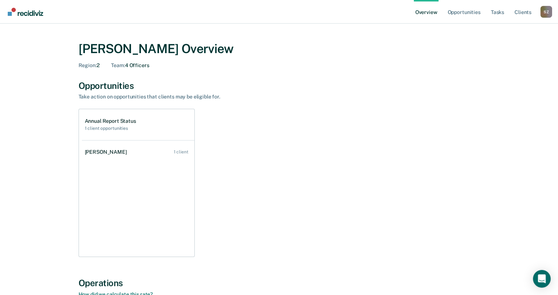
click at [112, 124] on div "Annual Report Status 1 client opportunities" at bounding box center [110, 124] width 51 height 13
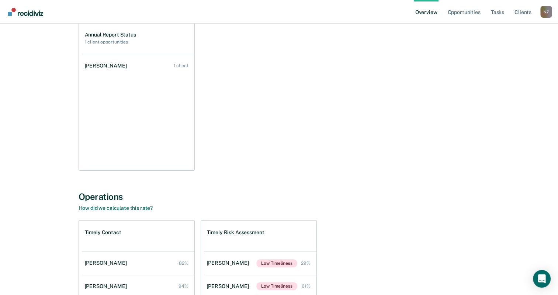
scroll to position [198, 0]
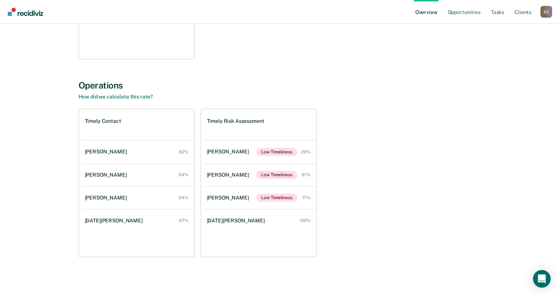
click at [423, 10] on link "Overview" at bounding box center [426, 12] width 25 height 24
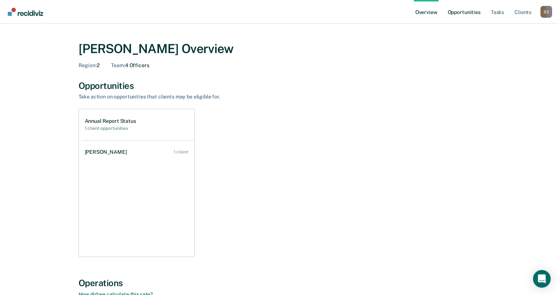
click at [462, 12] on link "Opportunities" at bounding box center [464, 12] width 36 height 24
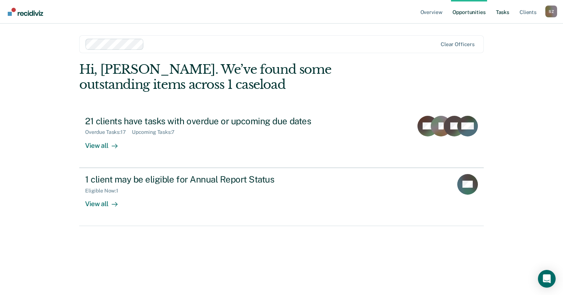
click at [505, 12] on link "Tasks" at bounding box center [503, 12] width 16 height 24
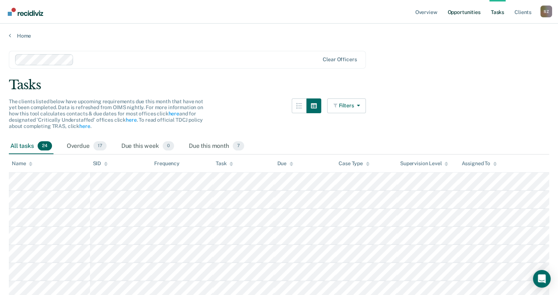
click at [466, 13] on link "Opportunities" at bounding box center [464, 12] width 36 height 24
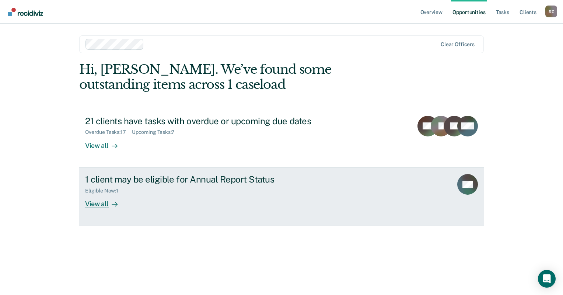
click at [144, 185] on div "Eligible Now : 1" at bounding box center [214, 189] width 259 height 9
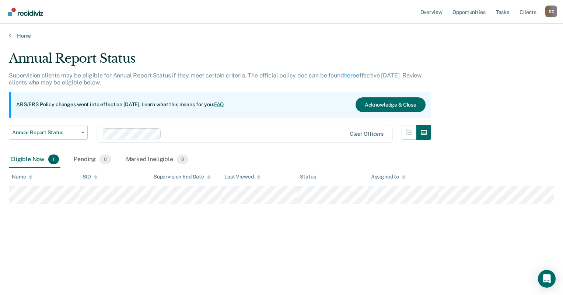
click at [171, 136] on div at bounding box center [255, 133] width 182 height 8
click at [222, 135] on div at bounding box center [280, 133] width 131 height 8
click at [290, 132] on div at bounding box center [313, 133] width 66 height 8
type input "3"
click at [57, 130] on span "Annual Report Status" at bounding box center [45, 132] width 66 height 6
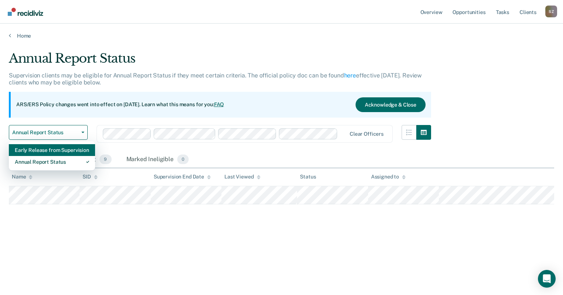
click at [45, 150] on div "Early Release from Supervision" at bounding box center [52, 150] width 74 height 12
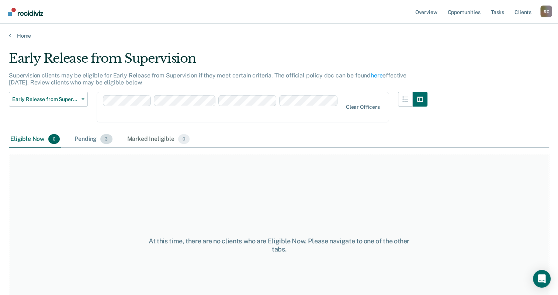
click at [86, 131] on div "Pending 3" at bounding box center [93, 139] width 41 height 16
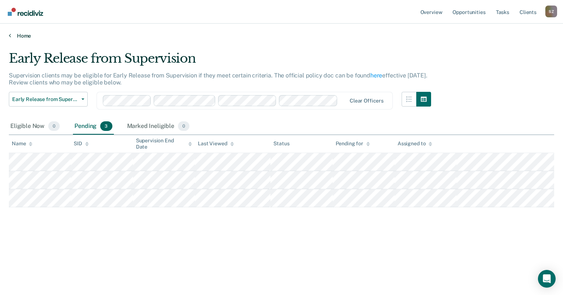
click at [22, 36] on link "Home" at bounding box center [282, 35] width 546 height 7
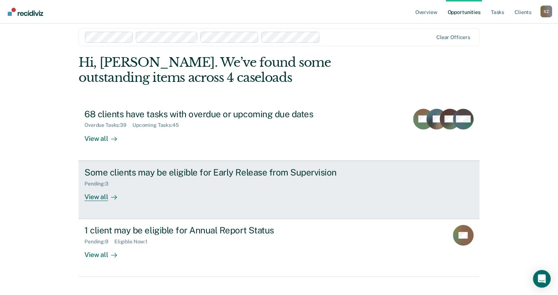
scroll to position [18, 0]
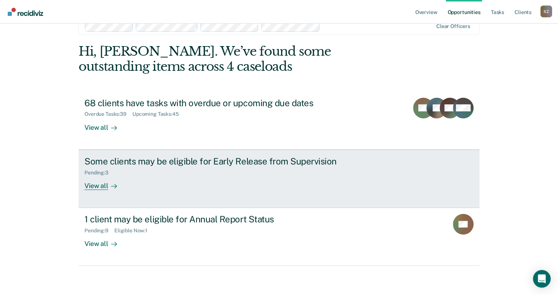
click at [188, 166] on div "Some clients may be eligible for Early Release from Supervision" at bounding box center [213, 161] width 259 height 11
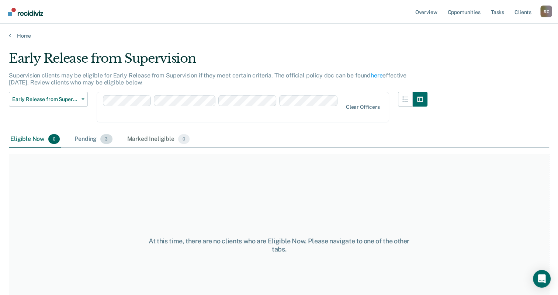
click at [97, 131] on div "Pending 3" at bounding box center [93, 139] width 41 height 16
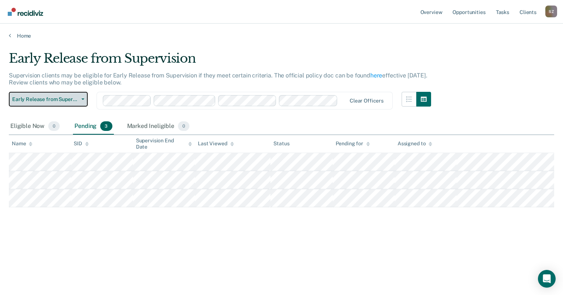
click at [74, 96] on span "Early Release from Supervision" at bounding box center [45, 99] width 66 height 6
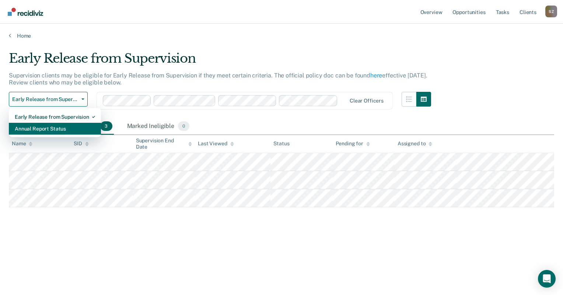
click at [44, 130] on div "Annual Report Status" at bounding box center [55, 129] width 80 height 12
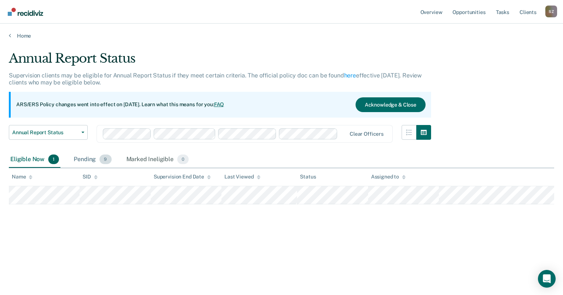
click at [98, 160] on div "Pending 9" at bounding box center [92, 159] width 41 height 16
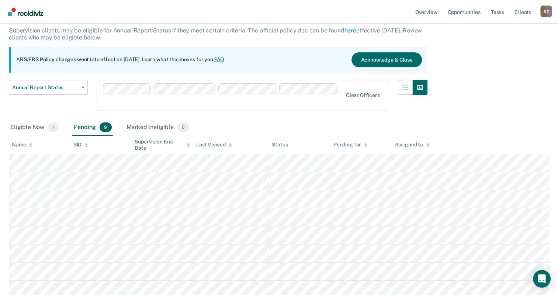
scroll to position [32, 0]
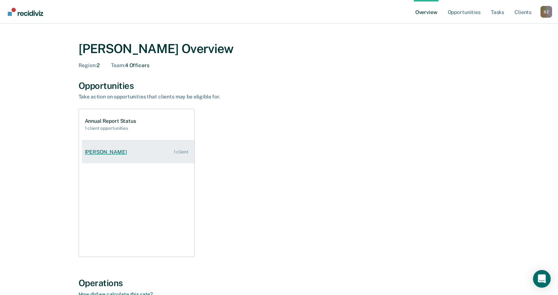
click at [125, 149] on div "[PERSON_NAME]" at bounding box center [107, 152] width 45 height 6
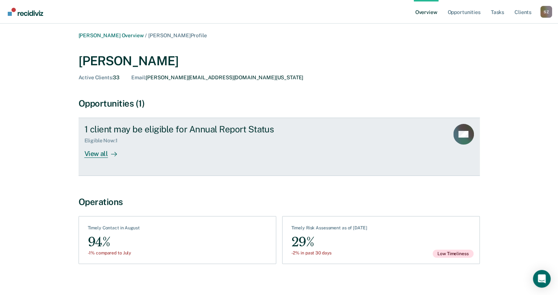
click at [193, 130] on div "1 client may be eligible for Annual Report Status" at bounding box center [213, 129] width 259 height 11
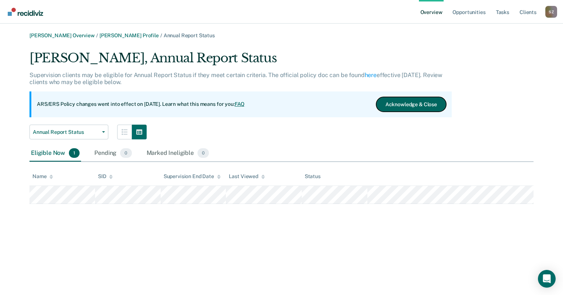
click at [410, 102] on button "Acknowledge & Close" at bounding box center [411, 104] width 70 height 15
